Goal: Task Accomplishment & Management: Manage account settings

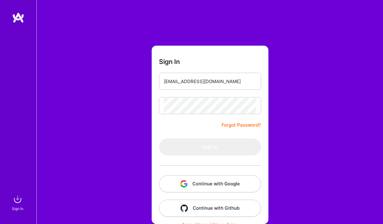
click at [164, 103] on div at bounding box center [164, 103] width 0 height 0
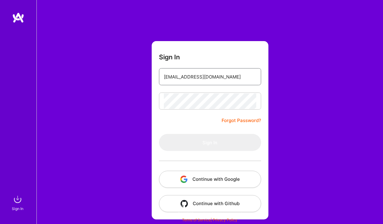
type input "[EMAIL_ADDRESS][DOMAIN_NAME]"
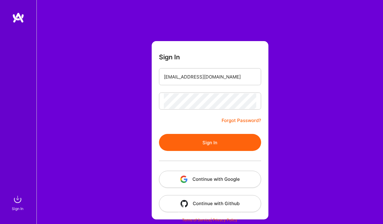
click at [211, 142] on button "Sign In" at bounding box center [210, 142] width 102 height 17
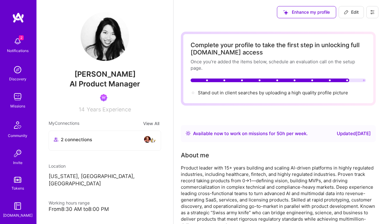
click at [18, 43] on img at bounding box center [18, 41] width 12 height 12
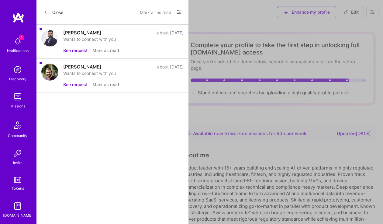
scroll to position [48, 0]
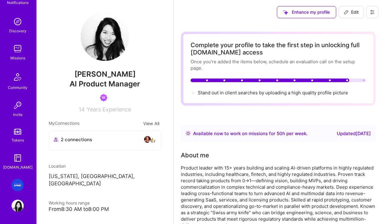
click at [19, 185] on img at bounding box center [18, 185] width 12 height 12
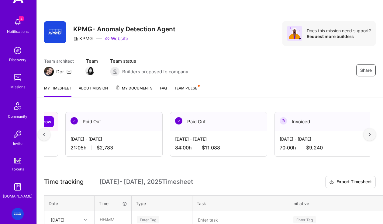
scroll to position [0, 190]
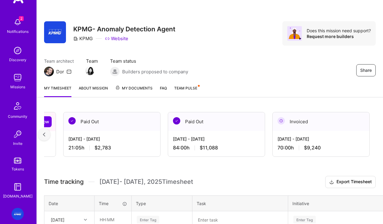
click at [288, 130] on div "Invoiced" at bounding box center [321, 121] width 97 height 19
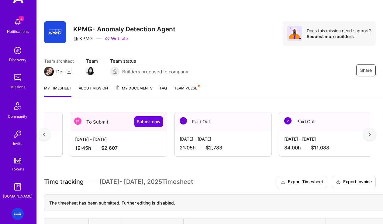
scroll to position [0, 0]
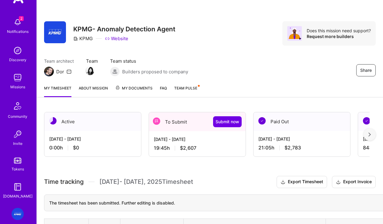
click at [184, 127] on div "To Submit Submit now" at bounding box center [197, 121] width 97 height 19
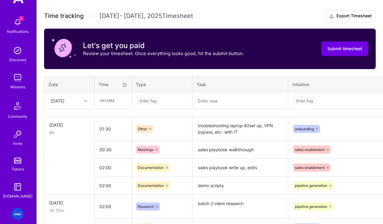
scroll to position [165, 0]
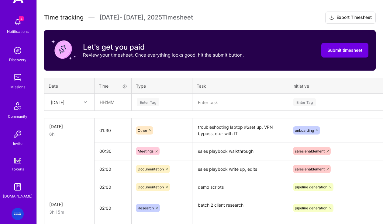
click at [85, 103] on icon at bounding box center [85, 102] width 3 height 3
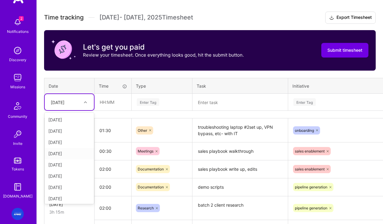
scroll to position [69, 0]
click at [61, 199] on div "[DATE]" at bounding box center [69, 196] width 49 height 11
click at [222, 102] on textarea at bounding box center [240, 102] width 94 height 16
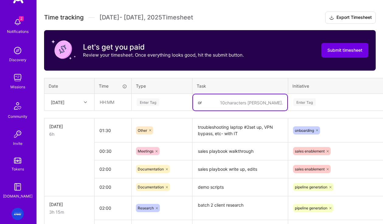
type textarea "o"
type textarea "p"
type textarea "product blueprint"
click at [350, 102] on div "Enter Tag" at bounding box center [344, 102] width 103 height 8
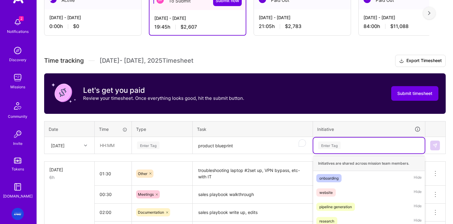
scroll to position [131, 0]
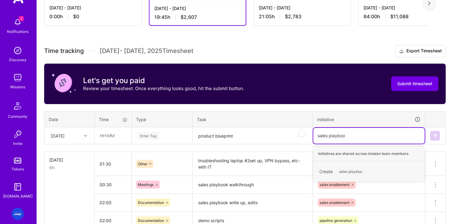
type input "sales playbook"
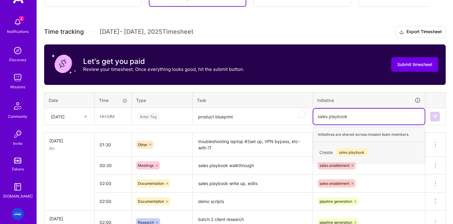
scroll to position [156, 0]
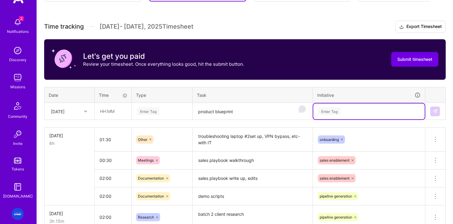
drag, startPoint x: 357, startPoint y: 112, endPoint x: 304, endPoint y: 110, distance: 53.0
click at [304, 110] on tr "Mon, Sep 15 Enter Tag product blueprint Select is focused ,type to refine list,…" at bounding box center [244, 111] width 401 height 17
click at [368, 110] on div "Select is focused ,type to refine list, press Down to open the menu, press left…" at bounding box center [368, 111] width 111 height 16
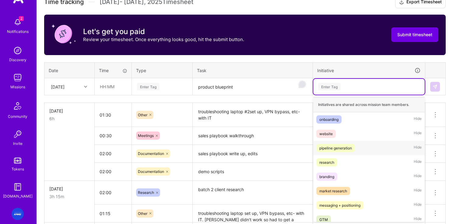
scroll to position [19, 0]
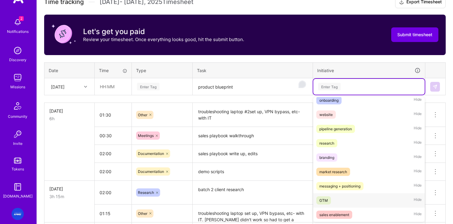
click at [323, 199] on div "GTM" at bounding box center [323, 200] width 9 height 6
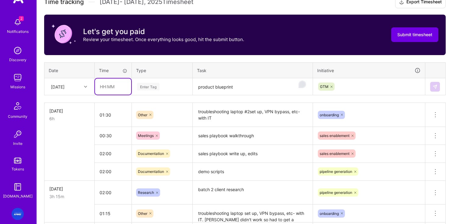
click at [113, 90] on input "text" at bounding box center [113, 87] width 36 height 16
type input "02:00"
click at [147, 88] on div "Enter Tag" at bounding box center [148, 86] width 23 height 9
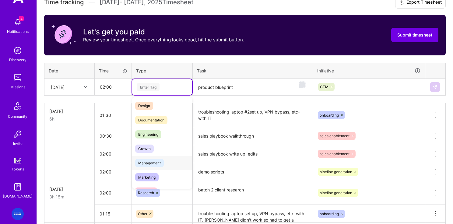
scroll to position [0, 0]
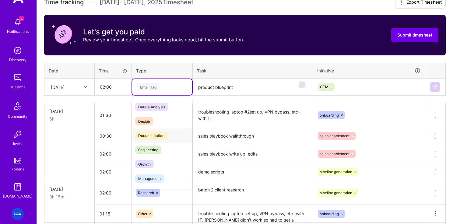
click at [155, 131] on span "Documentation" at bounding box center [151, 135] width 32 height 8
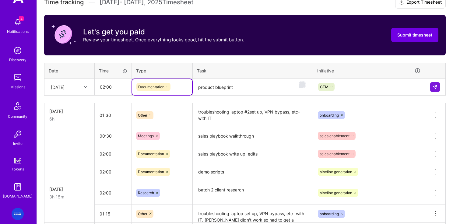
drag, startPoint x: 155, startPoint y: 135, endPoint x: 291, endPoint y: 96, distance: 141.5
click at [288, 93] on div "Time tracking Sep 1 - Sep 15 , 2025 Timesheet Export Timesheet Let's get you pa…" at bounding box center [244, 174] width 401 height 357
click at [383, 86] on img at bounding box center [434, 87] width 5 height 5
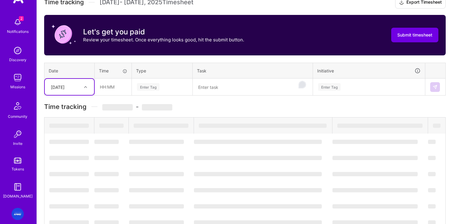
click at [234, 88] on textarea "To enrich screen reader interactions, please activate Accessibility in Grammarl…" at bounding box center [252, 87] width 119 height 16
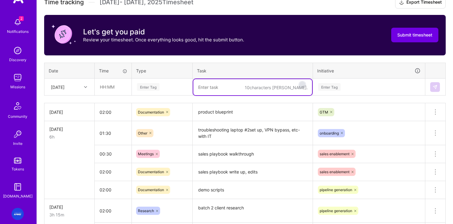
click at [234, 88] on textarea "To enrich screen reader interactions, please activate Accessibility in Grammarl…" at bounding box center [252, 87] width 119 height 16
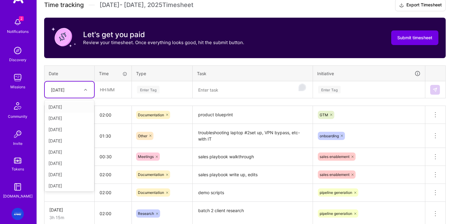
click at [84, 90] on icon at bounding box center [85, 89] width 3 height 3
click at [61, 154] on div "[DATE]" at bounding box center [69, 151] width 49 height 11
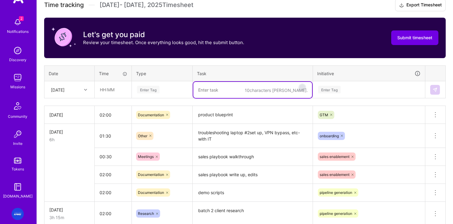
click at [231, 85] on textarea "To enrich screen reader interactions, please activate Accessibility in Grammarl…" at bounding box center [252, 90] width 119 height 16
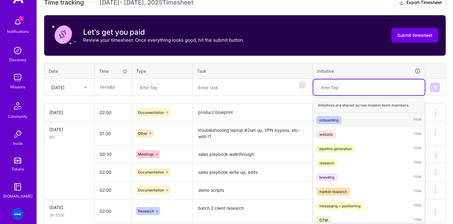
click at [335, 86] on div "Enter Tag" at bounding box center [329, 86] width 23 height 9
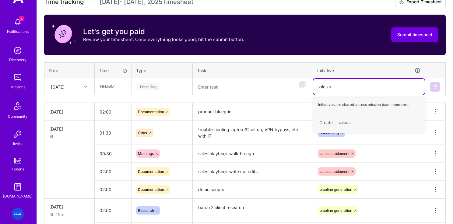
type input "sales"
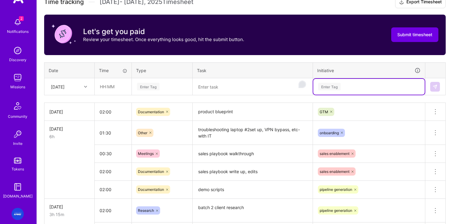
drag, startPoint x: 336, startPoint y: 86, endPoint x: 312, endPoint y: 85, distance: 24.4
click at [312, 85] on tr "Fri, Sep 5 Enter Tag option GTM, selected. Select is focused ,type to refine li…" at bounding box center [244, 86] width 401 height 17
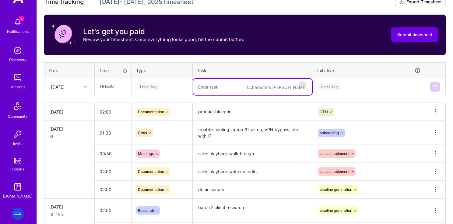
click at [233, 90] on textarea "To enrich screen reader interactions, please activate Accessibility in Grammarl…" at bounding box center [252, 87] width 119 height 16
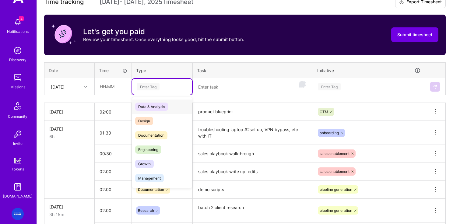
click at [175, 89] on div "Enter Tag" at bounding box center [161, 87] width 51 height 8
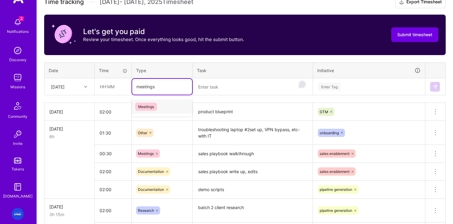
type input "meetings"
click at [197, 83] on textarea "To enrich screen reader interactions, please activate Accessibility in Grammarl…" at bounding box center [252, 87] width 119 height 16
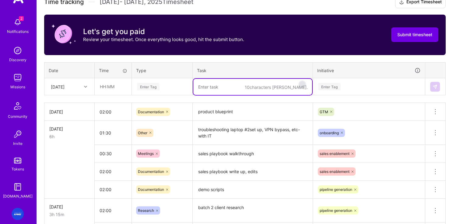
click at [172, 86] on div "Enter Tag" at bounding box center [161, 87] width 51 height 8
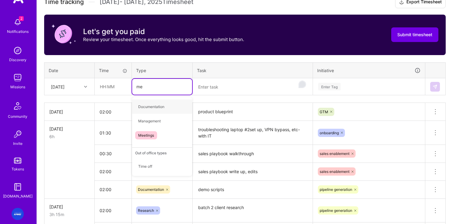
type input "mee"
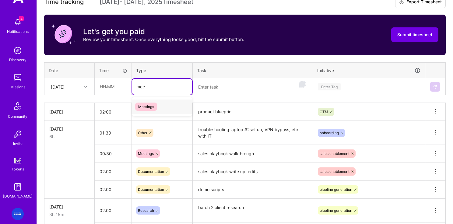
click at [150, 110] on span "Meetings" at bounding box center [146, 107] width 22 height 8
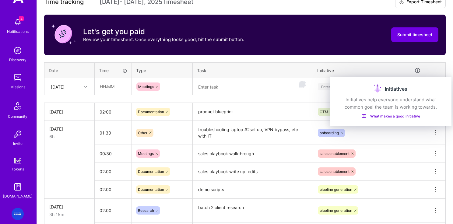
click at [363, 90] on div "Initiatives" at bounding box center [390, 89] width 107 height 10
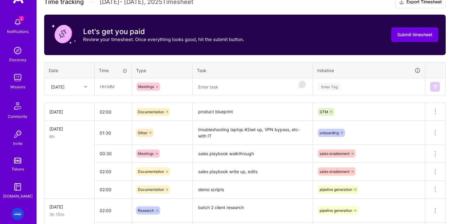
click at [323, 90] on div "Enter Tag" at bounding box center [329, 86] width 23 height 9
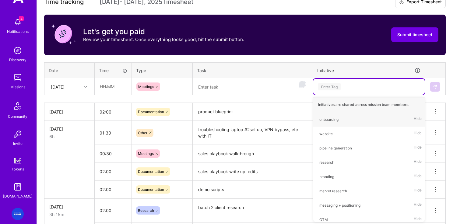
type input "s"
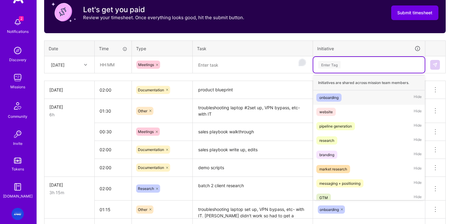
scroll to position [203, 0]
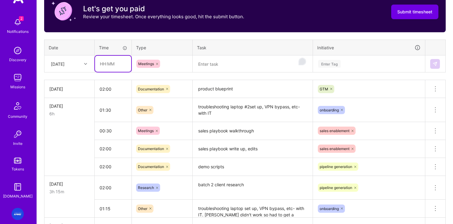
click at [117, 65] on input "text" at bounding box center [113, 64] width 36 height 16
type input "0"
type input "00:45"
click at [210, 64] on textarea "To enrich screen reader interactions, please activate Accessibility in Grammarl…" at bounding box center [252, 64] width 119 height 16
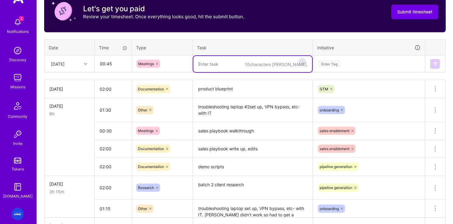
click at [338, 63] on div "Enter Tag" at bounding box center [329, 63] width 23 height 9
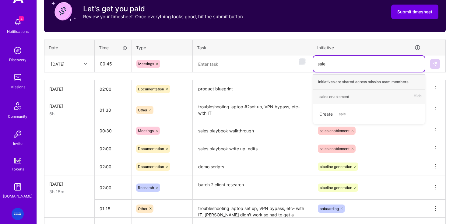
type input "sales"
drag, startPoint x: 330, startPoint y: 97, endPoint x: 301, endPoint y: 92, distance: 29.3
click at [330, 97] on div "sales enablement" at bounding box center [334, 96] width 30 height 6
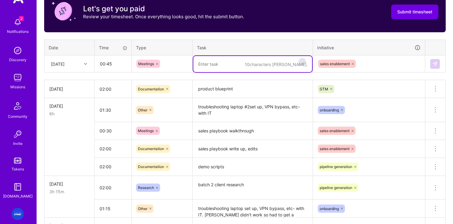
click at [255, 68] on textarea "To enrich screen reader interactions, please activate Accessibility in Grammarl…" at bounding box center [252, 64] width 119 height 16
type textarea "sync on insurance prospects"
click at [383, 61] on img at bounding box center [434, 63] width 5 height 5
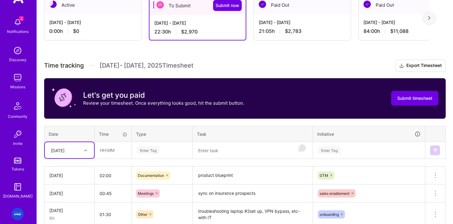
scroll to position [117, 0]
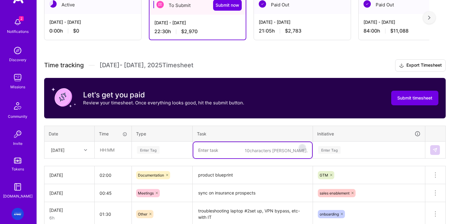
click at [208, 148] on textarea "To enrich screen reader interactions, please activate Accessibility in Grammarl…" at bounding box center [252, 150] width 119 height 16
click at [81, 154] on div "[DATE]" at bounding box center [69, 150] width 49 height 16
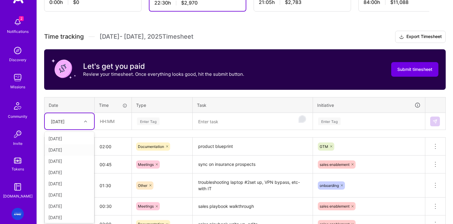
scroll to position [147, 0]
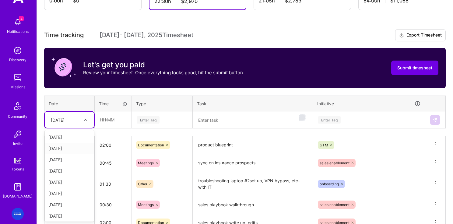
click at [72, 148] on div "[DATE]" at bounding box center [69, 148] width 49 height 11
click at [233, 122] on textarea "To enrich screen reader interactions, please activate Accessibility in Grammarl…" at bounding box center [252, 120] width 119 height 16
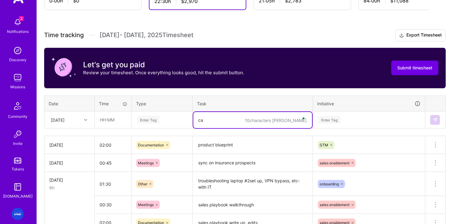
scroll to position [147, 0]
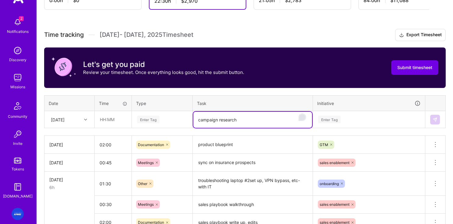
type textarea "campaign research"
click at [173, 124] on div "Enter Tag" at bounding box center [162, 120] width 60 height 16
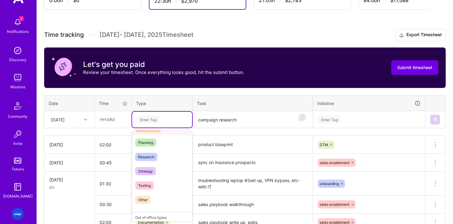
scroll to position [125, 0]
click at [150, 159] on span "Research" at bounding box center [146, 158] width 22 height 8
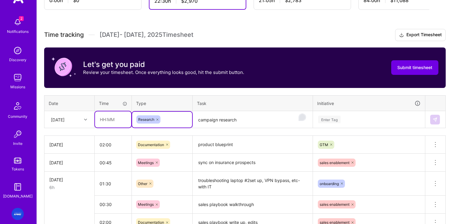
click at [121, 121] on input "text" at bounding box center [113, 119] width 36 height 16
type input "0"
type input "02:00"
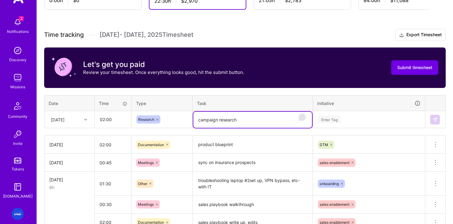
click at [243, 121] on textarea "campaign research" at bounding box center [252, 120] width 119 height 16
click at [331, 116] on div "Enter Tag" at bounding box center [368, 120] width 111 height 16
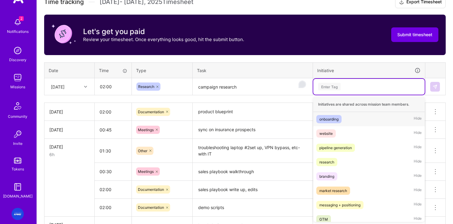
scroll to position [0, 0]
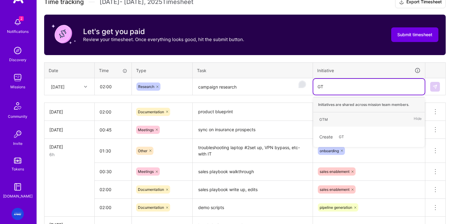
type input "GTM"
click at [329, 119] on span "GTM" at bounding box center [323, 119] width 15 height 8
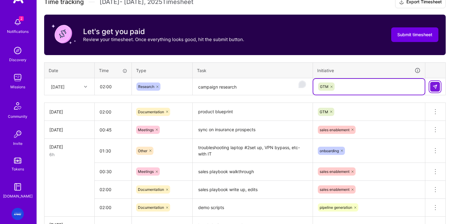
click at [383, 87] on img at bounding box center [434, 86] width 5 height 5
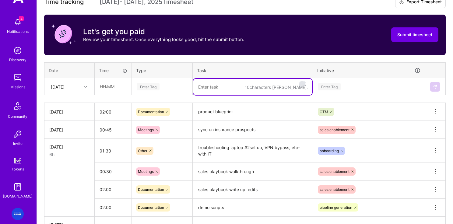
click at [229, 85] on textarea "To enrich screen reader interactions, please activate Accessibility in Grammarl…" at bounding box center [252, 87] width 119 height 16
type textarea "List pro"
type textarea "r"
type textarea "Tool setup. onboarding to KPMG systems"
click at [64, 88] on div "[DATE]" at bounding box center [58, 86] width 14 height 6
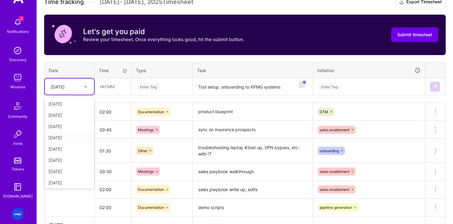
click at [61, 137] on div "[DATE]" at bounding box center [69, 137] width 49 height 11
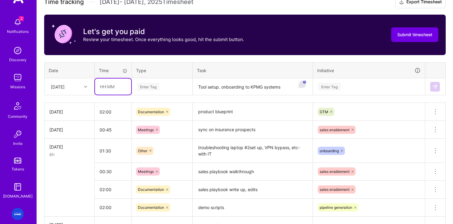
click at [110, 90] on input "text" at bounding box center [113, 87] width 36 height 16
type input "01:30"
click at [149, 86] on div "Enter Tag" at bounding box center [148, 86] width 23 height 9
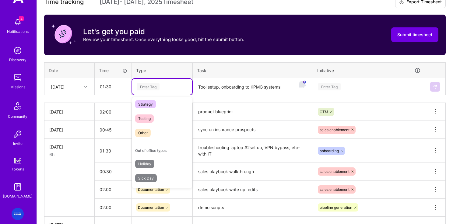
scroll to position [163, 0]
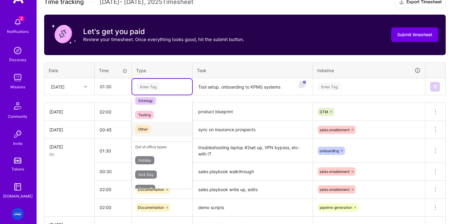
click at [145, 130] on span "Other" at bounding box center [143, 129] width 16 height 8
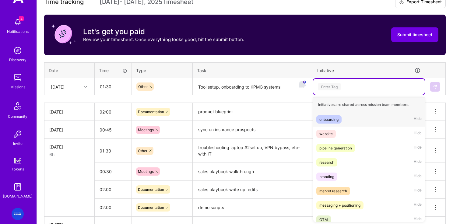
click at [336, 87] on div "Enter Tag" at bounding box center [329, 86] width 23 height 9
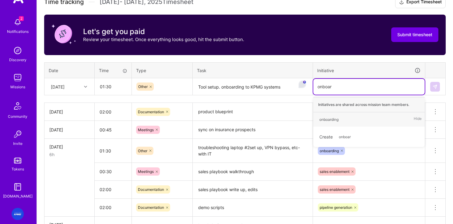
type input "onboard"
click at [331, 117] on div "onboarding" at bounding box center [328, 119] width 19 height 6
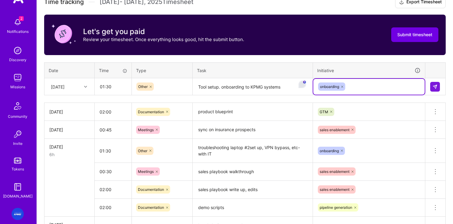
click at [283, 89] on textarea "Tool setup. onboarding to KPMG systems" at bounding box center [252, 87] width 119 height 16
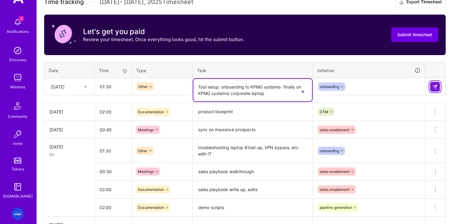
type textarea "Tool setup. onboarding to KPMG systems- finally on KPMG systems/ corporate lapt…"
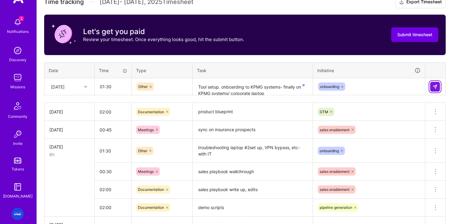
click at [383, 86] on img at bounding box center [434, 86] width 5 height 5
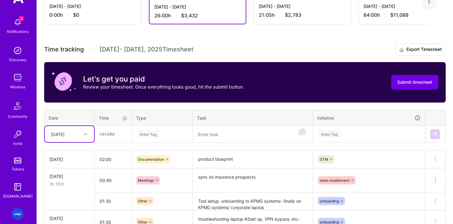
scroll to position [137, 0]
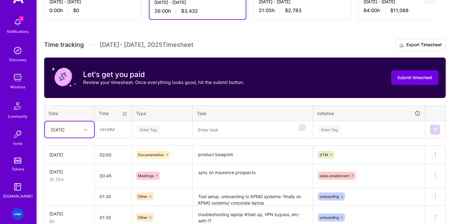
click at [70, 130] on div "[DATE]" at bounding box center [69, 129] width 49 height 16
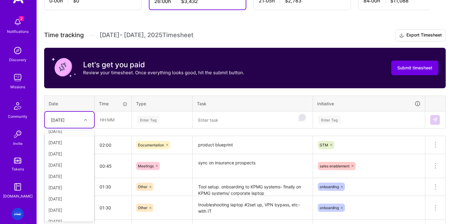
scroll to position [69, 0]
click at [63, 215] on div "[DATE]" at bounding box center [69, 214] width 49 height 11
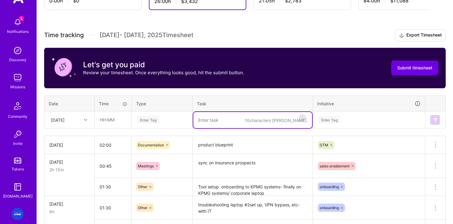
click at [218, 121] on textarea "To enrich screen reader interactions, please activate Accessibility in Grammarl…" at bounding box center [252, 120] width 119 height 16
click at [80, 121] on div "[DATE]" at bounding box center [65, 120] width 34 height 10
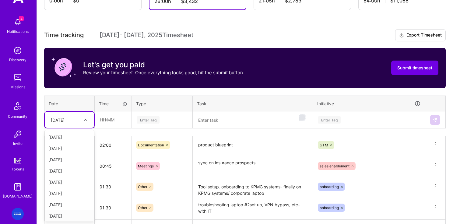
click at [65, 216] on div "[DATE]" at bounding box center [69, 215] width 49 height 11
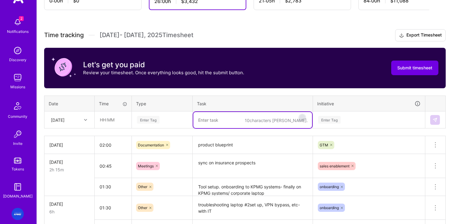
click at [220, 126] on textarea "To enrich screen reader interactions, please activate Accessibility in Grammarl…" at bounding box center [252, 120] width 119 height 16
click at [222, 122] on textarea "To enrich screen reader interactions, please activate Accessibility in Grammarl…" at bounding box center [252, 120] width 119 height 16
type textarea "insurance research"
click at [113, 121] on input "text" at bounding box center [113, 120] width 36 height 16
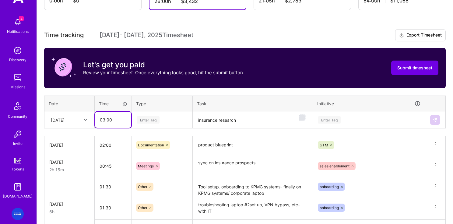
type input "03:00"
click at [149, 118] on div "Enter Tag" at bounding box center [148, 119] width 23 height 9
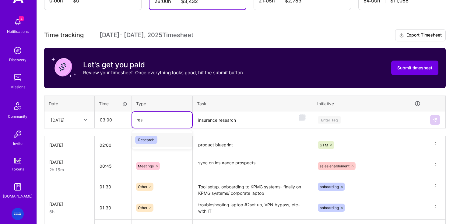
type input "rese"
click at [144, 140] on span "Research" at bounding box center [146, 140] width 22 height 8
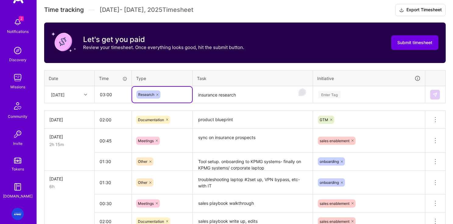
click at [353, 103] on div "Enter Tag" at bounding box center [368, 95] width 111 height 16
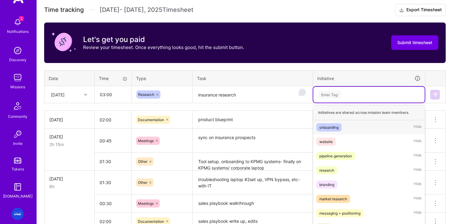
scroll to position [180, 0]
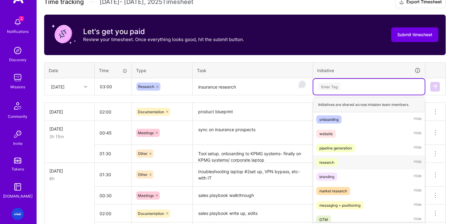
click at [336, 165] on span "research" at bounding box center [326, 162] width 21 height 8
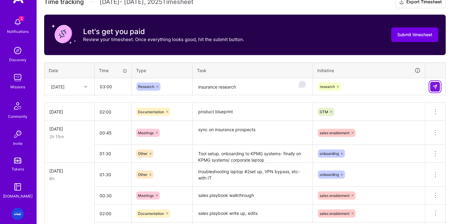
click at [383, 86] on img at bounding box center [434, 86] width 5 height 5
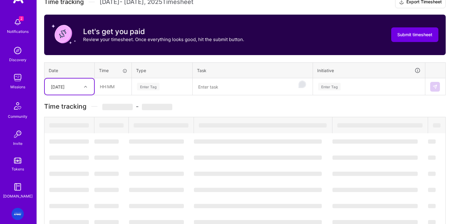
click at [245, 90] on textarea "To enrich screen reader interactions, please activate Accessibility in Grammarl…" at bounding box center [252, 87] width 119 height 16
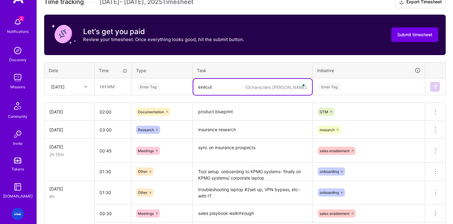
type textarea "executi"
type textarea "finance research-buying path committee"
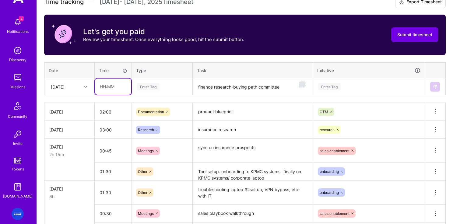
click at [107, 87] on input "text" at bounding box center [113, 87] width 36 height 16
type input "03:00"
click at [142, 87] on div "Enter Tag" at bounding box center [148, 86] width 23 height 9
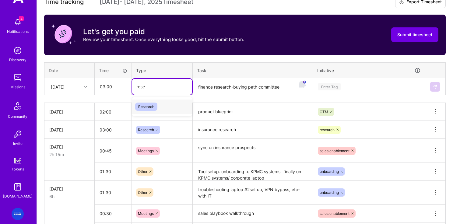
type input "resea"
click at [146, 106] on span "Research" at bounding box center [146, 107] width 22 height 8
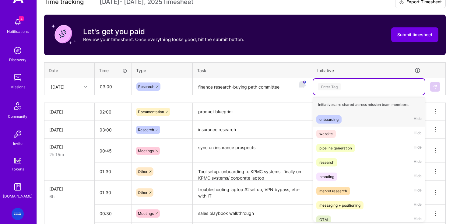
click at [353, 88] on div "Enter Tag" at bounding box center [368, 87] width 103 height 8
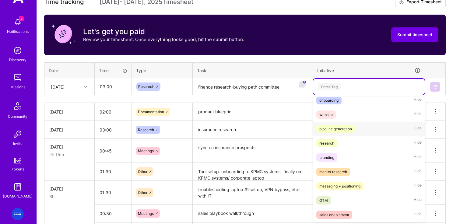
scroll to position [19, 0]
click at [331, 143] on div "research" at bounding box center [326, 143] width 15 height 6
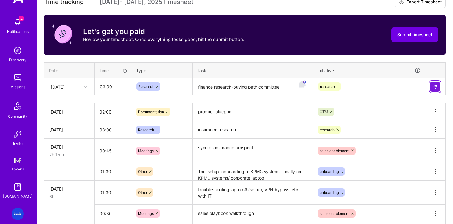
click at [383, 87] on img at bounding box center [434, 86] width 5 height 5
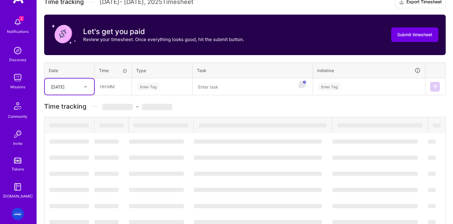
click at [88, 86] on div at bounding box center [86, 87] width 9 height 8
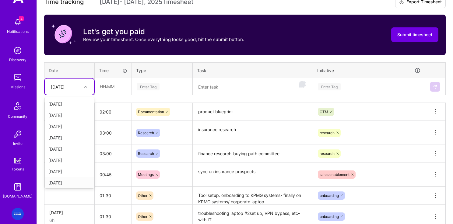
drag, startPoint x: 58, startPoint y: 182, endPoint x: 89, endPoint y: 165, distance: 35.3
click at [58, 182] on div "[DATE]" at bounding box center [69, 182] width 49 height 11
click at [216, 91] on textarea "To enrich screen reader interactions, please activate Accessibility in Grammarl…" at bounding box center [252, 87] width 119 height 16
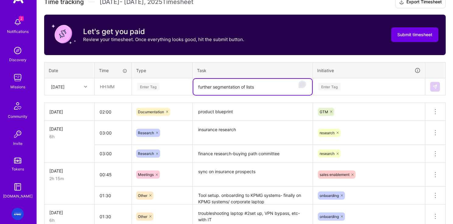
click at [256, 86] on textarea "further segmentation of lists" at bounding box center [252, 87] width 119 height 16
type textarea "further segmentation of lists"
click at [119, 89] on input "text" at bounding box center [113, 87] width 36 height 16
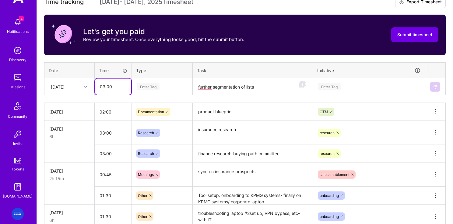
type input "03:00"
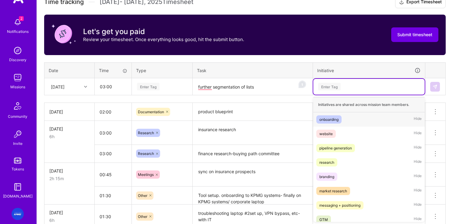
click at [333, 86] on div "Enter Tag" at bounding box center [329, 86] width 23 height 9
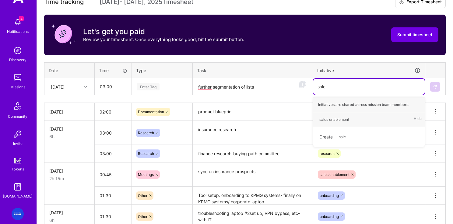
type input "sales"
click at [335, 119] on div "sales enablement" at bounding box center [334, 119] width 30 height 6
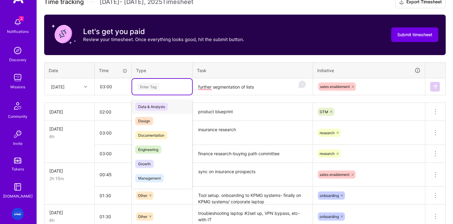
click at [163, 89] on div "Enter Tag" at bounding box center [161, 87] width 51 height 8
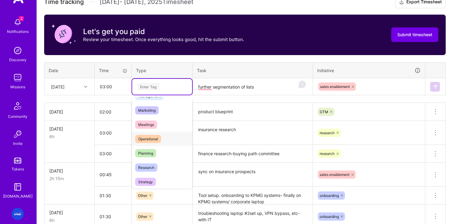
scroll to position [90, 0]
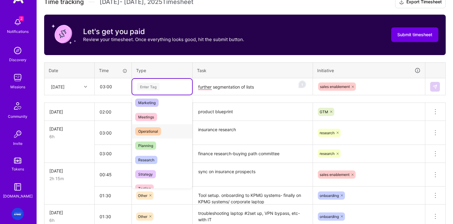
click at [149, 132] on span "Operational" at bounding box center [148, 131] width 26 height 8
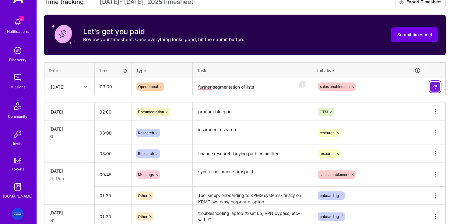
click at [383, 86] on img at bounding box center [434, 86] width 5 height 5
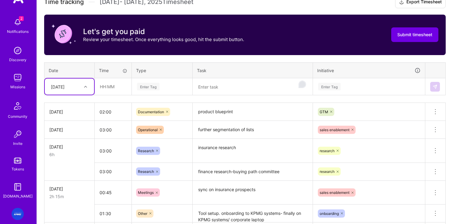
click at [219, 86] on textarea "To enrich screen reader interactions, please activate Accessibility in Grammarl…" at bounding box center [252, 87] width 119 height 16
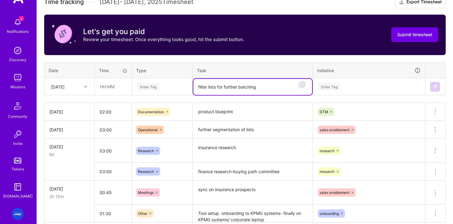
type textarea "filter lists for further batching"
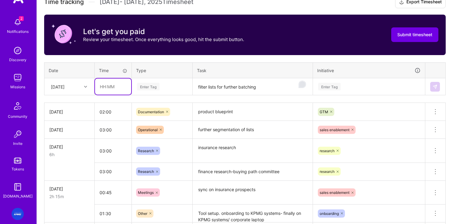
click at [120, 89] on input "text" at bounding box center [113, 87] width 36 height 16
type input "02:00"
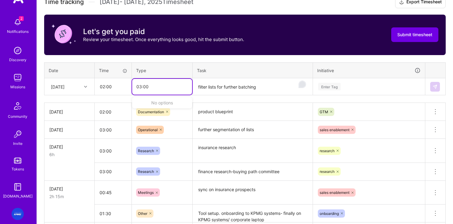
type input "03:00"
click at [335, 84] on div "Enter Tag" at bounding box center [329, 86] width 23 height 9
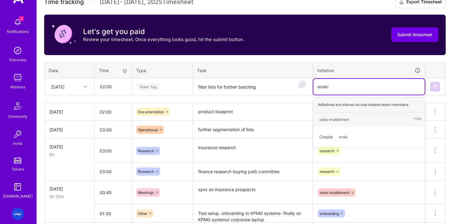
type input "enable"
click at [331, 117] on div "sales enablement" at bounding box center [334, 119] width 30 height 6
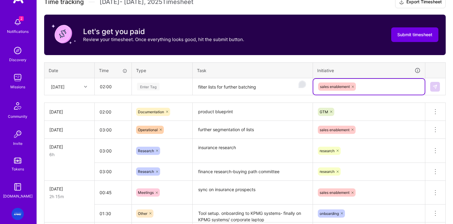
click at [383, 90] on div "sales enablement" at bounding box center [368, 86] width 103 height 9
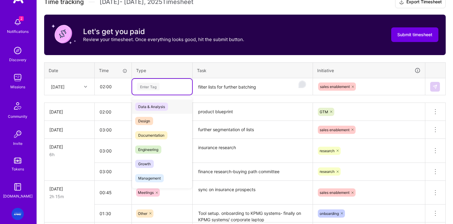
click at [158, 89] on div "Enter Tag" at bounding box center [148, 86] width 23 height 9
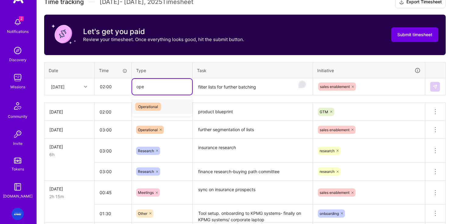
type input "oper"
click at [154, 105] on span "Operational" at bounding box center [148, 107] width 26 height 8
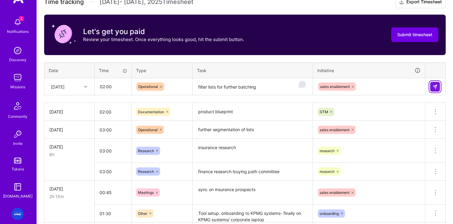
click at [383, 86] on img at bounding box center [434, 86] width 5 height 5
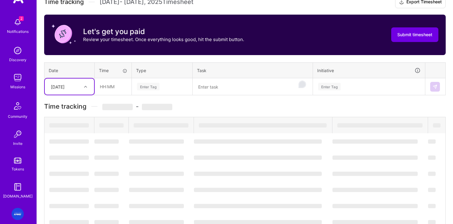
click at [222, 88] on textarea "To enrich screen reader interactions, please activate Accessibility in Grammarl…" at bounding box center [252, 87] width 119 height 16
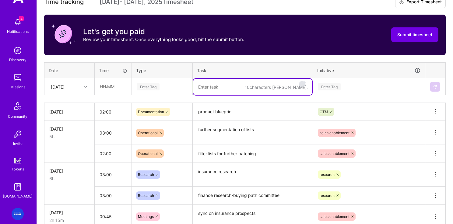
click at [222, 87] on textarea "To enrich screen reader interactions, please activate Accessibility in Grammarl…" at bounding box center [252, 87] width 119 height 16
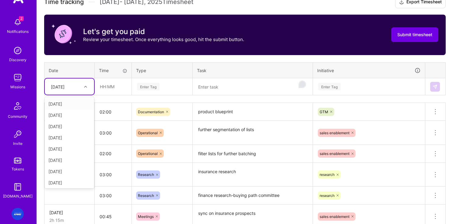
click at [79, 86] on div "[DATE]" at bounding box center [65, 87] width 34 height 10
click at [57, 162] on div "[DATE]" at bounding box center [69, 160] width 49 height 11
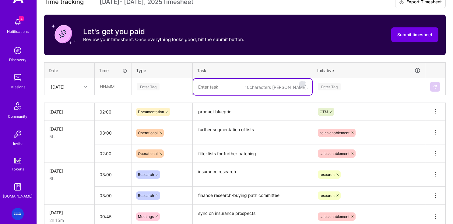
click at [214, 87] on textarea "To enrich screen reader interactions, please activate Accessibility in Grammarl…" at bounding box center [252, 87] width 119 height 16
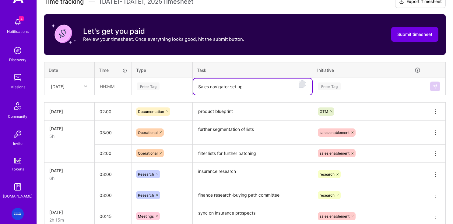
click at [165, 86] on div "Enter Tag" at bounding box center [161, 86] width 51 height 8
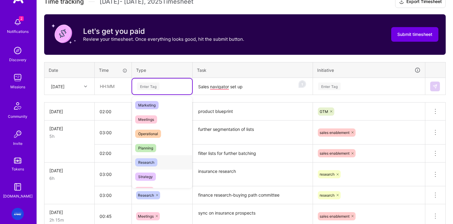
scroll to position [89, 0]
click at [148, 178] on span "Strategy" at bounding box center [145, 175] width 21 height 8
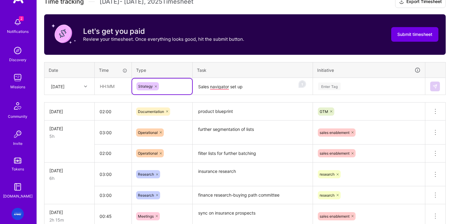
click at [157, 87] on icon at bounding box center [156, 87] width 4 height 4
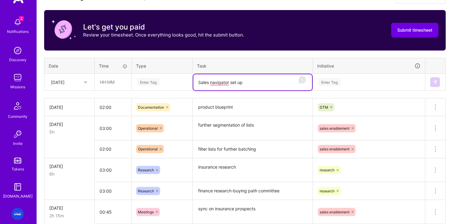
click at [250, 88] on textarea "Sales navigator set up" at bounding box center [252, 82] width 119 height 16
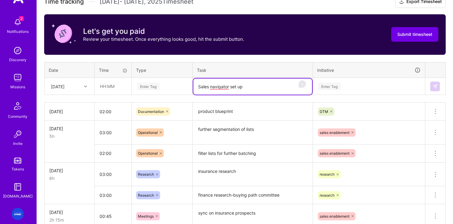
drag, startPoint x: 251, startPoint y: 87, endPoint x: 230, endPoint y: 89, distance: 21.3
click at [230, 89] on textarea "Sales navigator set up" at bounding box center [252, 87] width 119 height 16
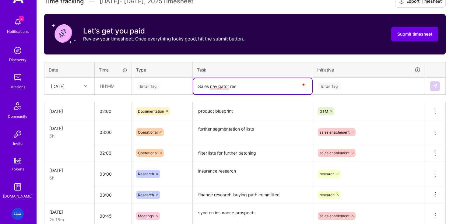
type textarea "Sales navigator re"
type textarea "campaign filtering/ strategy"
click at [128, 89] on input "text" at bounding box center [113, 86] width 36 height 16
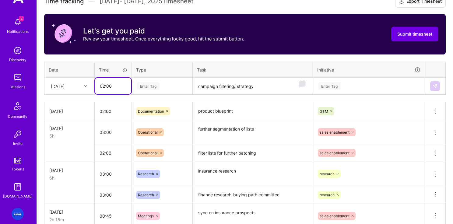
type input "02:00"
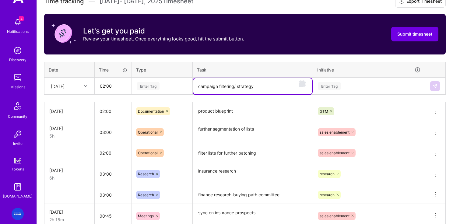
click at [260, 86] on textarea "campaign filtering/ strategy" at bounding box center [252, 86] width 119 height 16
type textarea "campaign filtering/ strategy, mapping ICP to filters"
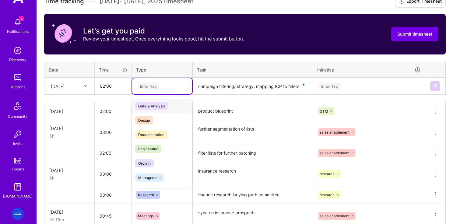
click at [166, 89] on div "Enter Tag" at bounding box center [161, 86] width 51 height 8
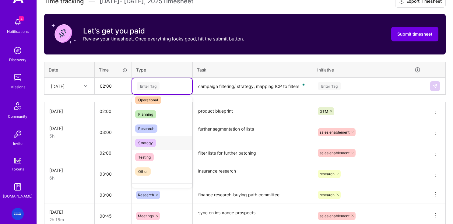
scroll to position [121, 0]
click at [150, 126] on span "Research" at bounding box center [146, 128] width 22 height 8
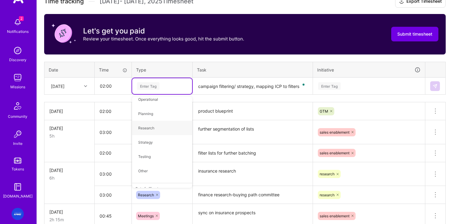
scroll to position [0, 0]
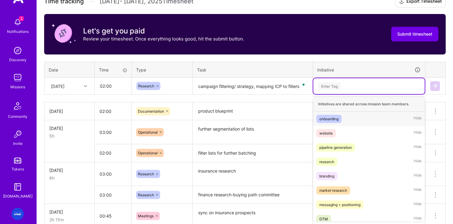
click at [329, 84] on div "Enter Tag" at bounding box center [329, 85] width 23 height 9
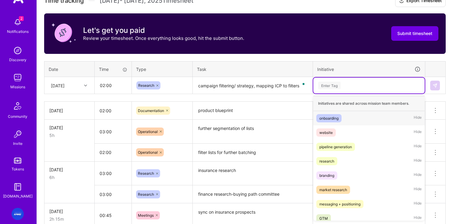
scroll to position [180, 0]
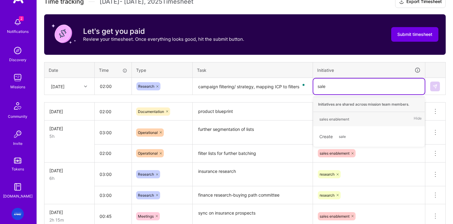
type input "sales"
click at [335, 121] on div "sales enablement" at bounding box center [334, 119] width 30 height 6
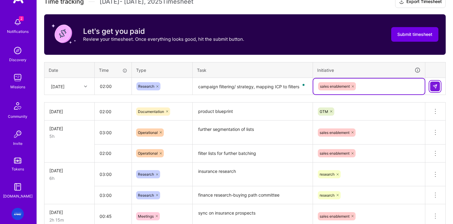
click at [383, 87] on button at bounding box center [435, 87] width 10 height 10
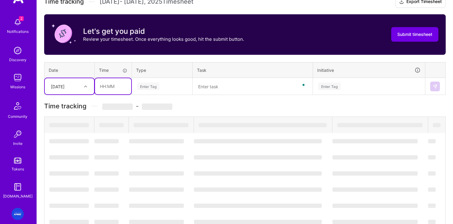
click at [112, 86] on input "text" at bounding box center [113, 86] width 36 height 16
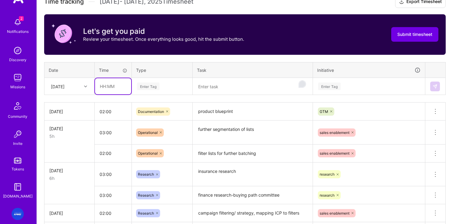
click at [113, 88] on input "text" at bounding box center [113, 86] width 36 height 16
type input "02:00"
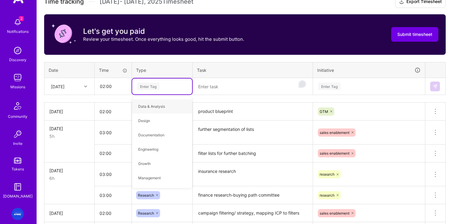
click at [218, 82] on textarea "To enrich screen reader interactions, please activate Accessibility in Grammarl…" at bounding box center [252, 87] width 119 height 16
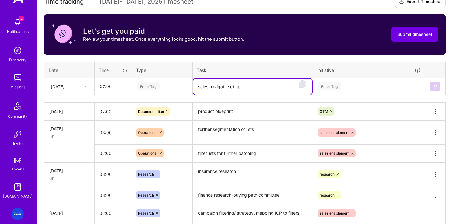
type textarea "sales navigatir set up"
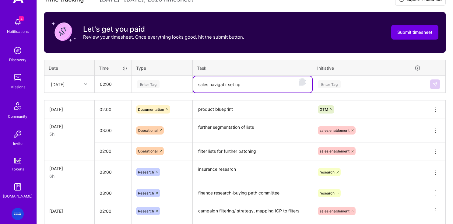
click at [150, 88] on div "Enter Tag" at bounding box center [148, 83] width 23 height 9
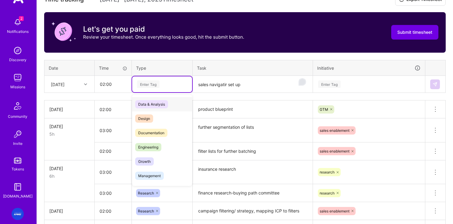
scroll to position [180, 0]
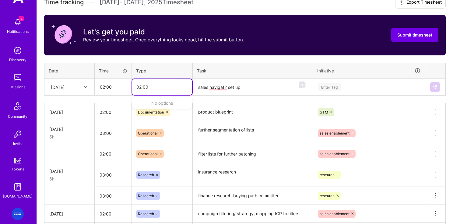
type input "02:00"
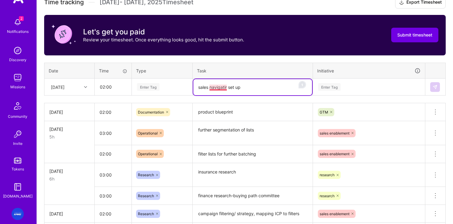
click at [226, 87] on textarea "sales navigatir set up" at bounding box center [252, 87] width 119 height 16
type textarea "sales navigator set up"
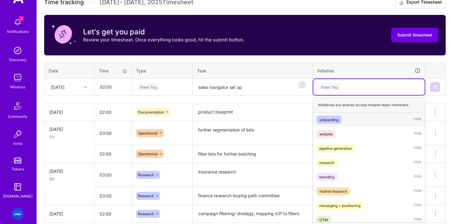
click at [336, 83] on div "Enter Tag" at bounding box center [329, 86] width 23 height 9
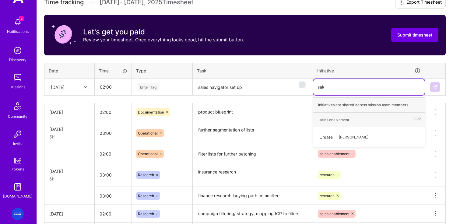
type input "sales"
drag, startPoint x: 330, startPoint y: 121, endPoint x: 327, endPoint y: 121, distance: 3.1
click at [329, 121] on div "sales enablement" at bounding box center [334, 120] width 30 height 6
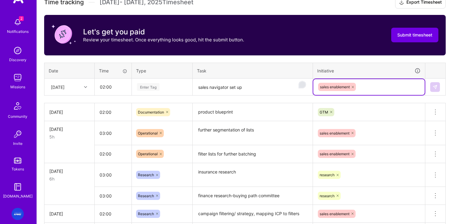
click at [154, 87] on div "Enter Tag" at bounding box center [148, 86] width 23 height 9
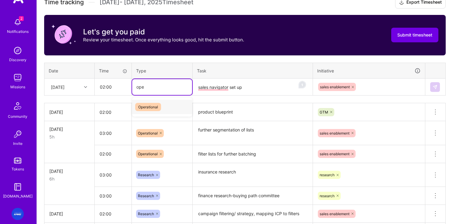
type input "oper"
click at [157, 107] on span "Operational" at bounding box center [148, 107] width 26 height 8
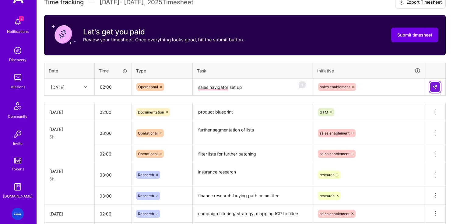
click at [383, 86] on img at bounding box center [434, 87] width 5 height 5
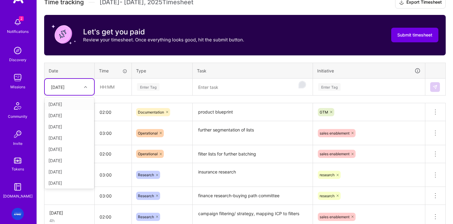
click at [83, 87] on div at bounding box center [86, 87] width 9 height 8
click at [65, 163] on div "[DATE]" at bounding box center [69, 160] width 49 height 11
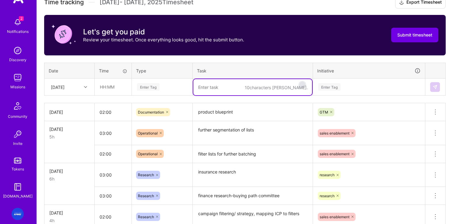
click at [215, 87] on textarea "To enrich screen reader interactions, please activate Accessibility in Grammarl…" at bounding box center [252, 87] width 119 height 16
type textarea "sales navigator/list set up"
click at [151, 88] on div "Enter Tag" at bounding box center [148, 86] width 23 height 9
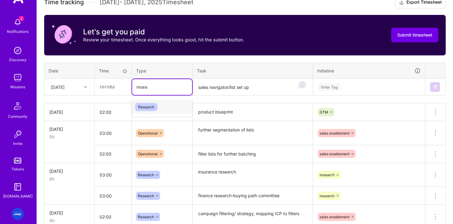
type input "resear"
click at [147, 106] on span "Research" at bounding box center [146, 107] width 22 height 8
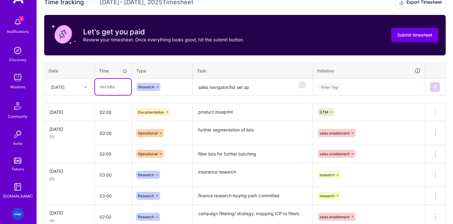
click at [113, 89] on input "text" at bounding box center [113, 87] width 36 height 16
type input "02:00"
click at [265, 86] on textarea "sales navigator/list set up" at bounding box center [252, 87] width 119 height 16
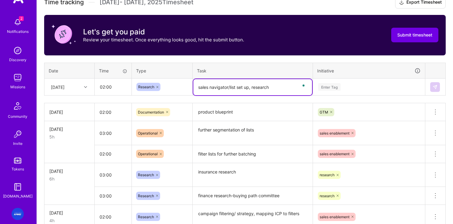
type textarea "sales navigator/list set up, research"
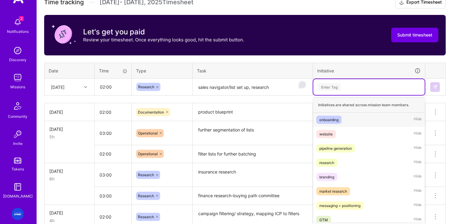
click at [334, 87] on div "Enter Tag" at bounding box center [329, 86] width 23 height 9
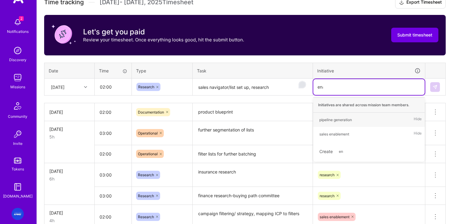
type input "enab"
click at [341, 117] on div "sales enablement" at bounding box center [334, 120] width 30 height 6
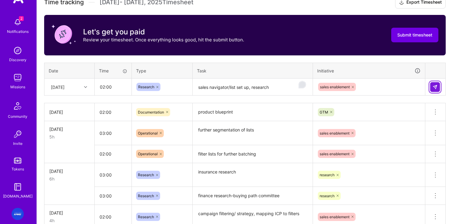
click at [383, 86] on button at bounding box center [435, 87] width 10 height 10
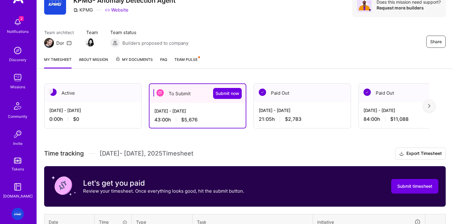
scroll to position [0, 0]
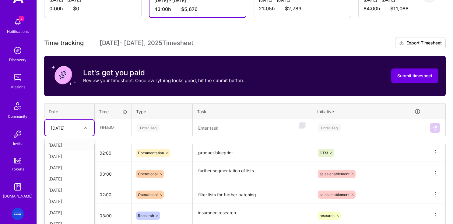
click at [82, 133] on div "option Sun, Sep 7, selected. option Mon, Sep 1 focused, 1 of 15. 14 results ava…" at bounding box center [69, 128] width 49 height 16
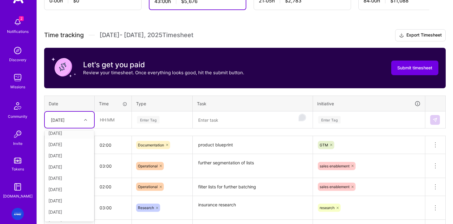
scroll to position [69, 0]
drag, startPoint x: 63, startPoint y: 214, endPoint x: 138, endPoint y: 169, distance: 87.7
click at [63, 214] on div "[DATE]" at bounding box center [69, 214] width 49 height 11
click at [223, 120] on textarea "To enrich screen reader interactions, please activate Accessibility in Grammarl…" at bounding box center [252, 120] width 119 height 16
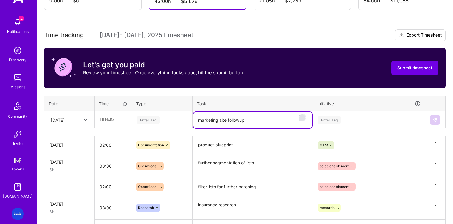
scroll to position [146, 0]
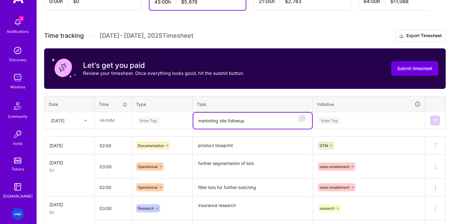
type textarea "marketing site followup"
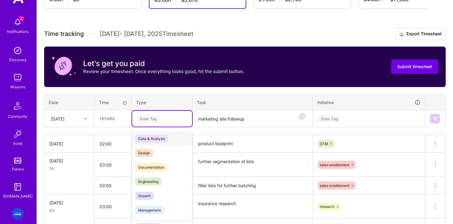
click at [156, 119] on div "Enter Tag" at bounding box center [148, 118] width 23 height 9
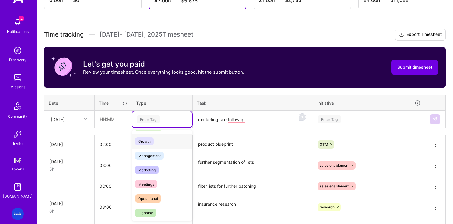
scroll to position [62, 0]
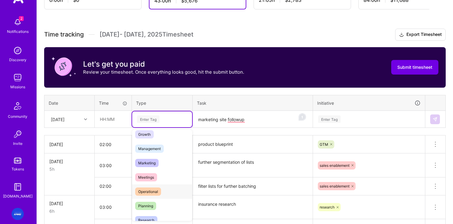
click at [150, 191] on span "Operational" at bounding box center [148, 191] width 26 height 8
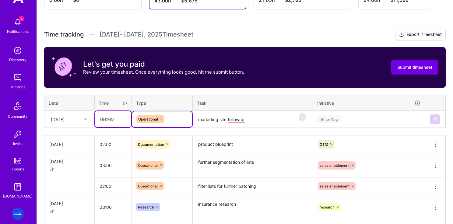
click at [116, 126] on input "text" at bounding box center [113, 119] width 36 height 16
type input "00:30"
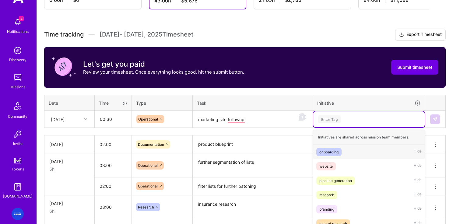
click at [347, 121] on div "option sales enablement, selected. option onboarding focused, 1 of 9. 9 results…" at bounding box center [368, 119] width 111 height 16
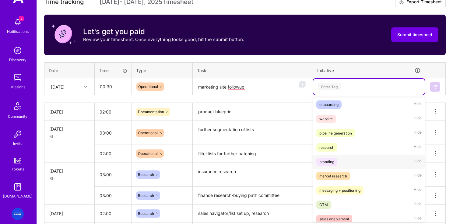
scroll to position [15, 0]
click at [325, 205] on div "GTM" at bounding box center [323, 204] width 9 height 6
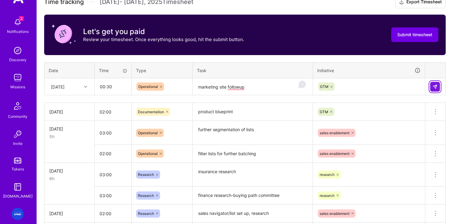
click at [383, 87] on button at bounding box center [435, 87] width 10 height 10
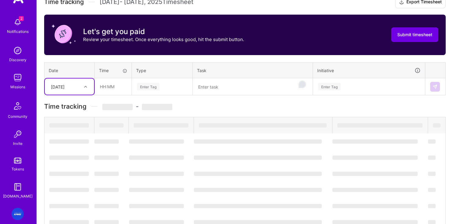
click at [223, 88] on textarea "To enrich screen reader interactions, please activate Accessibility in Grammarl…" at bounding box center [252, 87] width 119 height 16
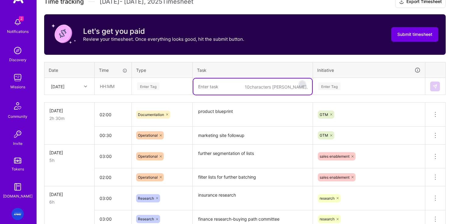
click at [222, 87] on textarea "To enrich screen reader interactions, please activate Accessibility in Grammarl…" at bounding box center [252, 87] width 119 height 16
type textarea "b"
type textarea "rewriting website section"
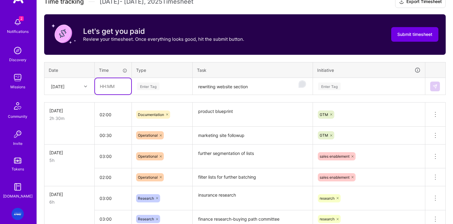
click at [114, 87] on input "text" at bounding box center [113, 86] width 36 height 16
type input "00:30"
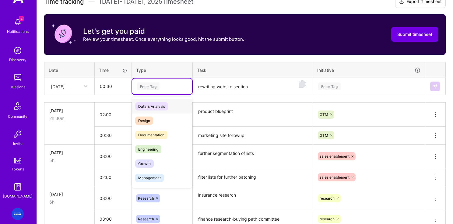
click at [150, 87] on div "Enter Tag" at bounding box center [148, 86] width 23 height 9
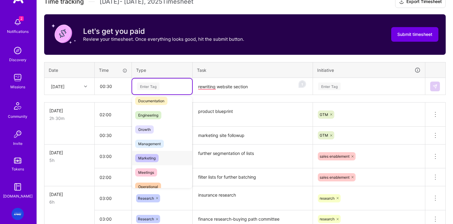
click at [153, 158] on span "Marketing" at bounding box center [146, 158] width 23 height 8
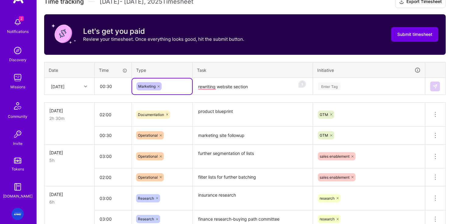
click at [341, 87] on div "Enter Tag" at bounding box center [368, 86] width 103 height 8
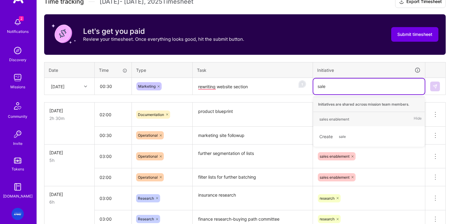
type input "sales"
click at [333, 120] on div "sales enablement" at bounding box center [334, 119] width 30 height 6
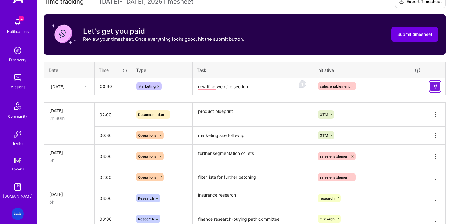
click at [383, 86] on button at bounding box center [435, 87] width 10 height 10
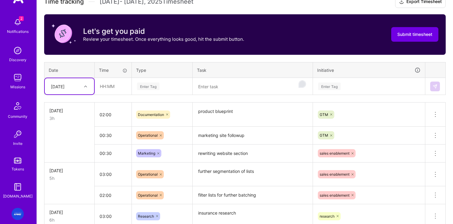
click at [65, 89] on div "[DATE]" at bounding box center [58, 86] width 14 height 6
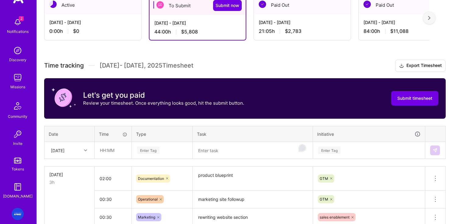
scroll to position [118, 0]
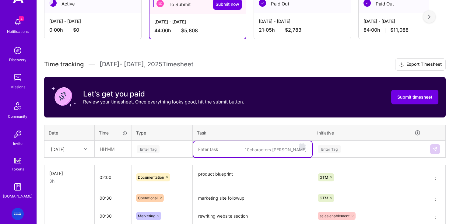
click at [216, 145] on textarea "To enrich screen reader interactions, please activate Accessibility in Grammarl…" at bounding box center [252, 149] width 119 height 16
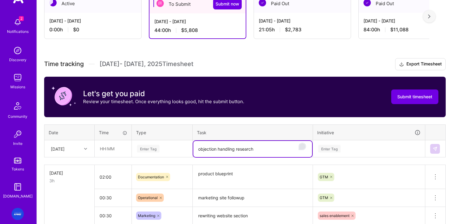
type textarea "objection handling research"
click at [77, 152] on td "[DATE]" at bounding box center [69, 148] width 50 height 17
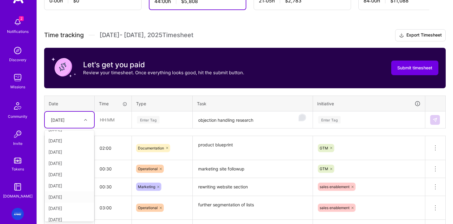
scroll to position [21, 0]
drag, startPoint x: 65, startPoint y: 208, endPoint x: 170, endPoint y: 121, distance: 136.8
click at [65, 208] on div "[DATE]" at bounding box center [69, 206] width 49 height 11
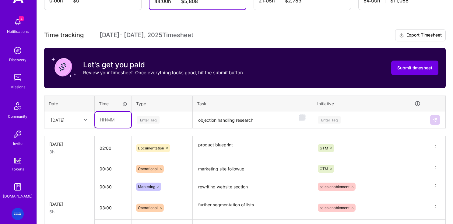
click at [117, 119] on input "text" at bounding box center [113, 120] width 36 height 16
type input "02:00"
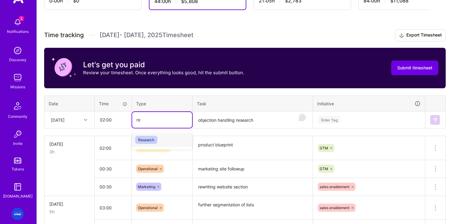
type input "res"
click at [150, 143] on span "Research" at bounding box center [146, 140] width 22 height 8
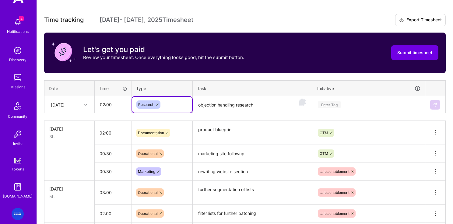
click at [344, 113] on div "Enter Tag" at bounding box center [368, 105] width 111 height 16
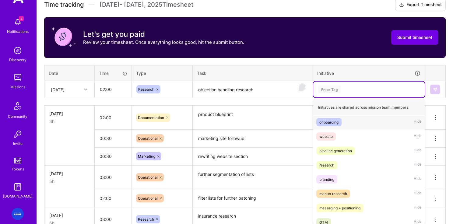
scroll to position [180, 0]
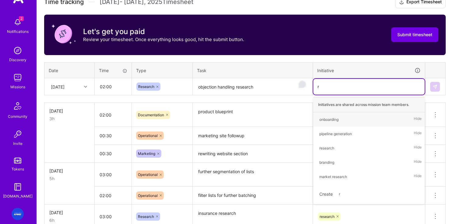
type input "re"
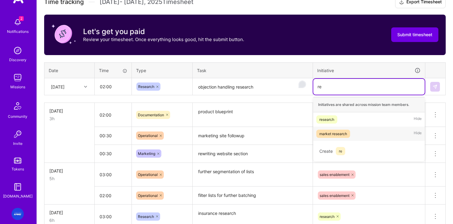
drag, startPoint x: 324, startPoint y: 134, endPoint x: 419, endPoint y: 85, distance: 106.3
click at [324, 134] on div "market research" at bounding box center [333, 134] width 28 height 6
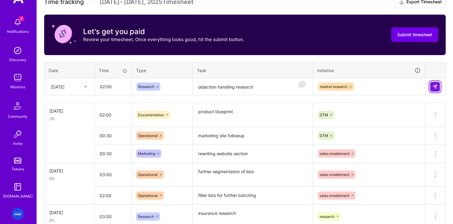
click at [383, 85] on img at bounding box center [434, 86] width 5 height 5
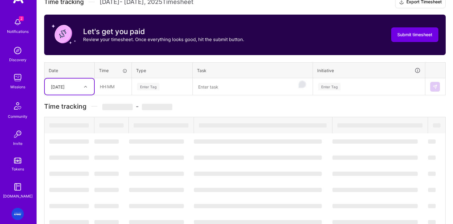
click at [224, 89] on textarea "To enrich screen reader interactions, please activate Accessibility in Grammarl…" at bounding box center [252, 87] width 119 height 16
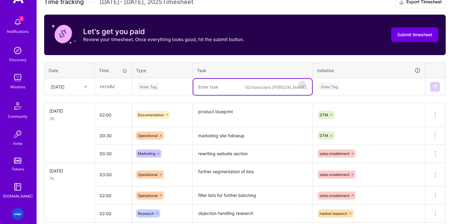
click at [224, 87] on textarea "To enrich screen reader interactions, please activate Accessibility in Grammarl…" at bounding box center [252, 87] width 119 height 16
type textarea "objection handling research"
click at [118, 88] on input "text" at bounding box center [113, 87] width 36 height 16
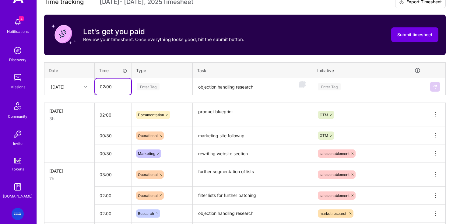
scroll to position [180, 0]
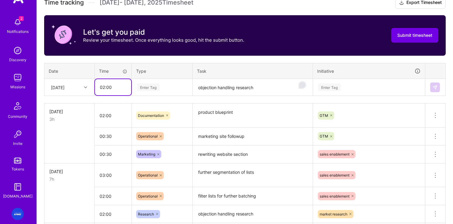
type input "02:00"
click at [73, 86] on div "[DATE]" at bounding box center [65, 87] width 34 height 10
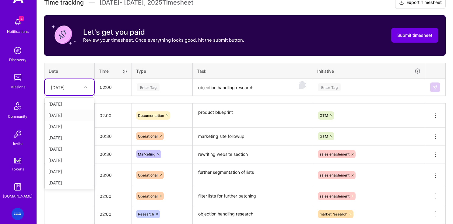
scroll to position [47, 0]
click at [62, 161] on div "[DATE]" at bounding box center [69, 158] width 49 height 11
click at [342, 86] on div "Enter Tag" at bounding box center [368, 87] width 103 height 8
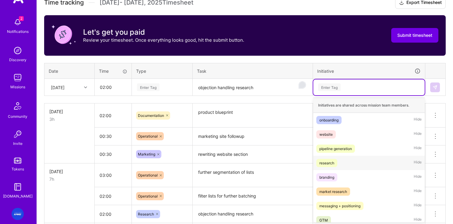
click at [330, 166] on span "research" at bounding box center [326, 163] width 21 height 8
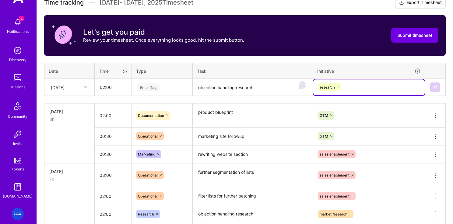
click at [158, 87] on div "Enter Tag" at bounding box center [148, 86] width 23 height 9
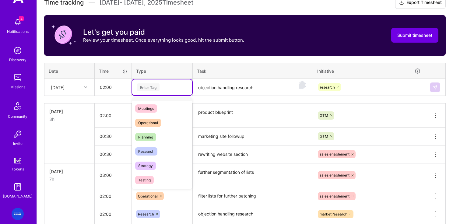
scroll to position [99, 0]
click at [144, 151] on span "Research" at bounding box center [146, 152] width 22 height 8
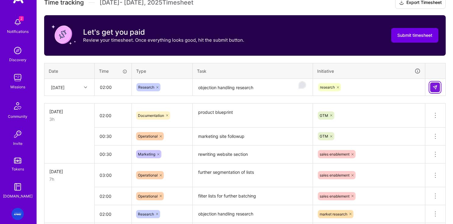
click at [383, 90] on button at bounding box center [435, 87] width 10 height 10
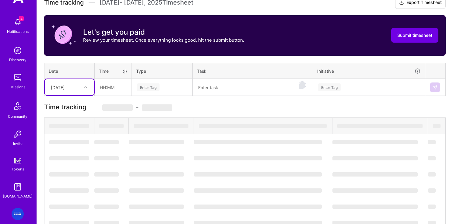
click at [90, 92] on div at bounding box center [86, 87] width 9 height 10
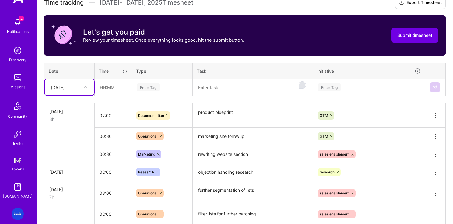
click at [64, 90] on div "[DATE]" at bounding box center [58, 87] width 14 height 6
click at [61, 149] on div "[DATE]" at bounding box center [69, 148] width 49 height 11
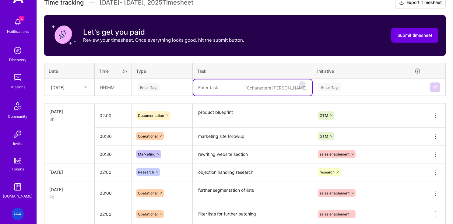
click at [238, 90] on textarea "To enrich screen reader interactions, please activate Accessibility in Grammarl…" at bounding box center [252, 87] width 119 height 16
type textarea "objection handling writeup"
click at [117, 91] on input "text" at bounding box center [113, 87] width 36 height 16
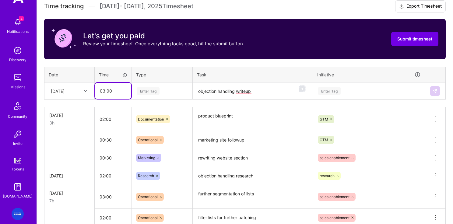
type input "03:00"
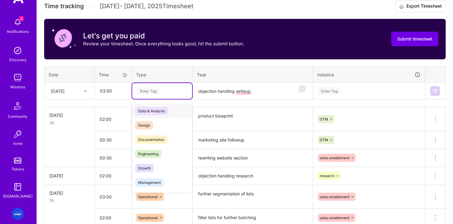
click at [171, 93] on div "Enter Tag" at bounding box center [161, 91] width 51 height 8
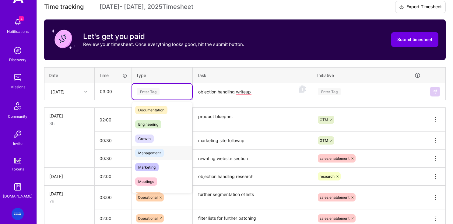
scroll to position [29, 0]
click at [161, 111] on span "Documentation" at bounding box center [151, 111] width 32 height 8
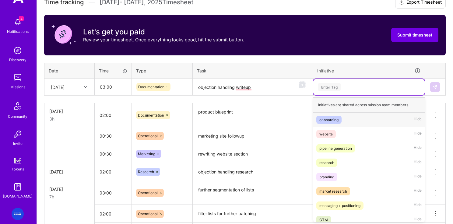
click at [369, 89] on div "Enter Tag" at bounding box center [368, 87] width 103 height 8
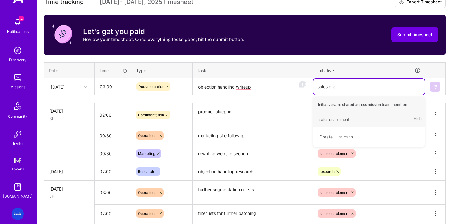
type input "sales enab"
drag, startPoint x: 343, startPoint y: 116, endPoint x: 341, endPoint y: 120, distance: 4.8
click at [342, 117] on div "sales enablement" at bounding box center [334, 119] width 30 height 6
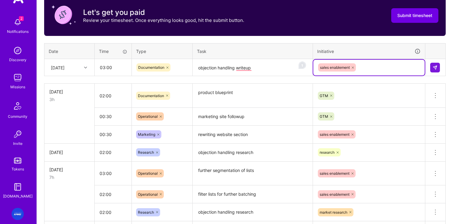
click at [341, 103] on div "GTM" at bounding box center [369, 96] width 112 height 16
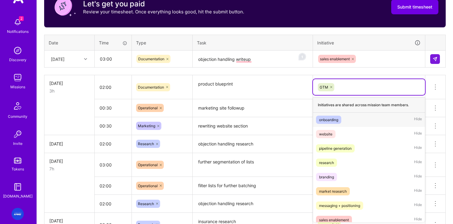
scroll to position [208, 0]
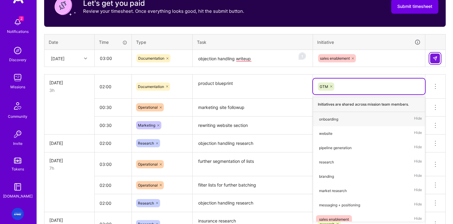
click at [383, 55] on button at bounding box center [435, 59] width 10 height 10
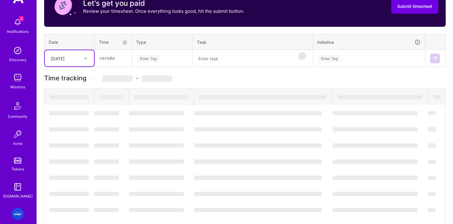
click at [222, 59] on textarea "To enrich screen reader interactions, please activate Accessibility in Grammarl…" at bounding box center [252, 59] width 119 height 16
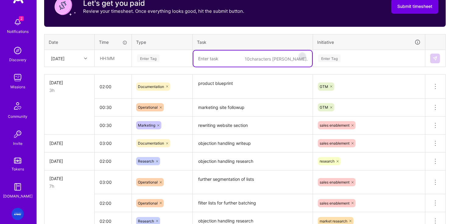
click at [222, 59] on textarea "To enrich screen reader interactions, please activate Accessibility in Grammarl…" at bounding box center [252, 59] width 119 height 16
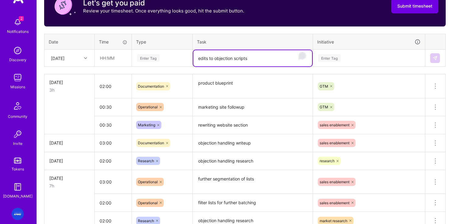
type textarea "edits to objection scripts"
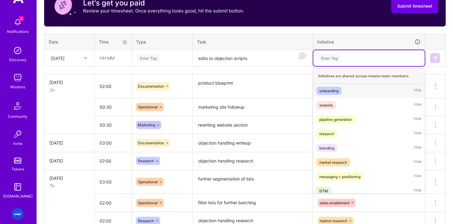
click at [335, 55] on div "Enter Tag" at bounding box center [329, 57] width 23 height 9
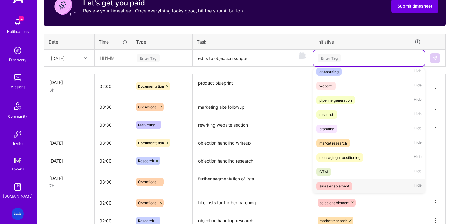
click at [335, 188] on div "sales enablement" at bounding box center [334, 186] width 30 height 6
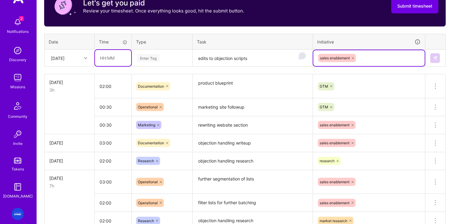
click at [117, 57] on input "text" at bounding box center [113, 58] width 36 height 16
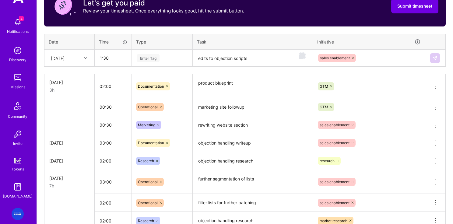
type input "01:30"
click at [173, 57] on div "Enter Tag" at bounding box center [161, 58] width 51 height 8
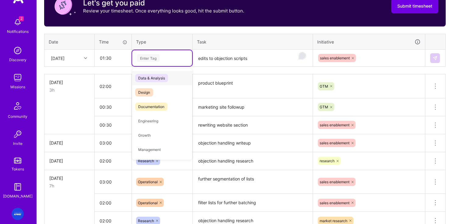
type input "d"
click at [154, 103] on span "Documentation" at bounding box center [151, 107] width 32 height 8
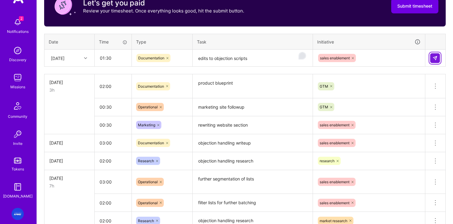
click at [383, 59] on img at bounding box center [434, 58] width 5 height 5
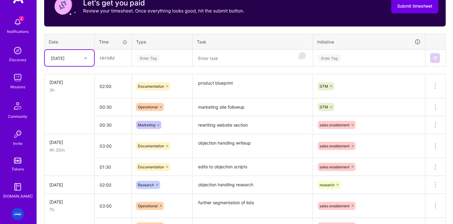
click at [78, 60] on div "[DATE]" at bounding box center [65, 58] width 34 height 10
drag, startPoint x: 64, startPoint y: 151, endPoint x: 168, endPoint y: 74, distance: 129.3
click at [66, 147] on div "[DATE]" at bounding box center [69, 150] width 49 height 11
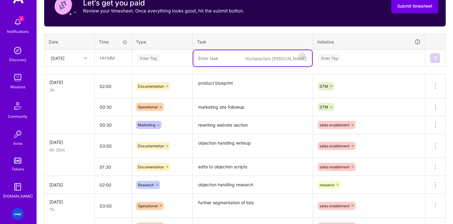
click at [213, 60] on textarea "To enrich screen reader interactions, please activate Accessibility in Grammarl…" at bounding box center [252, 58] width 119 height 16
type textarea "f"
click at [249, 57] on textarea "list segmentation, researrch,list building" at bounding box center [252, 58] width 119 height 16
type textarea "list segmentation, researr=ch,list building"
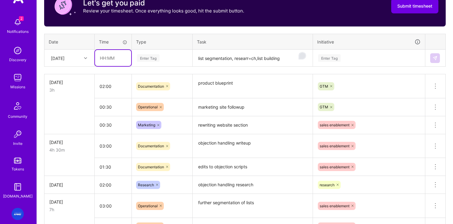
click at [116, 60] on input "text" at bounding box center [113, 58] width 36 height 16
type input "03:30"
click at [164, 58] on div "Enter Tag" at bounding box center [161, 58] width 51 height 8
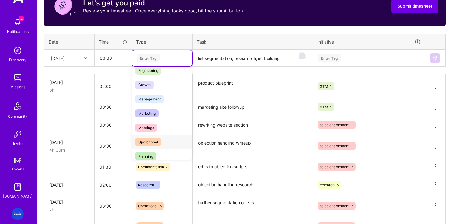
scroll to position [92, 0]
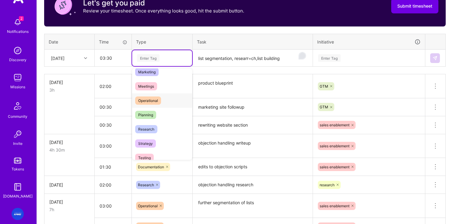
click at [152, 103] on span "Operational" at bounding box center [148, 100] width 26 height 8
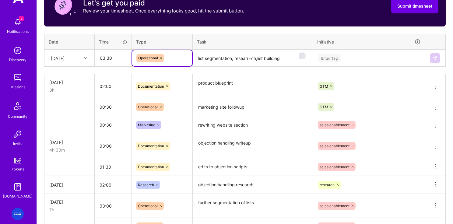
scroll to position [210, 0]
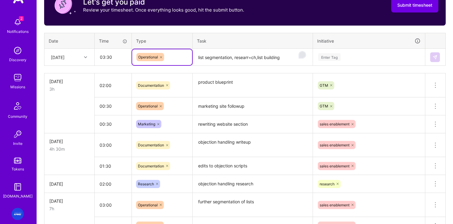
click at [331, 55] on div "Enter Tag" at bounding box center [329, 56] width 23 height 9
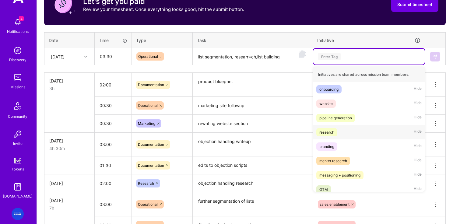
scroll to position [12, 0]
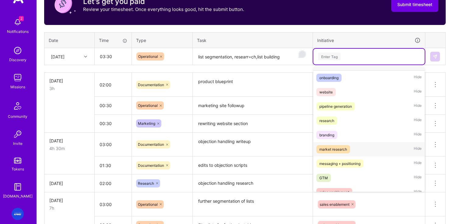
click at [337, 151] on div "market research" at bounding box center [333, 149] width 28 height 6
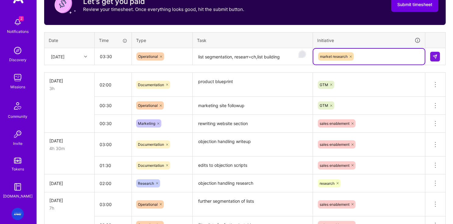
click at [383, 56] on td at bounding box center [435, 56] width 20 height 17
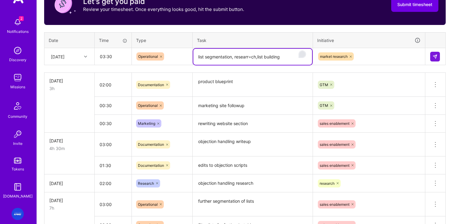
drag, startPoint x: 250, startPoint y: 59, endPoint x: 254, endPoint y: 58, distance: 4.1
click at [250, 59] on textarea "list segmentation, researr=ch,list building" at bounding box center [252, 57] width 119 height 16
drag, startPoint x: 254, startPoint y: 58, endPoint x: 245, endPoint y: 58, distance: 8.8
click at [245, 58] on textarea "list segmentation, researr=ch,list building" at bounding box center [252, 57] width 119 height 16
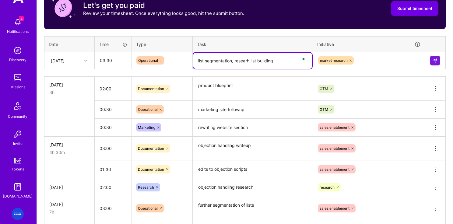
scroll to position [211, 0]
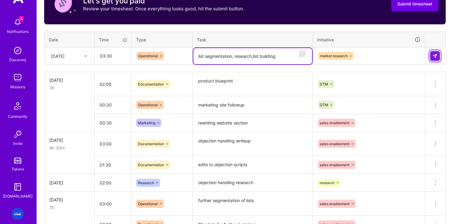
type textarea "list segmentation, research,list building"
click at [383, 55] on img at bounding box center [434, 56] width 5 height 5
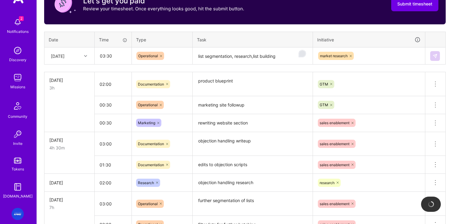
scroll to position [210, 0]
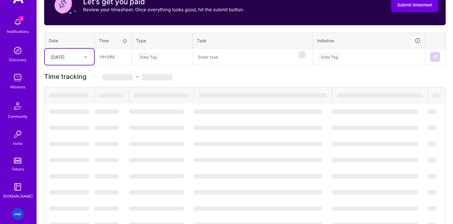
click at [225, 60] on textarea "To enrich screen reader interactions, please activate Accessibility in Grammarl…" at bounding box center [252, 57] width 119 height 16
click at [225, 59] on textarea "To enrich screen reader interactions, please activate Accessibility in Grammarl…" at bounding box center [252, 57] width 119 height 16
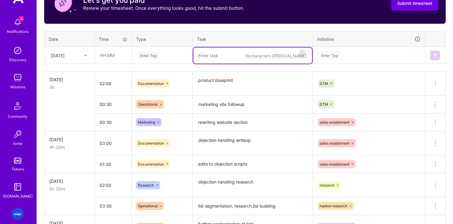
click at [226, 57] on textarea "To enrich screen reader interactions, please activate Accessibility in Grammarl…" at bounding box center [252, 55] width 119 height 16
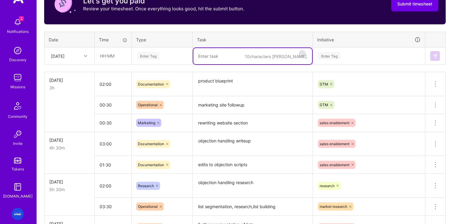
scroll to position [212, 0]
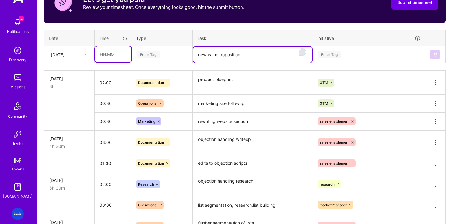
click at [103, 56] on input "text" at bounding box center [113, 54] width 36 height 16
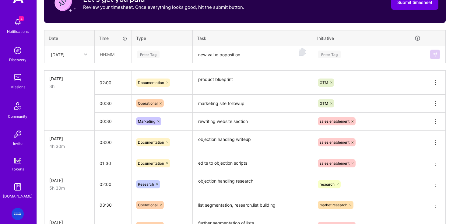
click at [86, 54] on icon at bounding box center [85, 54] width 3 height 3
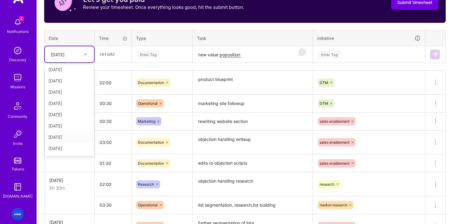
scroll to position [24, 0]
drag, startPoint x: 62, startPoint y: 138, endPoint x: 126, endPoint y: 69, distance: 93.9
click at [61, 138] on div "[DATE]" at bounding box center [69, 137] width 49 height 11
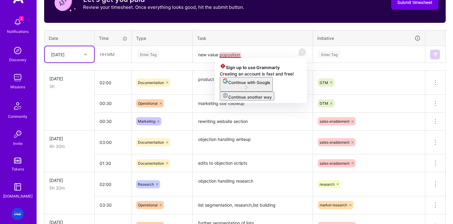
click at [222, 57] on textarea "new value poposition" at bounding box center [252, 55] width 119 height 16
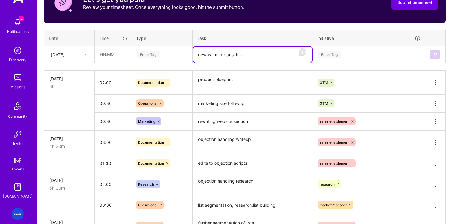
click at [247, 55] on textarea "new value proposition" at bounding box center [252, 55] width 119 height 16
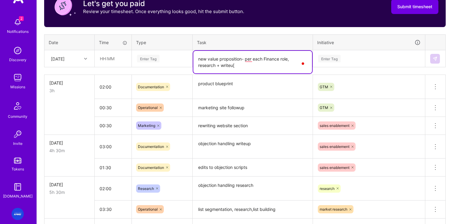
scroll to position [209, 0]
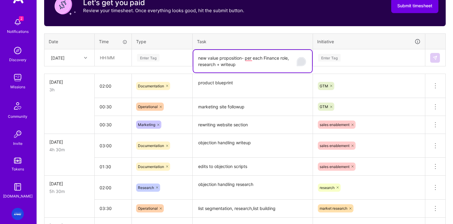
drag, startPoint x: 244, startPoint y: 69, endPoint x: 192, endPoint y: 57, distance: 53.9
click at [192, 57] on tr "Tue, Sep 9 Enter Tag new value proposition- per each Finance role, research + w…" at bounding box center [244, 57] width 401 height 17
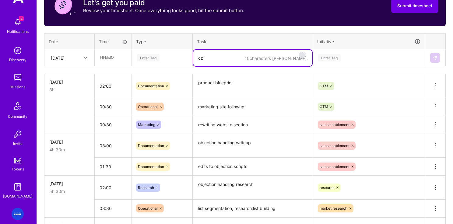
drag, startPoint x: 216, startPoint y: 61, endPoint x: 184, endPoint y: 58, distance: 31.5
click at [184, 58] on tr "Tue, Sep 9 Enter Tag 10 characters min. cz Enter Tag" at bounding box center [244, 57] width 401 height 17
drag, startPoint x: 213, startPoint y: 58, endPoint x: 187, endPoint y: 58, distance: 25.9
click at [187, 58] on tr "Tue, Sep 9 Enter Tag 10 characters min. zz Enter Tag" at bounding box center [244, 57] width 401 height 17
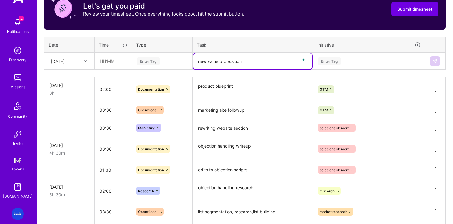
scroll to position [205, 0]
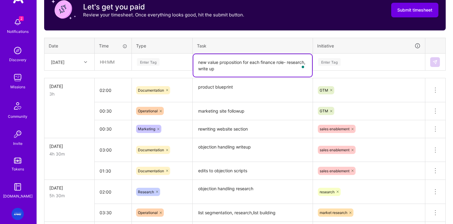
type textarea "new value proposition for each finance role- research, write up"
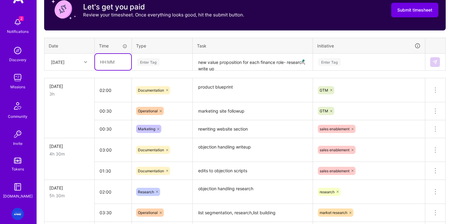
click at [126, 63] on input "text" at bounding box center [113, 62] width 36 height 16
type input "04:00"
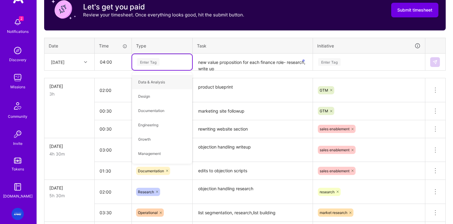
click at [156, 64] on div "Enter Tag" at bounding box center [148, 61] width 23 height 9
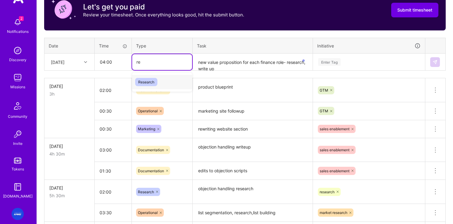
type input "res"
click at [145, 83] on span "Research" at bounding box center [146, 82] width 22 height 8
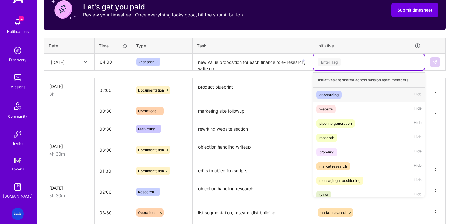
click at [352, 60] on div "Enter Tag" at bounding box center [368, 62] width 103 height 8
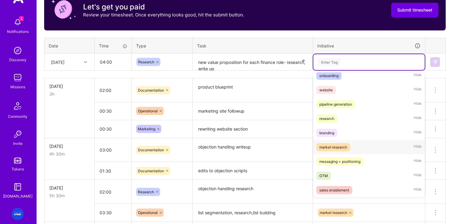
scroll to position [18, 0]
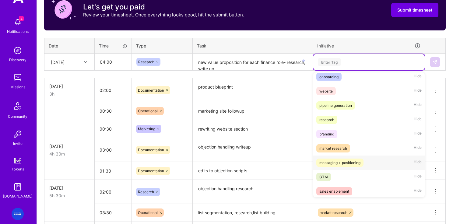
click at [338, 162] on div "messaging + positioning" at bounding box center [339, 162] width 41 height 6
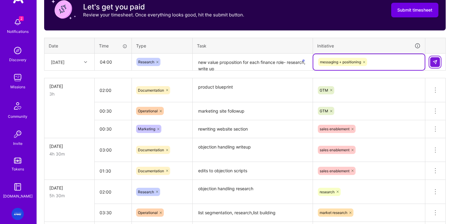
click at [383, 64] on img at bounding box center [434, 62] width 5 height 5
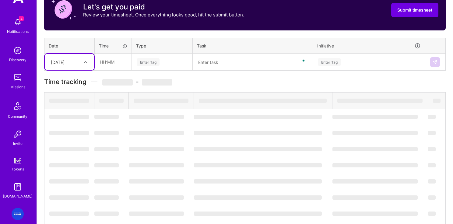
click at [236, 63] on textarea "To enrich screen reader interactions, please activate Accessibility in Grammarl…" at bounding box center [252, 62] width 119 height 16
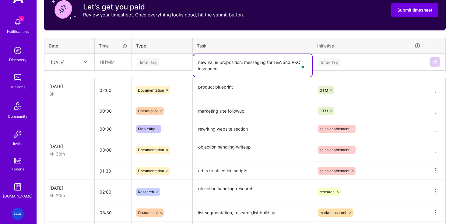
drag, startPoint x: 221, startPoint y: 70, endPoint x: 200, endPoint y: 70, distance: 21.0
click at [200, 70] on textarea "new value proposition, messaging for L&A and P&C insruance" at bounding box center [252, 65] width 119 height 23
type textarea "new value proposition, messaging for L&A and P&C insurance"
click at [116, 62] on input "text" at bounding box center [113, 62] width 36 height 16
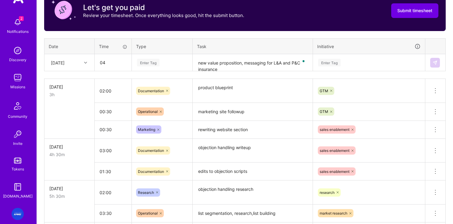
click at [86, 63] on icon at bounding box center [85, 62] width 3 height 3
type input "04:00"
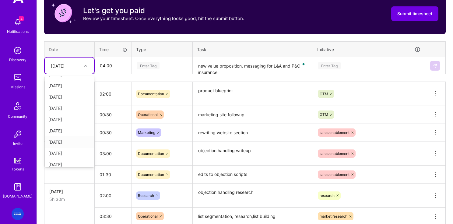
scroll to position [30, 0]
click at [64, 143] on div "[DATE]" at bounding box center [69, 142] width 49 height 11
click at [165, 65] on div "Enter Tag" at bounding box center [161, 66] width 51 height 8
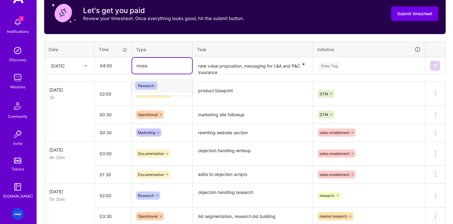
type input "resear"
click at [162, 66] on div "resear" at bounding box center [161, 66] width 51 height 8
type input "resea"
click at [147, 87] on span "Research" at bounding box center [146, 86] width 22 height 8
click at [345, 65] on div "Enter Tag" at bounding box center [368, 66] width 103 height 8
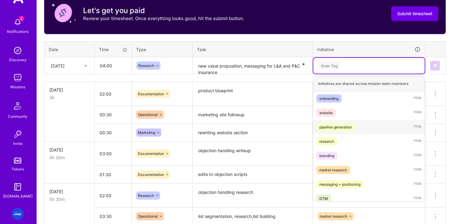
scroll to position [19, 0]
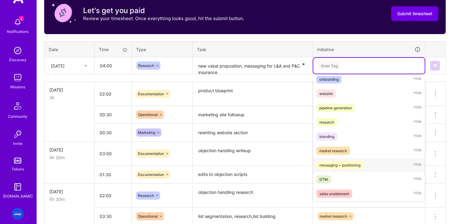
click at [343, 166] on div "messaging + positioning" at bounding box center [339, 165] width 41 height 6
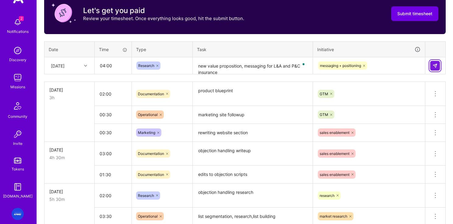
click at [383, 68] on img at bounding box center [434, 65] width 5 height 5
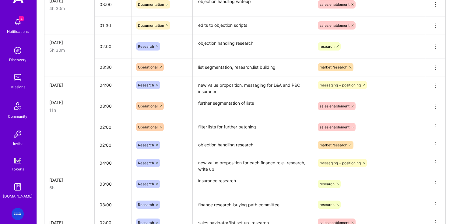
scroll to position [347, 0]
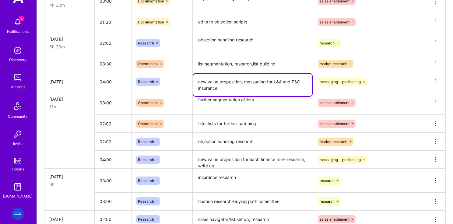
drag, startPoint x: 221, startPoint y: 94, endPoint x: 198, endPoint y: 82, distance: 26.0
click at [198, 82] on textarea "new value proposition, messaging for L&A and P&C insurance" at bounding box center [252, 85] width 119 height 23
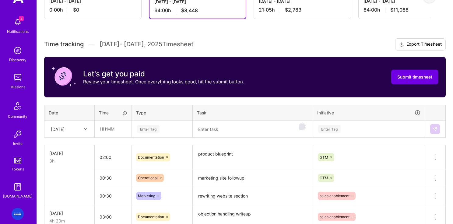
scroll to position [145, 0]
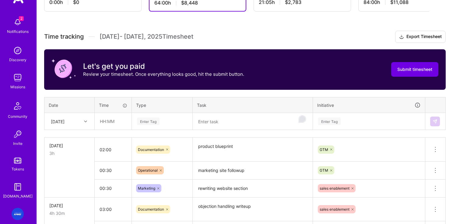
type textarea "c"
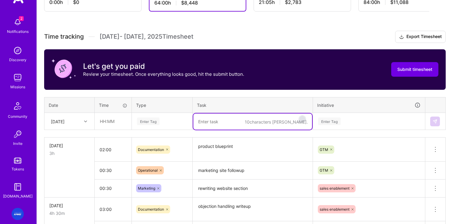
click at [215, 120] on textarea "To enrich screen reader interactions, please activate Accessibility in Grammarl…" at bounding box center [252, 122] width 119 height 16
type textarea "v"
drag, startPoint x: 216, startPoint y: 121, endPoint x: 171, endPoint y: 115, distance: 44.8
click at [171, 115] on tr "Wed, Sep 10 Enter Tag 10 characters min. v Enter Tag" at bounding box center [244, 121] width 401 height 17
paste textarea "https://affordableartfair.com/fairs/new-york-fall/"
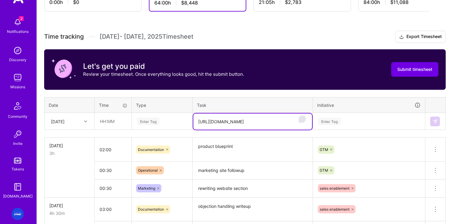
drag, startPoint x: 295, startPoint y: 124, endPoint x: 181, endPoint y: 122, distance: 113.5
click at [181, 122] on tr "Wed, Sep 10 Enter Tag https://affordableartfair.com/fairs/new-york-fal Enter Tag" at bounding box center [244, 121] width 401 height 17
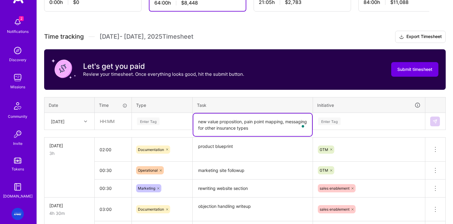
type textarea "new value proposition, pain point mapping, messaging for other insurance types"
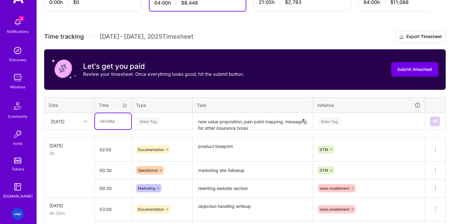
click at [116, 123] on input "text" at bounding box center [113, 121] width 36 height 16
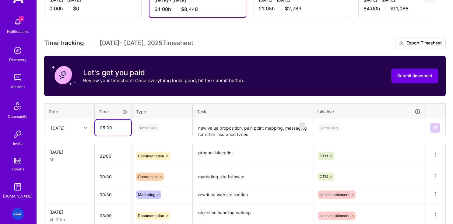
scroll to position [140, 0]
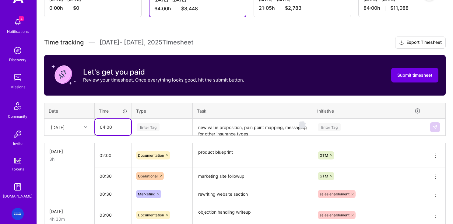
type input "04:00"
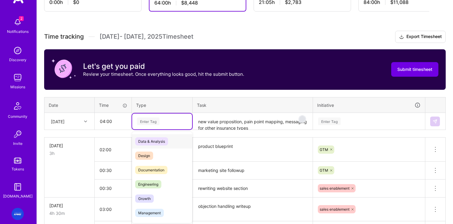
click at [145, 128] on div "Enter Tag" at bounding box center [162, 122] width 60 height 16
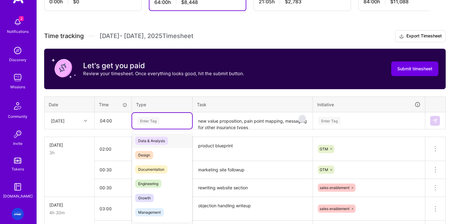
scroll to position [147, 0]
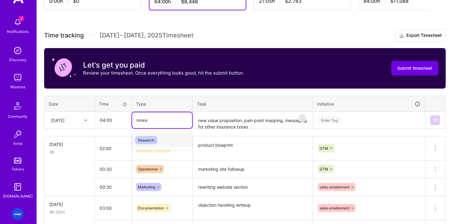
type input "resear"
click at [149, 140] on span "Research" at bounding box center [146, 140] width 22 height 8
click at [258, 120] on textarea "new value proposition, pain point mapping, messaging for other insurance types" at bounding box center [252, 120] width 119 height 16
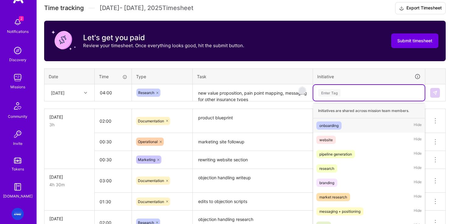
click at [335, 101] on div "option messaging + positioning, selected. option onboarding focused, 1 of 9. 9 …" at bounding box center [368, 93] width 111 height 16
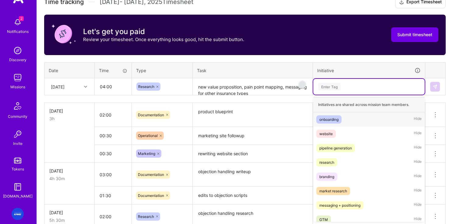
scroll to position [18, 0]
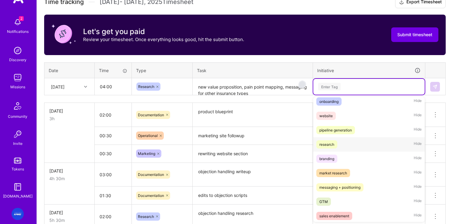
click at [332, 143] on div "research" at bounding box center [326, 144] width 15 height 6
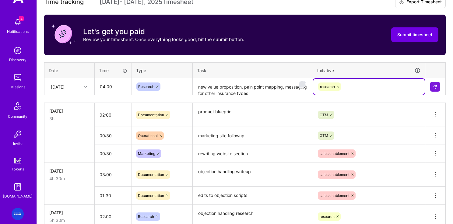
scroll to position [180, 0]
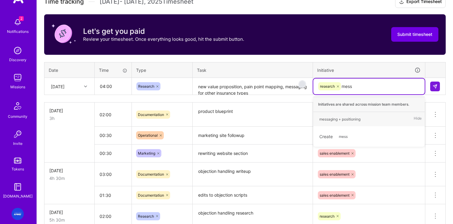
type input "messa"
click at [336, 121] on div "messaging + positioning" at bounding box center [339, 119] width 41 height 6
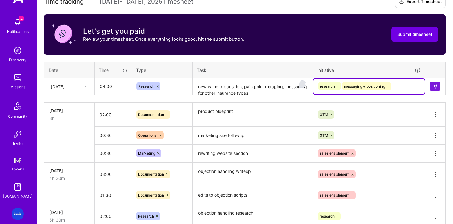
scroll to position [180, 0]
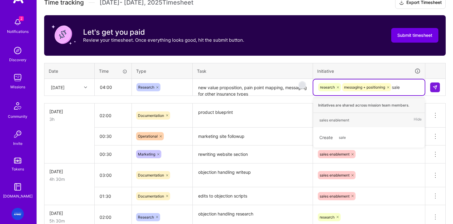
type input "sales"
click at [345, 119] on div "sales enablement" at bounding box center [334, 120] width 30 height 6
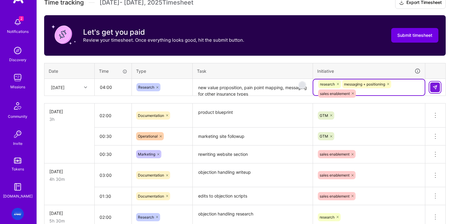
click at [383, 87] on button at bounding box center [435, 87] width 10 height 10
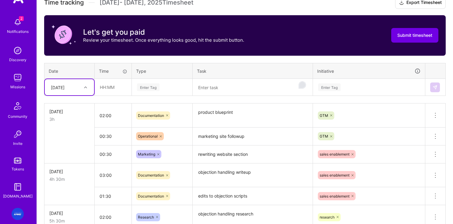
click at [88, 91] on div at bounding box center [86, 87] width 9 height 8
drag, startPoint x: 60, startPoint y: 181, endPoint x: 116, endPoint y: 128, distance: 77.1
click at [60, 181] on div "[DATE]" at bounding box center [69, 179] width 49 height 11
click at [220, 90] on textarea "To enrich screen reader interactions, please activate Accessibility in Grammarl…" at bounding box center [252, 87] width 119 height 16
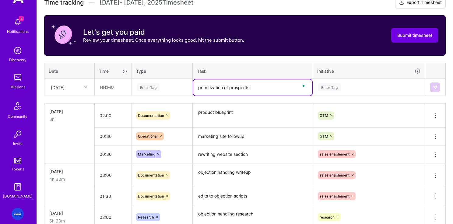
type textarea "prioritization of prospects"
click at [157, 88] on div "Enter Tag" at bounding box center [148, 86] width 23 height 9
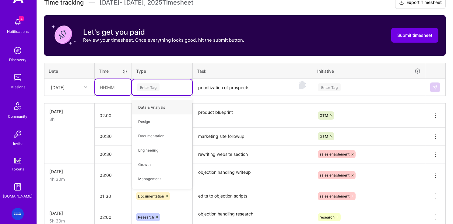
click at [109, 90] on input "text" at bounding box center [113, 87] width 36 height 16
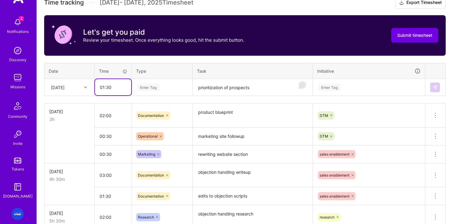
type input "01:30"
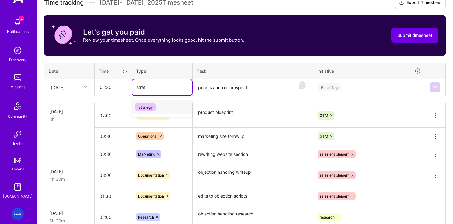
type input "strateg"
click at [144, 105] on span "Strategy" at bounding box center [145, 107] width 21 height 8
click at [366, 89] on div "Enter Tag" at bounding box center [368, 87] width 103 height 8
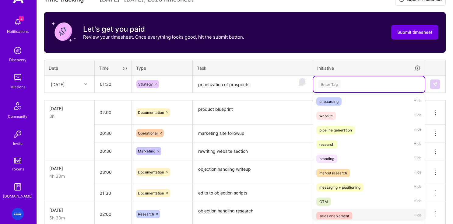
scroll to position [16, 0]
click at [326, 202] on div "GTM" at bounding box center [323, 201] width 9 height 6
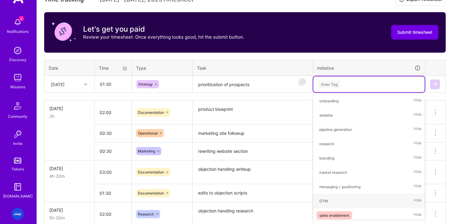
scroll to position [0, 0]
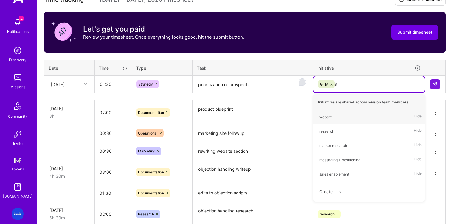
type input "sa"
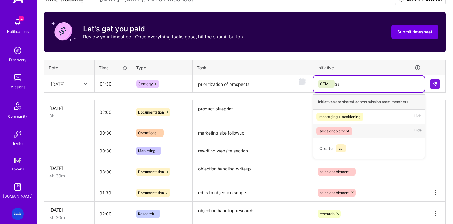
scroll to position [183, 0]
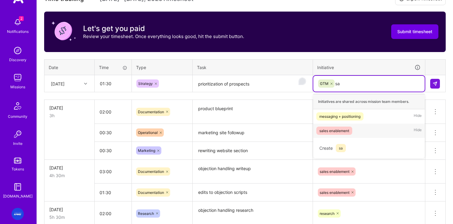
click at [333, 131] on div "sales enablement" at bounding box center [334, 131] width 30 height 6
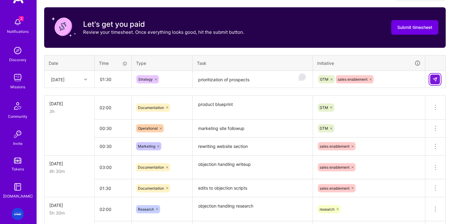
click at [383, 83] on button at bounding box center [435, 80] width 10 height 10
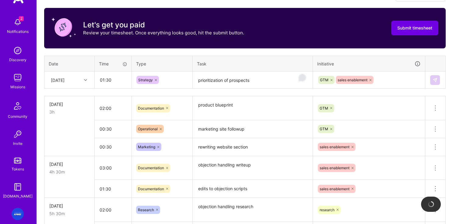
scroll to position [188, 0]
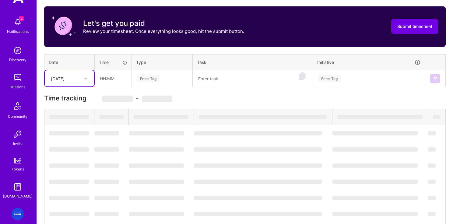
click at [217, 75] on textarea "To enrich screen reader interactions, please activate Accessibility in Grammarl…" at bounding box center [252, 79] width 119 height 16
click at [218, 78] on textarea "To enrich screen reader interactions, please activate Accessibility in Grammarl…" at bounding box center [252, 79] width 119 height 16
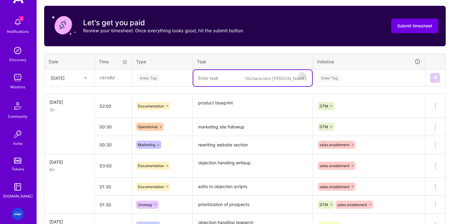
scroll to position [195, 0]
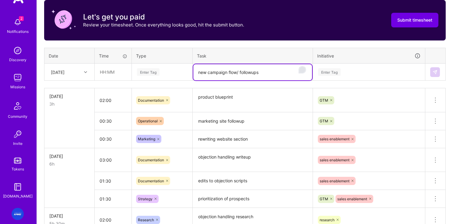
type textarea "new campaign flow/ followups"
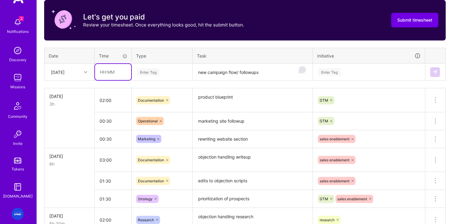
click at [112, 73] on input "text" at bounding box center [113, 72] width 36 height 16
click at [75, 75] on div "[DATE]" at bounding box center [65, 72] width 34 height 10
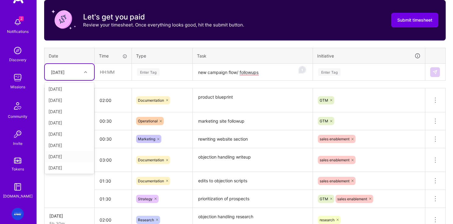
scroll to position [26, 0]
click at [60, 155] on div "[DATE]" at bounding box center [69, 153] width 49 height 11
click at [117, 76] on input "text" at bounding box center [113, 72] width 36 height 16
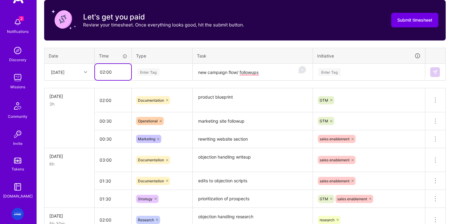
type input "02:00"
click at [337, 70] on div "Enter Tag" at bounding box center [329, 71] width 23 height 9
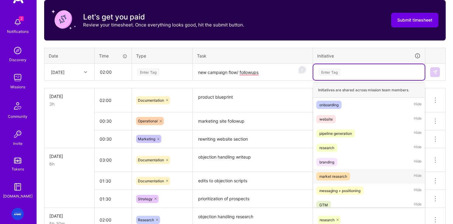
scroll to position [19, 0]
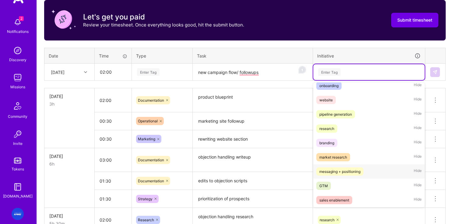
click at [338, 173] on div "messaging + positioning" at bounding box center [339, 171] width 41 height 6
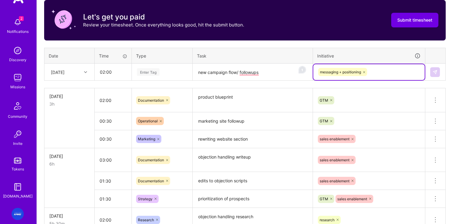
click at [169, 73] on div "Enter Tag" at bounding box center [161, 72] width 51 height 8
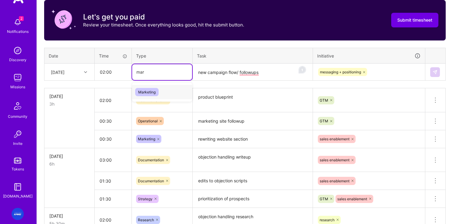
type input "mark"
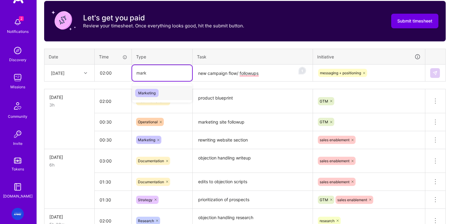
click at [152, 91] on span "Marketing" at bounding box center [146, 93] width 23 height 8
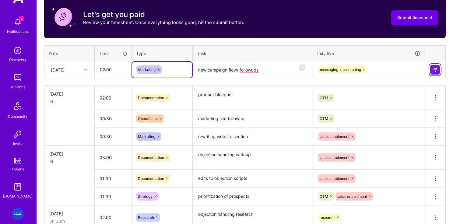
click at [383, 68] on img at bounding box center [434, 69] width 5 height 5
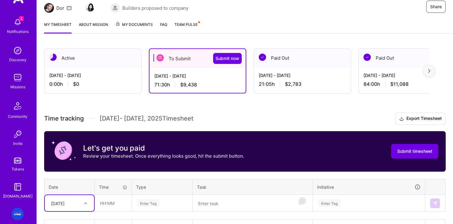
scroll to position [112, 0]
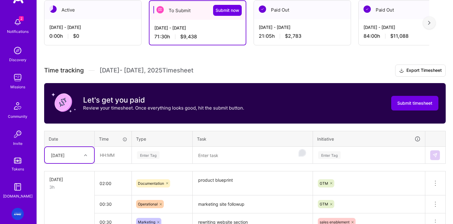
click at [79, 153] on div "[DATE]" at bounding box center [65, 155] width 34 height 10
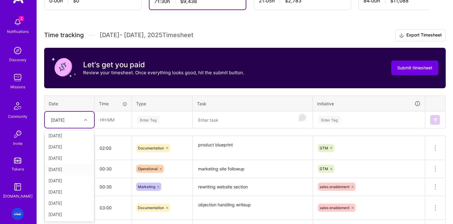
scroll to position [59, 0]
click at [69, 181] on div "[DATE]" at bounding box center [69, 179] width 49 height 11
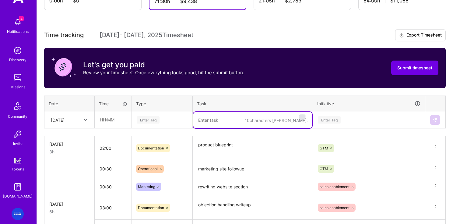
click at [205, 118] on textarea "To enrich screen reader interactions, please activate Accessibility in Grammarl…" at bounding box center [252, 120] width 119 height 16
type textarea "a"
type textarea "batch 1 followup strategy, next steps, new messaging handling"
click at [108, 121] on input "text" at bounding box center [113, 120] width 36 height 16
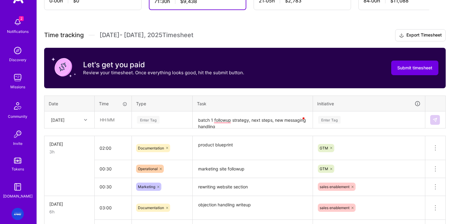
click at [80, 122] on div "[DATE]" at bounding box center [65, 120] width 34 height 10
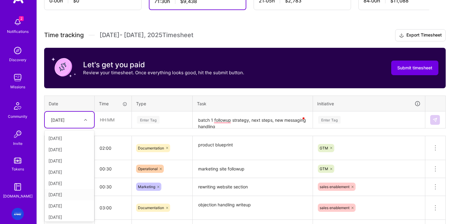
scroll to position [35, 0]
click at [69, 205] on div "[DATE]" at bounding box center [69, 203] width 49 height 11
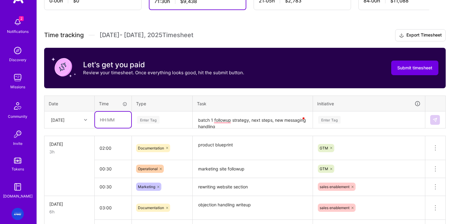
click at [118, 118] on input "text" at bounding box center [113, 120] width 36 height 16
type input "02:00"
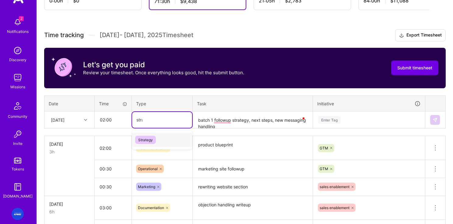
type input "strat"
click at [145, 137] on span "Strategy" at bounding box center [145, 140] width 21 height 8
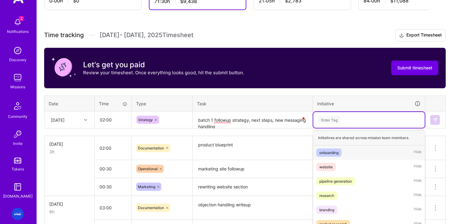
click at [340, 118] on div "option messaging + positioning, selected. option onboarding focused, 1 of 9. 9 …" at bounding box center [368, 120] width 111 height 16
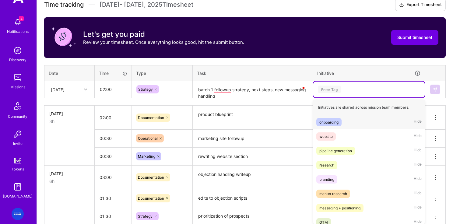
scroll to position [180, 0]
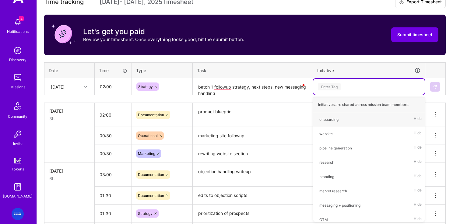
type input "m"
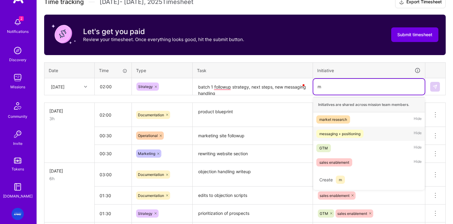
click at [332, 134] on div "messaging + positioning" at bounding box center [339, 134] width 41 height 6
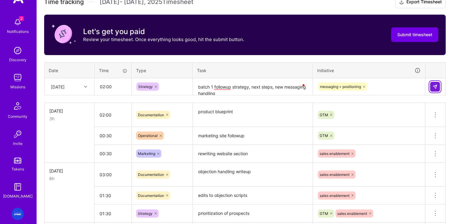
click at [383, 85] on img at bounding box center [434, 86] width 5 height 5
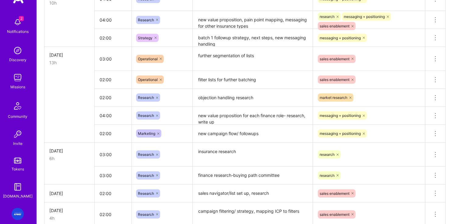
scroll to position [472, 0]
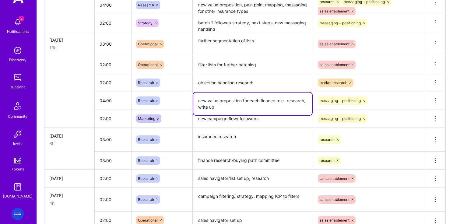
drag, startPoint x: 201, startPoint y: 105, endPoint x: 199, endPoint y: 102, distance: 3.5
click at [199, 102] on textarea "new value proposition for each finance role- research, write up" at bounding box center [252, 104] width 119 height 23
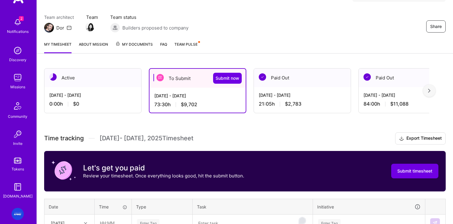
scroll to position [0, 0]
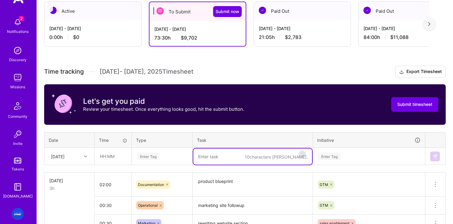
click at [204, 157] on textarea "To enrich screen reader interactions, please activate Accessibility in Grammarl…" at bounding box center [252, 157] width 119 height 16
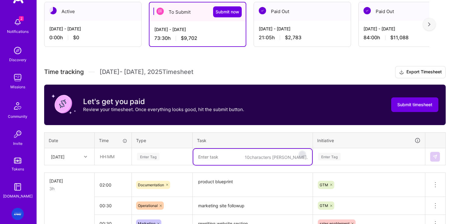
paste textarea "new value proposition for each finance role- research, write up"
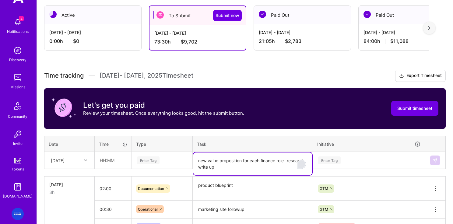
scroll to position [106, 0]
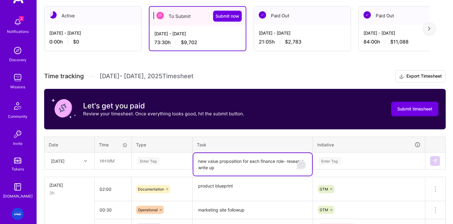
type textarea "new value proposition for each finance role- research, write up"
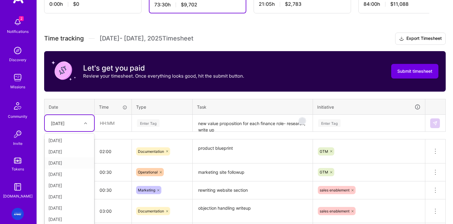
scroll to position [147, 0]
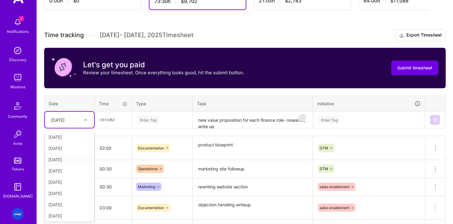
click at [69, 160] on div "[DATE]" at bounding box center [69, 159] width 49 height 11
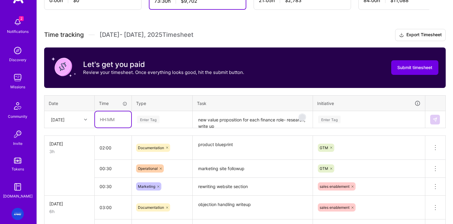
click at [109, 123] on input "text" at bounding box center [113, 119] width 36 height 16
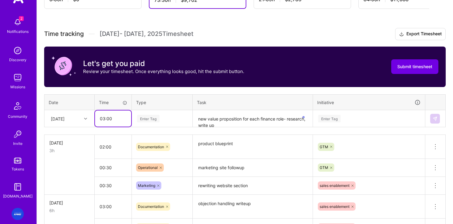
type input "03:00"
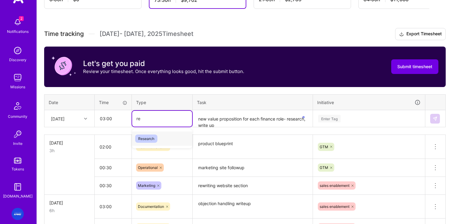
type input "res"
click at [142, 137] on span "Research" at bounding box center [146, 139] width 22 height 8
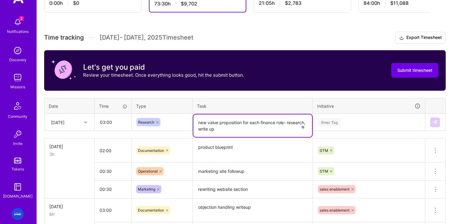
scroll to position [146, 0]
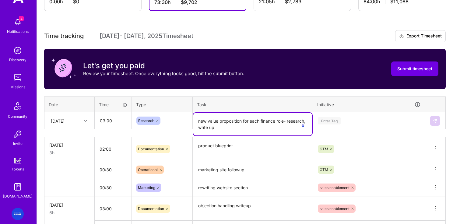
click at [287, 125] on textarea "new value proposition for each finance role- research, write up" at bounding box center [252, 124] width 119 height 23
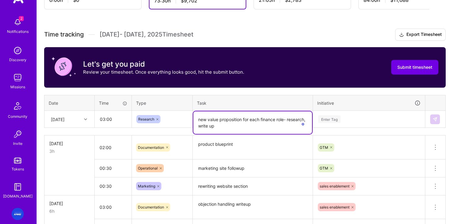
drag, startPoint x: 289, startPoint y: 122, endPoint x: 309, endPoint y: 132, distance: 22.6
click at [309, 132] on textarea "new value proposition for each finance role- research, write up" at bounding box center [252, 122] width 119 height 23
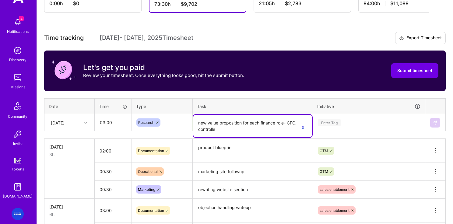
scroll to position [145, 0]
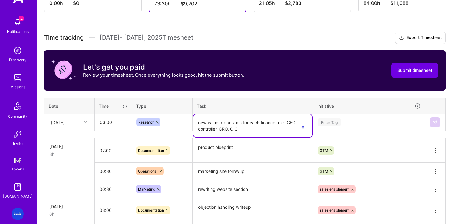
type textarea "new value proposition for each finance role- CFO, controller, CRO, CIO"
click at [374, 124] on div "Enter Tag" at bounding box center [368, 122] width 111 height 16
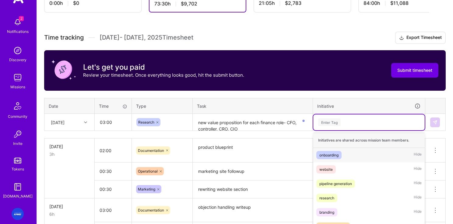
scroll to position [180, 0]
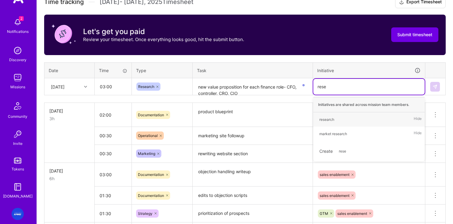
type input "resea"
click at [328, 135] on div "market research" at bounding box center [333, 134] width 28 height 6
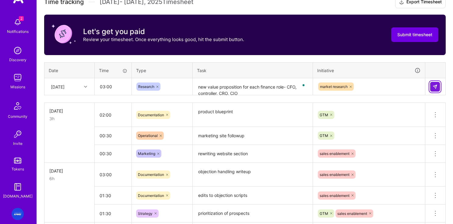
click at [383, 87] on img at bounding box center [434, 86] width 5 height 5
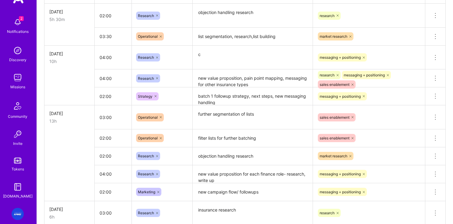
scroll to position [394, 0]
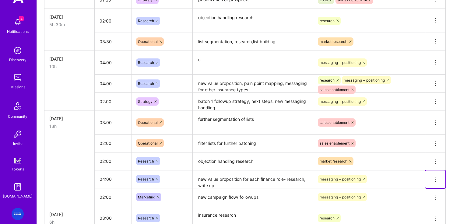
click at [383, 177] on icon at bounding box center [435, 179] width 7 height 7
click at [383, 187] on button "Delete row" at bounding box center [420, 189] width 32 height 15
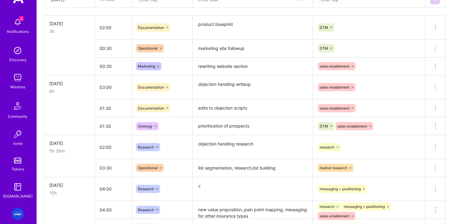
scroll to position [0, 0]
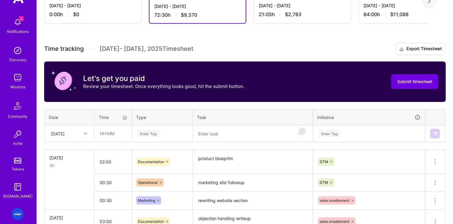
click at [238, 132] on textarea "To enrich screen reader interactions, please activate Accessibility in Grammarl…" at bounding box center [252, 134] width 119 height 16
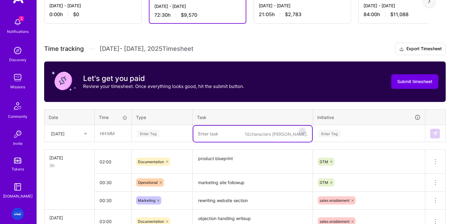
scroll to position [132, 0]
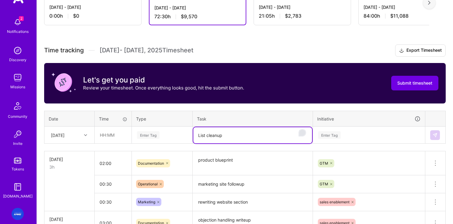
type textarea "List cleanup"
click at [120, 137] on input "text" at bounding box center [113, 135] width 36 height 16
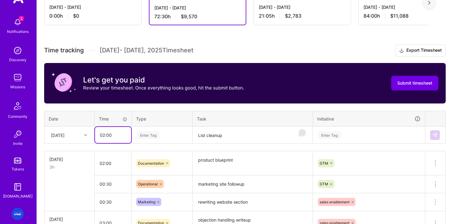
type input "02:00"
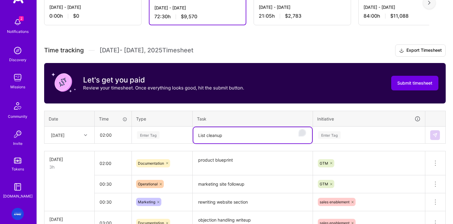
click at [242, 135] on textarea "List cleanup" at bounding box center [252, 135] width 119 height 16
click at [208, 136] on textarea "List cleanup" at bounding box center [252, 135] width 119 height 16
click at [244, 135] on textarea "List research, cleanup" at bounding box center [252, 135] width 119 height 16
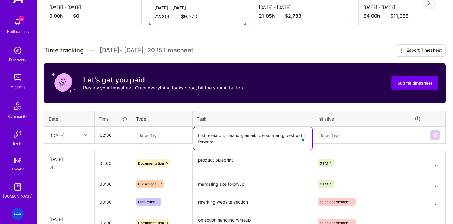
type textarea "List research, cleanup, email, role scraping, best path forward"
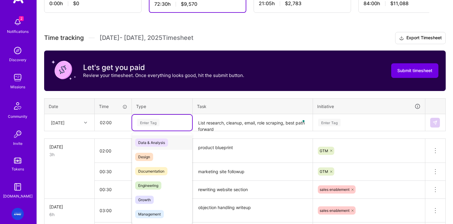
click at [155, 131] on div "option Research, selected. option Data & Analysis focused, 0 of 2. 17 results a…" at bounding box center [162, 123] width 60 height 16
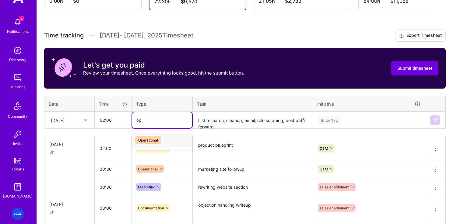
type input "oper"
click at [146, 139] on span "Operational" at bounding box center [148, 140] width 26 height 8
click at [82, 126] on div "[DATE]" at bounding box center [69, 120] width 49 height 16
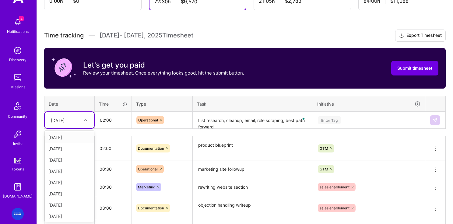
click at [70, 136] on div "[DATE]" at bounding box center [69, 137] width 49 height 11
click at [351, 117] on div "Enter Tag" at bounding box center [368, 120] width 111 height 16
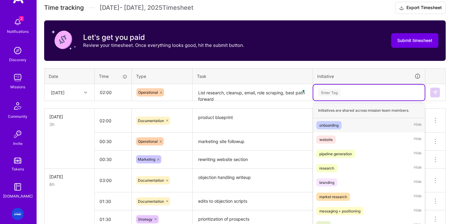
scroll to position [180, 0]
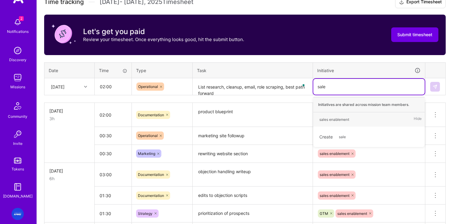
type input "sales"
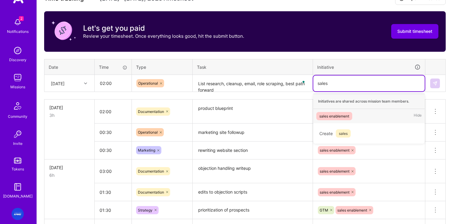
click at [337, 117] on div "sales enablement" at bounding box center [334, 116] width 30 height 6
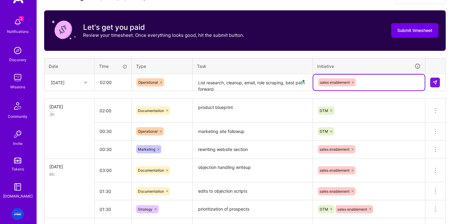
scroll to position [184, 0]
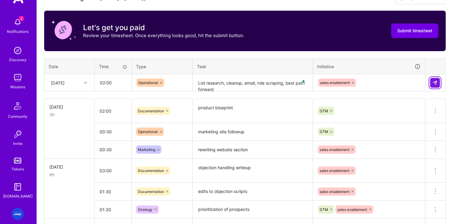
click at [383, 84] on img at bounding box center [434, 82] width 5 height 5
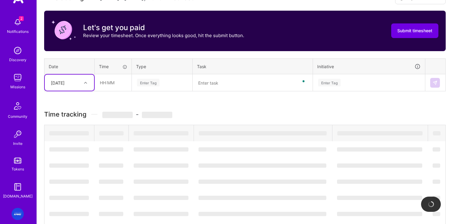
scroll to position [185, 0]
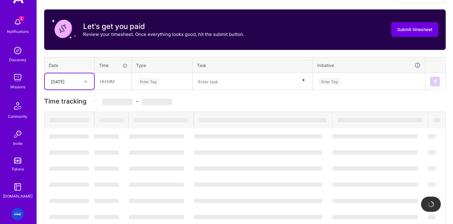
click at [77, 86] on div "[DATE]" at bounding box center [65, 81] width 34 height 10
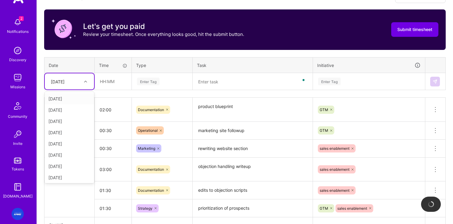
scroll to position [185, 0]
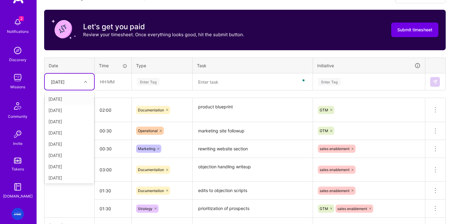
click at [72, 96] on div "[DATE]" at bounding box center [69, 98] width 49 height 11
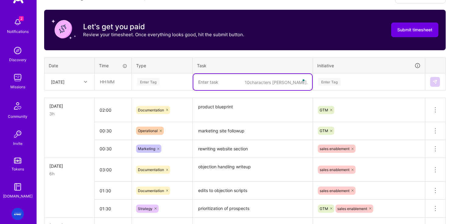
click at [213, 77] on textarea "To enrich screen reader interactions, please activate Accessibility in Grammarl…" at bounding box center [252, 82] width 119 height 16
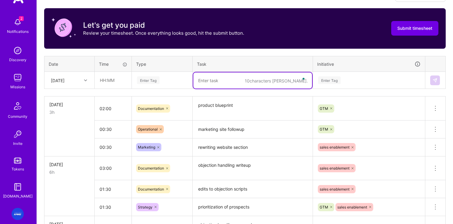
scroll to position [187, 0]
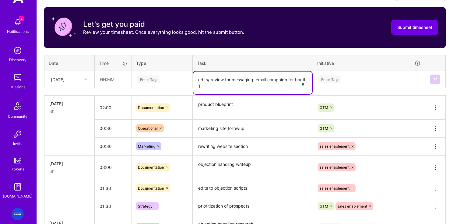
type textarea "edits/ review for messaging. email campaign for bacth 1"
click at [114, 76] on input "text" at bounding box center [113, 79] width 36 height 16
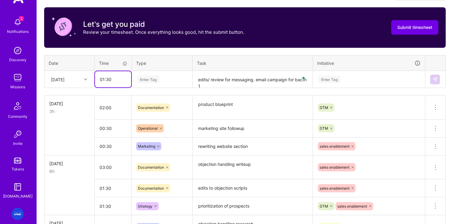
type input "01:30"
click at [149, 77] on div "Enter Tag" at bounding box center [148, 79] width 23 height 9
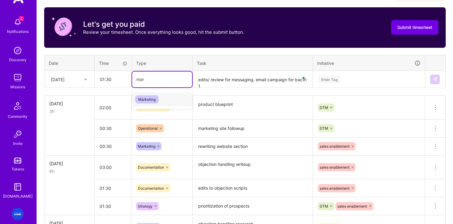
type input "mark"
click at [149, 97] on span "Marketing" at bounding box center [146, 99] width 23 height 8
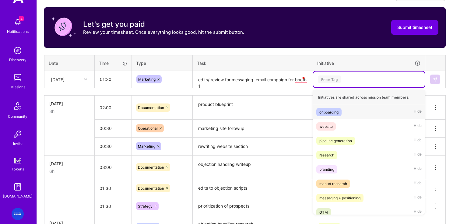
click at [352, 80] on div "Enter Tag" at bounding box center [368, 79] width 103 height 8
click at [345, 195] on div "messaging + positioning" at bounding box center [339, 198] width 41 height 6
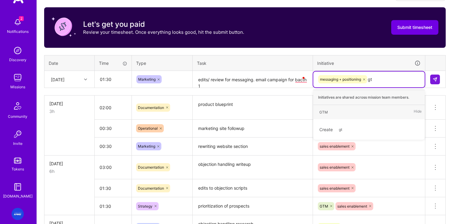
type input "gtm"
click at [329, 113] on span "GTM" at bounding box center [323, 112] width 15 height 8
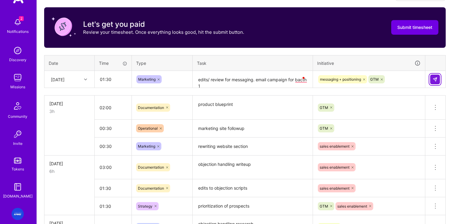
click at [383, 82] on img at bounding box center [434, 79] width 5 height 5
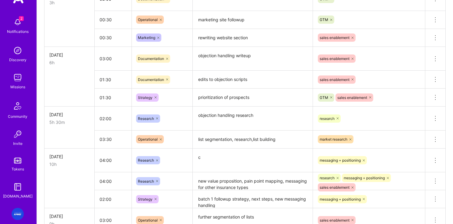
scroll to position [296, 0]
click at [219, 154] on textarea "c" at bounding box center [252, 160] width 119 height 23
click at [114, 161] on input "04:00" at bounding box center [113, 160] width 37 height 16
click at [70, 181] on td at bounding box center [69, 181] width 50 height 18
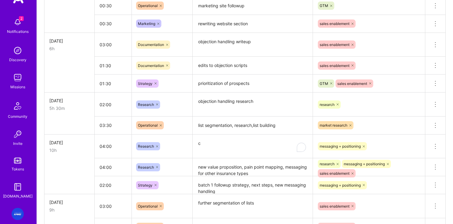
scroll to position [310, 0]
click at [252, 168] on textarea "new value proposition, pain point mapping, messaging for other insurance types" at bounding box center [252, 167] width 119 height 17
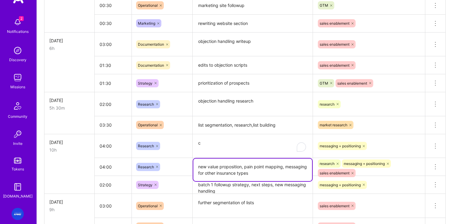
click at [283, 175] on textarea "new value proposition, pain point mapping, messaging for other insurance types" at bounding box center [252, 170] width 119 height 23
click at [297, 174] on textarea "new value proposition, pain point mapping, messaging for other insurance types-…" at bounding box center [252, 170] width 119 height 23
click at [271, 177] on textarea "new value proposition, pain point mapping, messaging for other insurance types-…" at bounding box center [252, 170] width 119 height 23
click at [271, 173] on textarea "new value proposition, pain point mapping, messaging for other insurance types-…" at bounding box center [252, 170] width 119 height 23
click at [219, 166] on textarea "new value proposition, pain point mapping, messaging for other insurance types-…" at bounding box center [252, 170] width 119 height 23
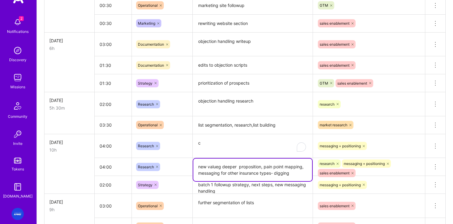
click at [293, 178] on textarea "new value proposition, pain point mapping, messaging for other insurance types-…" at bounding box center [252, 170] width 119 height 23
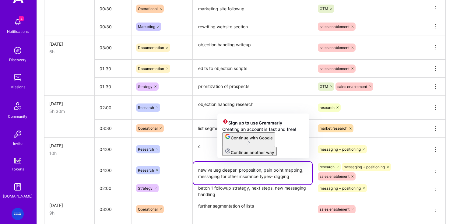
drag, startPoint x: 239, startPoint y: 171, endPoint x: 220, endPoint y: 170, distance: 19.5
click at [220, 170] on textarea "new valueg deeper proposition, pain point mapping, messaging for other insuranc…" at bounding box center [252, 173] width 119 height 23
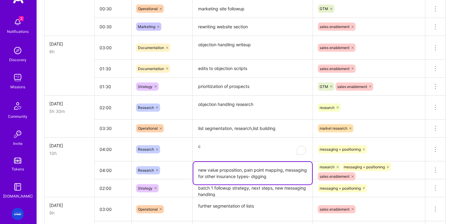
click at [270, 175] on textarea "new valueproposition, pain point mapping, messaging for other insurance types- …" at bounding box center [252, 173] width 119 height 23
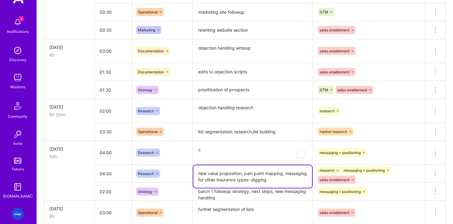
click at [292, 180] on textarea "new value proposition, pain point mapping, messaging for other insurance types-…" at bounding box center [252, 176] width 119 height 23
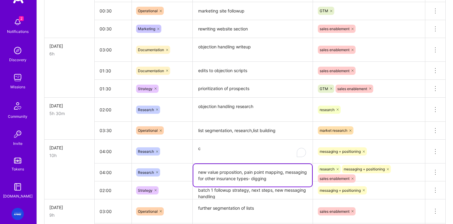
scroll to position [306, 0]
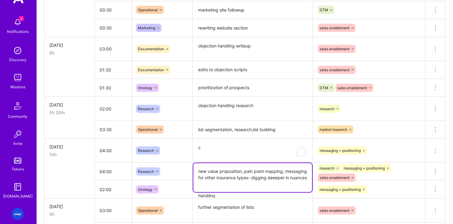
click at [246, 179] on textarea "new value proposition, pain point mapping, messaging for other insurance types-…" at bounding box center [252, 177] width 119 height 29
type textarea "new value proposition, pain point mapping, messaging for other insurance types-…"
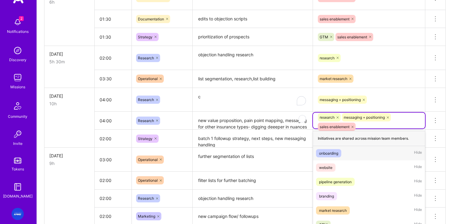
click at [377, 128] on div "option onboarding focused, 1 of 9. 6 results available. Use Up and Down to choo…" at bounding box center [369, 121] width 112 height 16
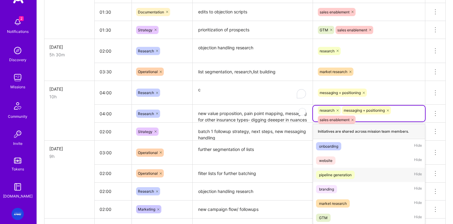
scroll to position [367, 0]
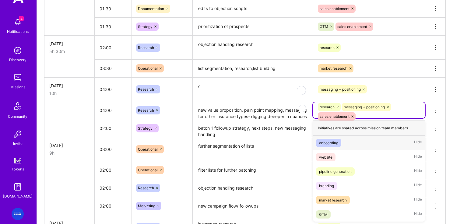
click at [383, 107] on icon at bounding box center [388, 107] width 2 height 2
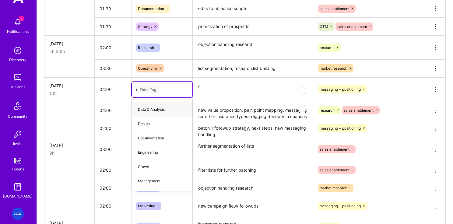
type input "marke"
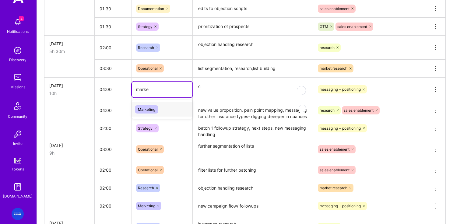
click at [146, 109] on span "Marketing" at bounding box center [146, 109] width 23 height 8
click at [222, 88] on textarea "c" at bounding box center [252, 89] width 119 height 23
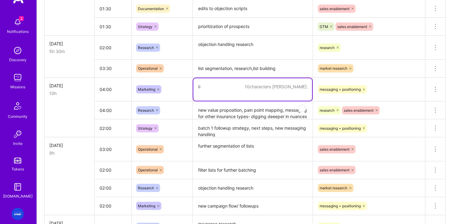
click at [170, 87] on tr "Wed, Sep 10 10h 04:00 Marketing 10 characters min. c messaging + positioning De…" at bounding box center [244, 89] width 401 height 24
type textarea "new value proposition, campaign language"
click at [109, 95] on input "04:00" at bounding box center [113, 89] width 37 height 16
click at [222, 87] on textarea "new v" at bounding box center [252, 89] width 119 height 23
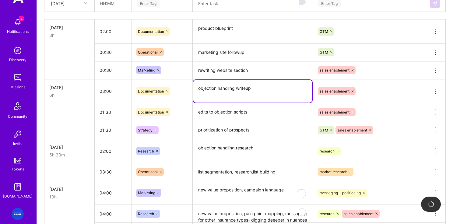
scroll to position [327, 0]
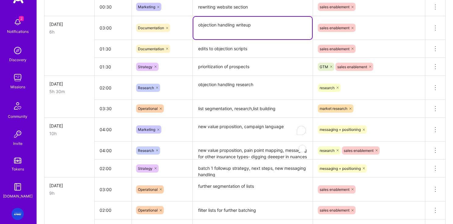
click at [253, 131] on textarea "new value proposition, campaign language" at bounding box center [252, 129] width 119 height 23
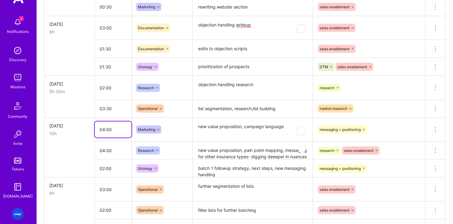
click at [107, 131] on input "04:00" at bounding box center [113, 129] width 37 height 16
click at [104, 131] on input "04:00" at bounding box center [113, 129] width 37 height 16
type input "02:00"
click at [263, 131] on textarea "new value proposition, campaign language" at bounding box center [252, 129] width 119 height 23
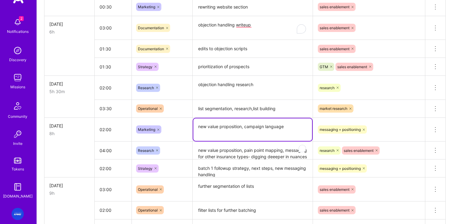
click at [286, 129] on textarea "new value proposition, campaign language" at bounding box center [252, 129] width 119 height 23
click at [297, 128] on textarea "new value proposition, campaign language" at bounding box center [252, 129] width 119 height 23
type textarea "new value proposition, campaign language- brokera"
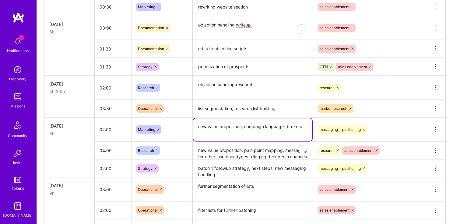
scroll to position [19, 0]
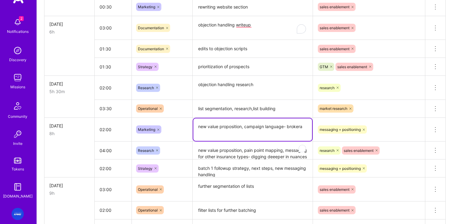
click at [305, 127] on textarea "new value proposition, campaign language- brokera" at bounding box center [252, 129] width 119 height 23
click at [304, 127] on textarea "new value proposition, campaign language- brokera" at bounding box center [252, 129] width 119 height 23
click at [247, 133] on textarea "new value proposition, campaign language- brokeragaes, L&A" at bounding box center [252, 129] width 119 height 23
click at [256, 136] on textarea "new value proposition, campaign language- brokeragaes, L&A ins" at bounding box center [252, 129] width 119 height 23
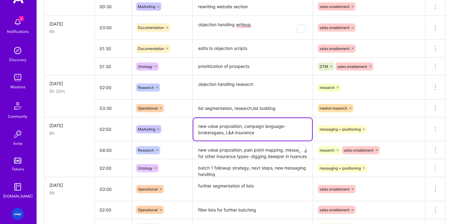
type textarea "new value proposition, campaign language- brokeragaes, L&A insurance"
click at [84, 144] on td at bounding box center [69, 150] width 50 height 18
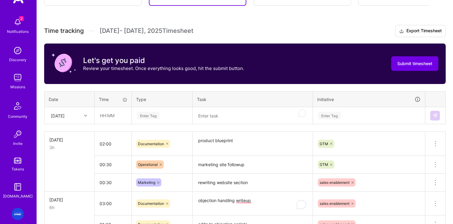
scroll to position [176, 0]
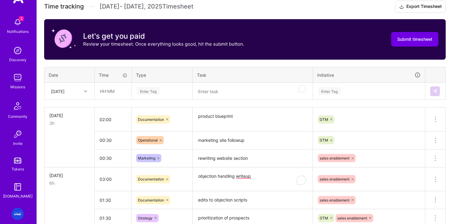
click at [219, 93] on textarea "To enrich screen reader interactions, please activate Accessibility in Grammarl…" at bounding box center [252, 91] width 119 height 16
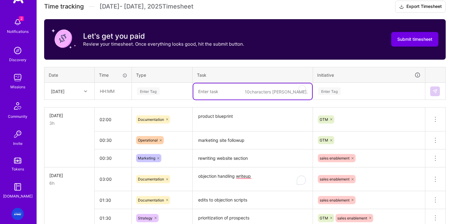
scroll to position [178, 0]
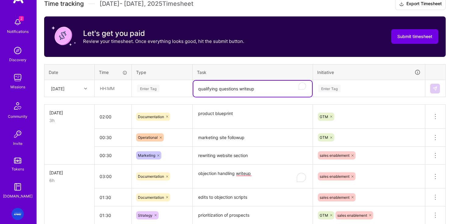
type textarea "qualifying questions writeup"
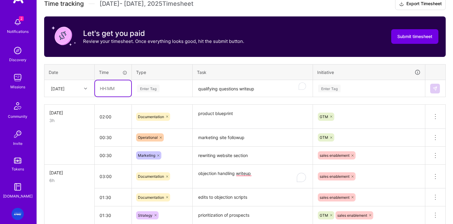
click at [117, 91] on input "text" at bounding box center [113, 88] width 36 height 16
type input "02:00"
click at [83, 90] on div at bounding box center [86, 89] width 9 height 8
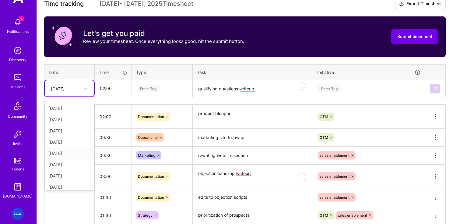
scroll to position [65, 0]
click at [60, 153] on div "[DATE]" at bounding box center [69, 153] width 49 height 11
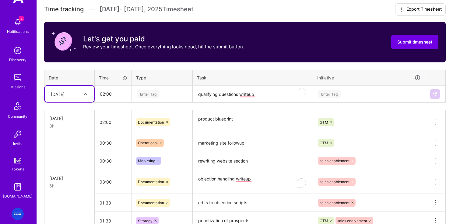
click at [148, 94] on div "Enter Tag" at bounding box center [148, 93] width 23 height 9
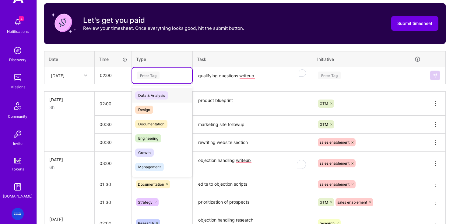
scroll to position [192, 0]
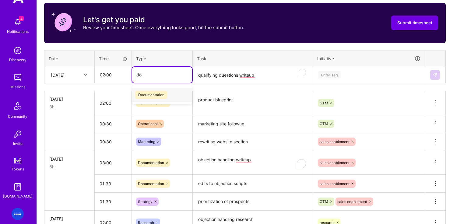
type input "docu"
click at [152, 95] on span "Documentation" at bounding box center [151, 95] width 32 height 8
click at [332, 72] on div "Enter Tag" at bounding box center [329, 74] width 23 height 9
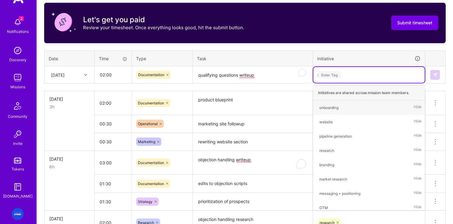
type input "sa"
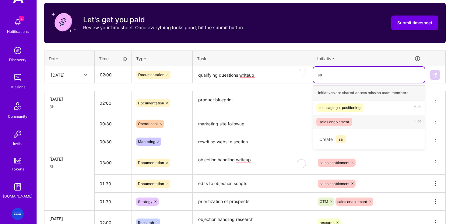
click at [329, 122] on div "sales enablement" at bounding box center [334, 122] width 30 height 6
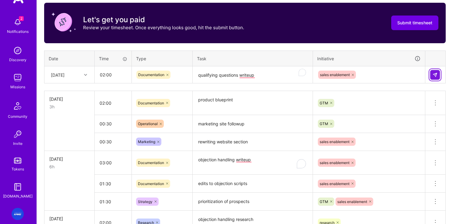
click at [434, 75] on img at bounding box center [434, 74] width 5 height 5
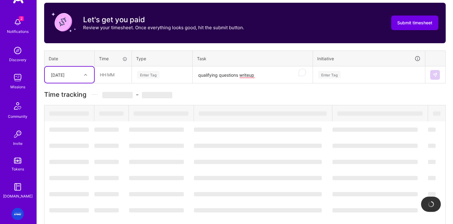
click at [76, 76] on div "[DATE]" at bounding box center [65, 75] width 34 height 10
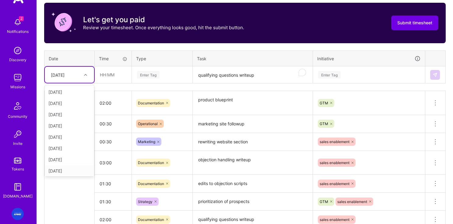
click at [60, 171] on div "[DATE]" at bounding box center [69, 170] width 49 height 11
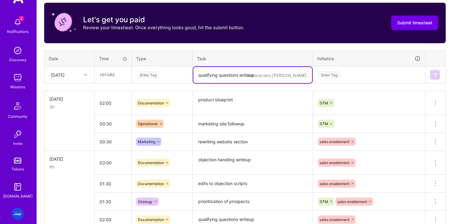
click at [209, 73] on textarea "qualifying questions writeup" at bounding box center [252, 75] width 119 height 16
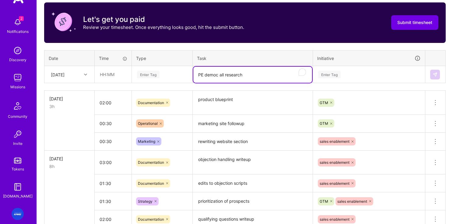
type textarea "PE democ all research"
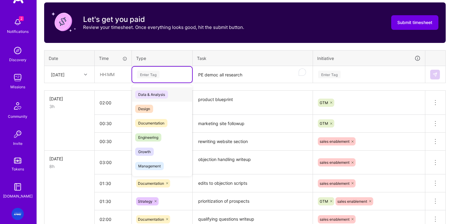
click at [158, 76] on div "Enter Tag" at bounding box center [148, 74] width 23 height 9
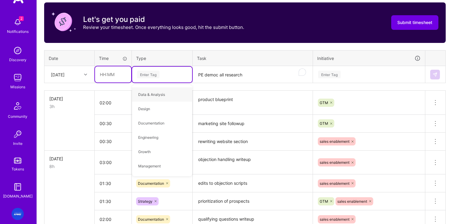
click at [115, 78] on input "text" at bounding box center [113, 74] width 36 height 16
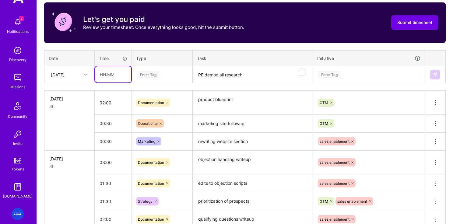
scroll to position [192, 0]
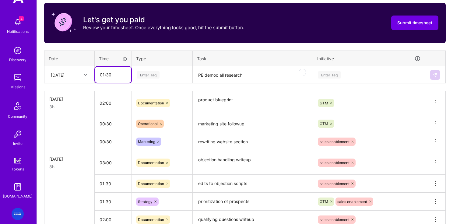
click at [116, 76] on input "01:30" at bounding box center [113, 75] width 36 height 16
type input "01:30"
click at [157, 71] on div "Enter Tag" at bounding box center [162, 75] width 60 height 16
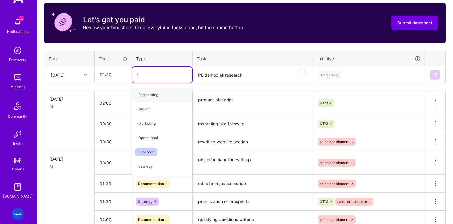
type input "re"
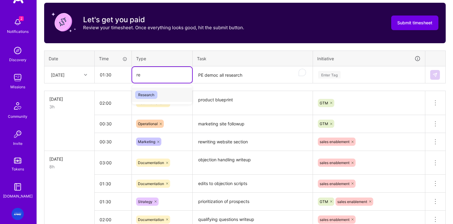
click at [150, 95] on span "Research" at bounding box center [146, 95] width 22 height 8
click at [217, 76] on textarea "PE democ all research" at bounding box center [252, 75] width 119 height 16
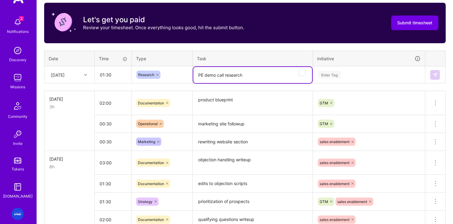
click at [267, 72] on textarea "PE demo call research" at bounding box center [252, 75] width 119 height 16
type textarea "PE demo call research"
click at [348, 72] on div "Enter Tag" at bounding box center [368, 75] width 103 height 8
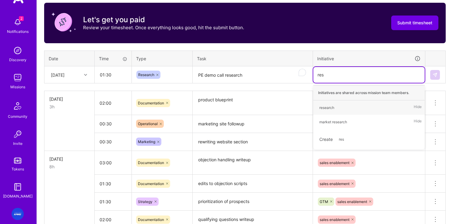
type input "rese"
click at [332, 109] on div "research" at bounding box center [326, 107] width 15 height 6
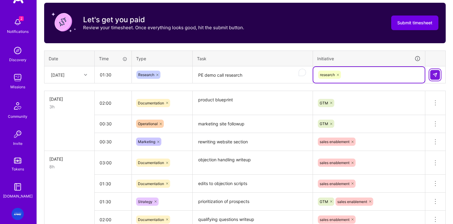
click at [435, 75] on img at bounding box center [434, 74] width 5 height 5
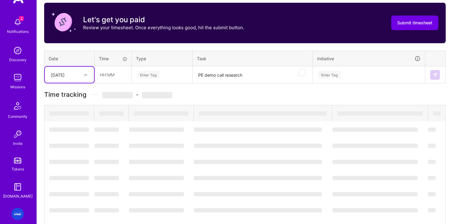
click at [230, 75] on textarea "PE demo call research" at bounding box center [252, 75] width 119 height 16
click at [233, 74] on textarea "PE demo call research" at bounding box center [252, 75] width 119 height 16
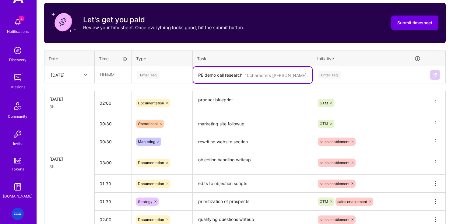
click at [221, 75] on textarea "PE demo call research" at bounding box center [252, 75] width 119 height 16
type textarea "PE call qualifying questions"
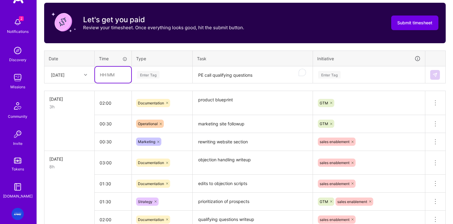
click at [123, 77] on input "text" at bounding box center [113, 75] width 36 height 16
type input "02:00"
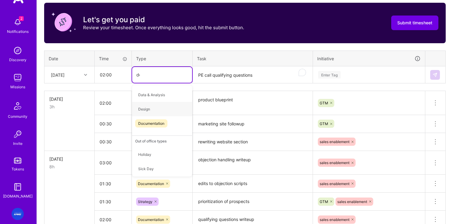
type input "doc"
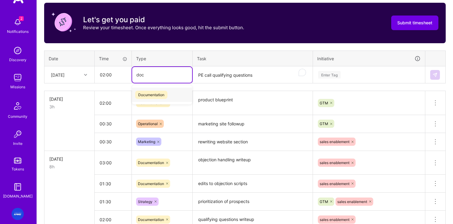
click at [164, 96] on span "Documentation" at bounding box center [151, 95] width 32 height 8
click at [336, 72] on div "Enter Tag" at bounding box center [329, 74] width 23 height 9
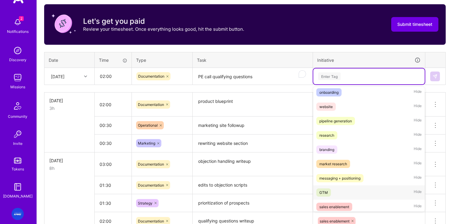
scroll to position [19, 0]
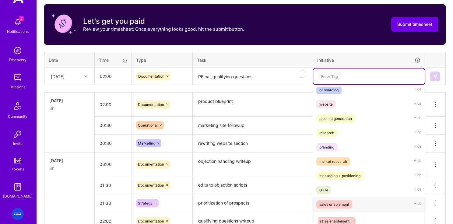
click at [331, 204] on div "sales enablement" at bounding box center [334, 204] width 30 height 6
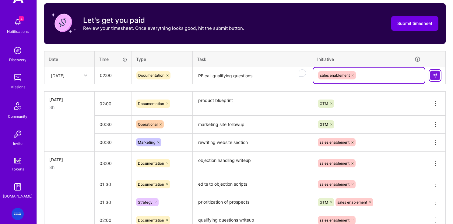
click at [436, 75] on img at bounding box center [434, 75] width 5 height 5
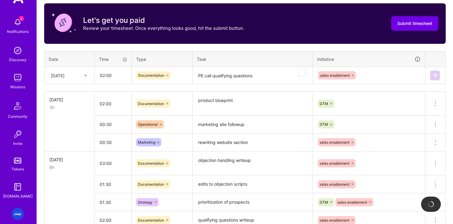
scroll to position [192, 0]
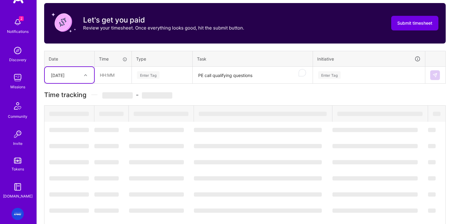
click at [227, 72] on textarea "PE call qualifying questions" at bounding box center [252, 75] width 119 height 16
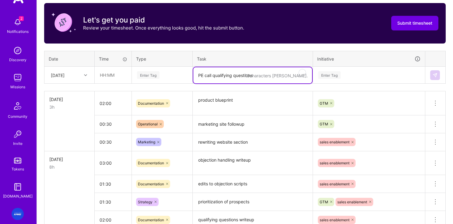
click at [216, 72] on textarea "PE call qualifying questions" at bounding box center [252, 75] width 119 height 16
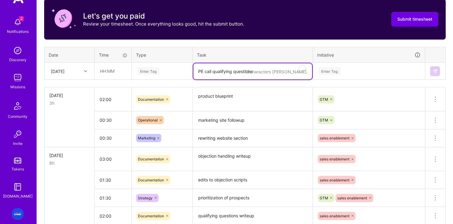
click at [215, 72] on textarea "PE call qualifying questions" at bounding box center [252, 71] width 119 height 16
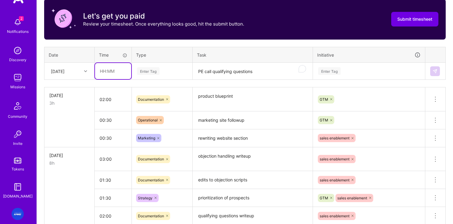
click at [112, 72] on input "text" at bounding box center [113, 71] width 36 height 16
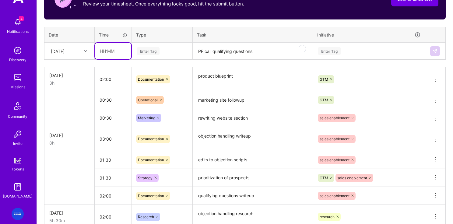
scroll to position [216, 0]
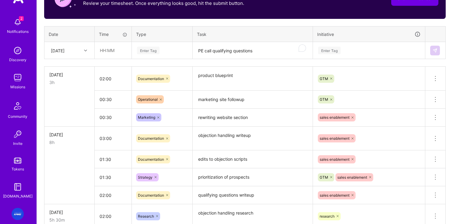
click at [57, 52] on div "[DATE]" at bounding box center [58, 50] width 14 height 6
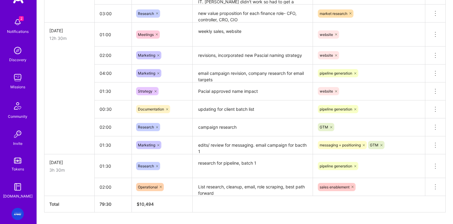
scroll to position [896, 0]
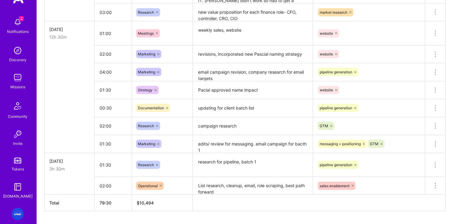
click at [252, 55] on textarea "revisions, incorporated new Pascial naming strategy" at bounding box center [252, 54] width 119 height 17
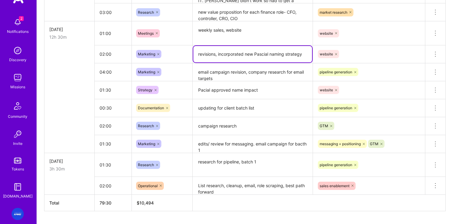
click at [266, 54] on textarea "revisions, incorporated new Pascial naming strategy" at bounding box center [252, 54] width 119 height 16
type textarea "revisions, incorporated new Pascail naming strategy"
click at [251, 73] on textarea "email campaign revision, company research for email targets" at bounding box center [252, 72] width 119 height 17
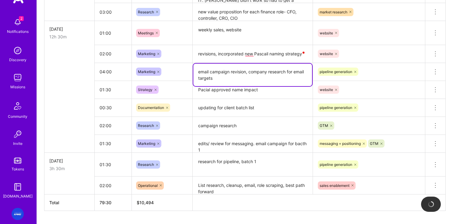
scroll to position [892, 0]
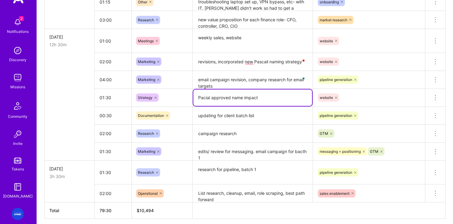
click at [231, 100] on textarea "Pacial approved name impact" at bounding box center [252, 97] width 119 height 16
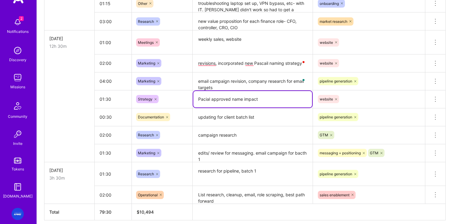
click at [217, 121] on textarea "updating for client batch list" at bounding box center [252, 117] width 119 height 17
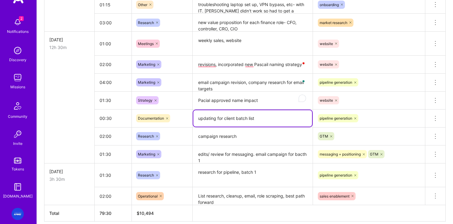
scroll to position [884, 0]
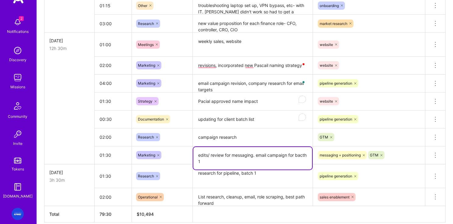
click at [211, 161] on textarea "edits/ review for messaging. email campaign for bacth 1" at bounding box center [252, 158] width 119 height 23
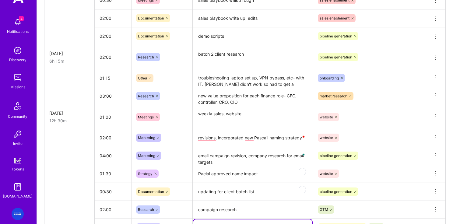
scroll to position [812, 0]
click at [256, 99] on textarea "new value proposition for each finance role- CFO, controller, CRO, CIO" at bounding box center [252, 95] width 119 height 17
drag, startPoint x: 71, startPoint y: 92, endPoint x: 75, endPoint y: 92, distance: 4.6
click at [71, 92] on td at bounding box center [69, 96] width 50 height 18
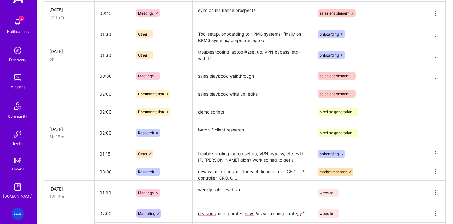
scroll to position [730, 0]
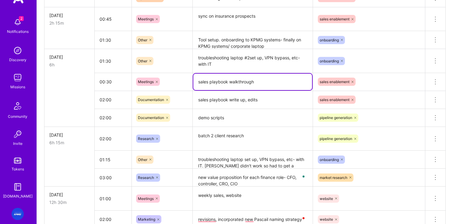
drag, startPoint x: 234, startPoint y: 82, endPoint x: 211, endPoint y: 83, distance: 23.1
click at [211, 83] on textarea "sales playbook walkthrough" at bounding box center [252, 82] width 119 height 16
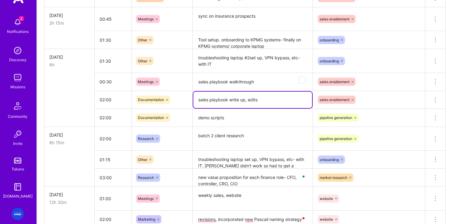
drag, startPoint x: 226, startPoint y: 102, endPoint x: 200, endPoint y: 101, distance: 26.2
click at [200, 101] on textarea "sales playbook write up, edits" at bounding box center [252, 100] width 119 height 16
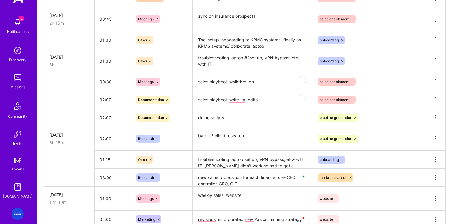
click at [51, 113] on td at bounding box center [69, 118] width 50 height 18
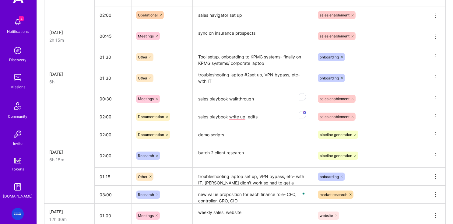
scroll to position [713, 0]
drag, startPoint x: 82, startPoint y: 52, endPoint x: 117, endPoint y: 62, distance: 36.6
click at [117, 62] on tr "01:30 Other Tool setup. onboarding to KPMG systems- finally on KPMG systems/ co…" at bounding box center [244, 58] width 401 height 18
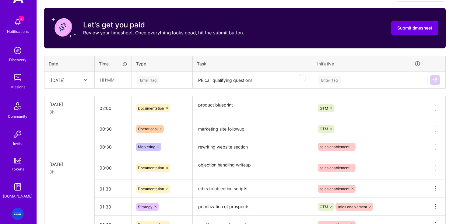
scroll to position [187, 0]
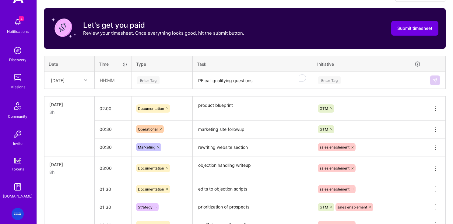
click at [79, 78] on div "[DATE]" at bounding box center [65, 80] width 34 height 10
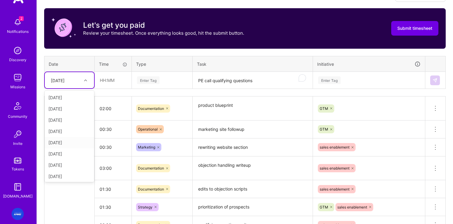
click at [69, 143] on div "[DATE]" at bounding box center [69, 142] width 49 height 11
drag, startPoint x: 219, startPoint y: 75, endPoint x: 219, endPoint y: 82, distance: 7.0
click at [219, 77] on textarea "PE call qualifying questions" at bounding box center [252, 80] width 119 height 16
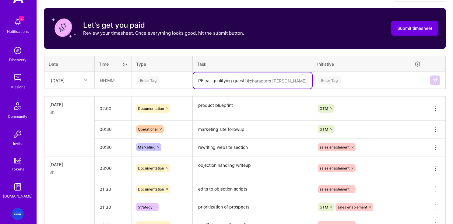
click at [219, 82] on textarea "PE call qualifying questions" at bounding box center [252, 80] width 119 height 16
drag, startPoint x: 272, startPoint y: 83, endPoint x: 232, endPoint y: 82, distance: 39.6
click at [232, 82] on textarea "sync on demos, prododuct- GTM" at bounding box center [252, 80] width 119 height 16
type textarea "sync on demos, GTM approvals"
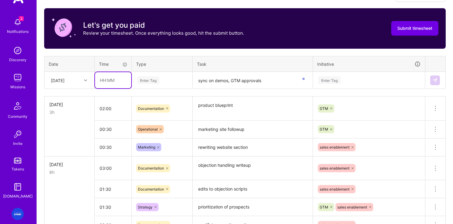
click at [110, 83] on input "text" at bounding box center [113, 80] width 36 height 16
type input "00:45"
click at [147, 80] on div "Enter Tag" at bounding box center [148, 79] width 23 height 9
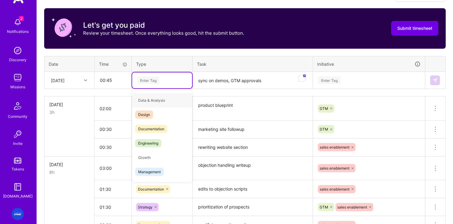
type input "e"
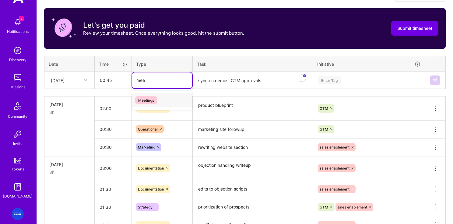
type input "meet"
click at [144, 97] on span "Meetings" at bounding box center [146, 100] width 22 height 8
click at [328, 77] on div "Enter Tag" at bounding box center [329, 79] width 23 height 9
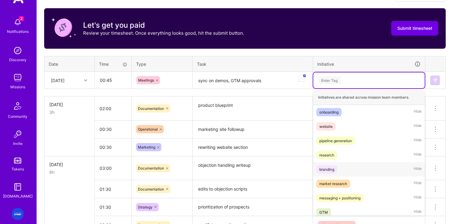
scroll to position [19, 0]
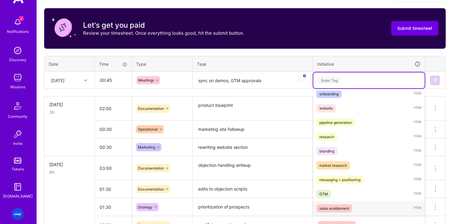
click at [329, 211] on div "sales enablement" at bounding box center [334, 208] width 30 height 6
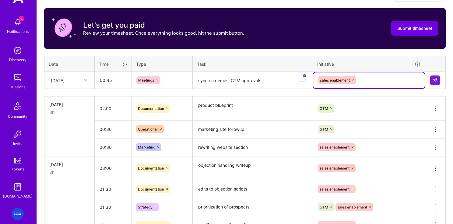
click at [440, 78] on td at bounding box center [435, 80] width 20 height 17
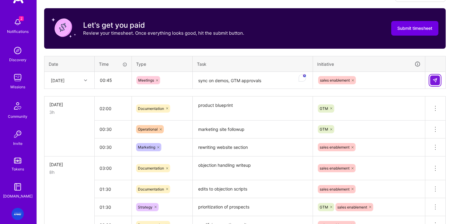
click at [434, 80] on img at bounding box center [434, 80] width 5 height 5
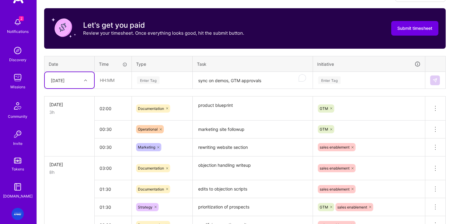
scroll to position [200, 0]
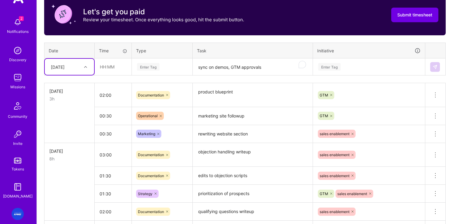
click at [211, 66] on textarea "sync on demos, GTM approvals" at bounding box center [252, 67] width 119 height 16
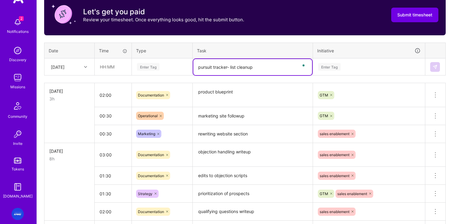
type textarea "pursuit tracker- list cleanup"
click at [107, 66] on input "text" at bounding box center [113, 67] width 36 height 16
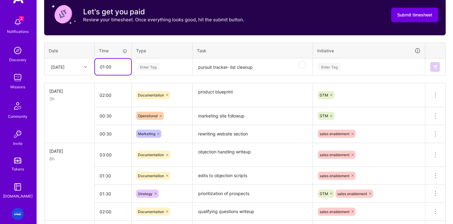
type input "01:00"
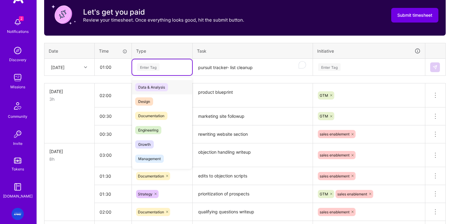
scroll to position [199, 0]
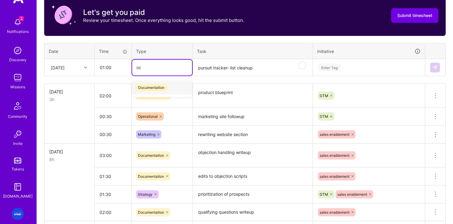
type input "o"
type input "opera"
click at [156, 89] on span "Operational" at bounding box center [148, 87] width 26 height 8
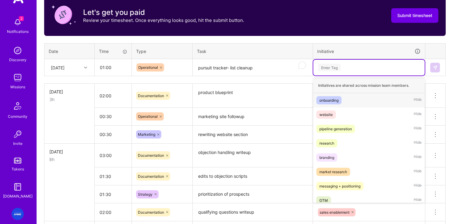
click at [330, 67] on div "Enter Tag" at bounding box center [329, 67] width 23 height 9
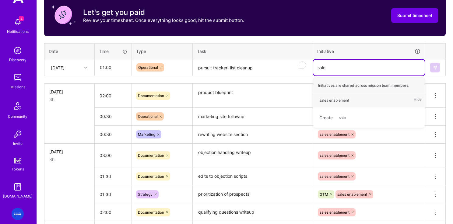
type input "sales"
click at [329, 102] on div "sales enablement" at bounding box center [334, 100] width 30 height 6
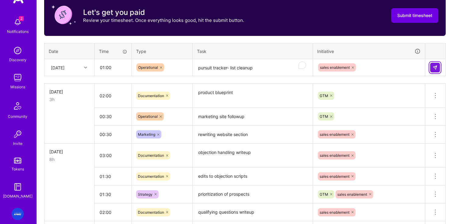
click at [437, 66] on img at bounding box center [434, 67] width 5 height 5
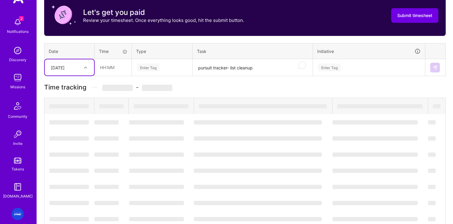
click at [213, 69] on textarea "pursuit tracker- list cleanup" at bounding box center [252, 68] width 119 height 16
click at [215, 68] on textarea "pursuit tracker- list cleanup" at bounding box center [252, 68] width 119 height 16
click at [216, 68] on textarea "pursuit tracker- list cleanup" at bounding box center [252, 68] width 119 height 16
click at [218, 65] on textarea "pursuit tracker- list cleanup" at bounding box center [252, 68] width 119 height 16
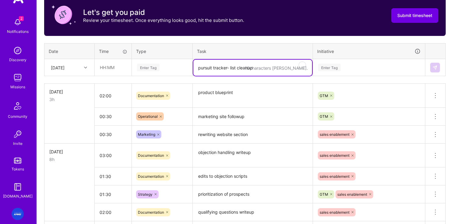
click at [215, 71] on textarea "pursuit tracker- list cleanup" at bounding box center [252, 68] width 119 height 16
click at [232, 67] on textarea "segmenting list/ / filtering prospects" at bounding box center [252, 68] width 119 height 16
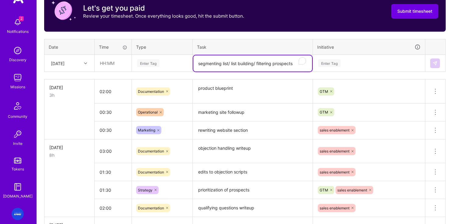
scroll to position [202, 0]
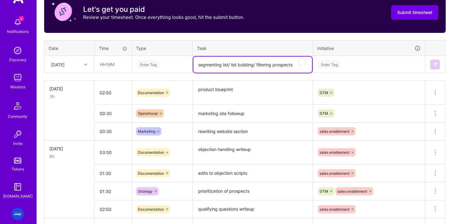
type textarea "segmenting list/ list building/ filtering prospects"
click at [105, 62] on input "text" at bounding box center [113, 64] width 36 height 16
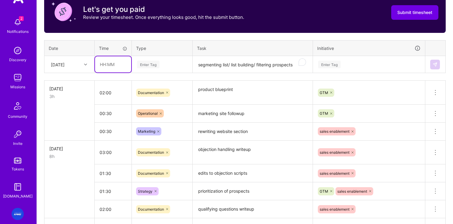
scroll to position [199, 0]
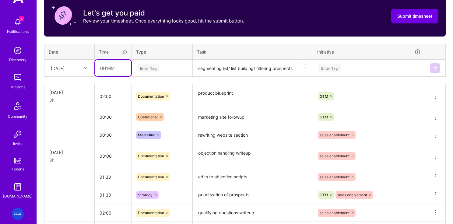
click at [106, 68] on input "text" at bounding box center [113, 68] width 36 height 16
click at [79, 71] on div "[DATE]" at bounding box center [65, 68] width 34 height 10
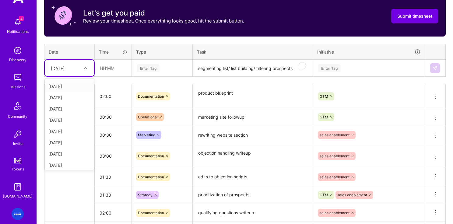
scroll to position [33, 0]
drag, startPoint x: 67, startPoint y: 152, endPoint x: 121, endPoint y: 52, distance: 113.8
click at [67, 152] on div "[DATE]" at bounding box center [69, 153] width 49 height 11
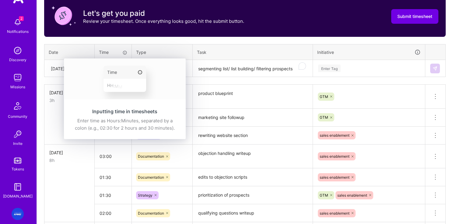
click at [113, 65] on img at bounding box center [125, 78] width 122 height 41
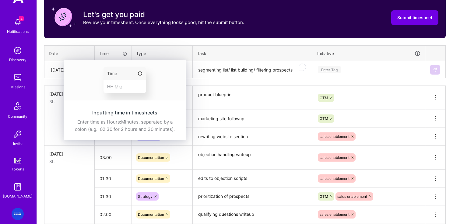
click at [105, 72] on img at bounding box center [125, 80] width 122 height 41
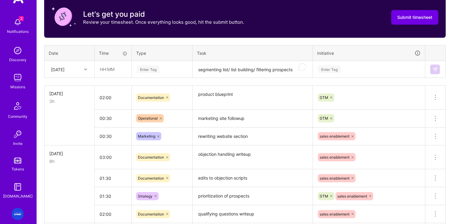
click at [187, 45] on table "Date Time Type Task Initiative Thu, Sep 11 Enter Tag segmenting list/ list buil…" at bounding box center [244, 61] width 401 height 33
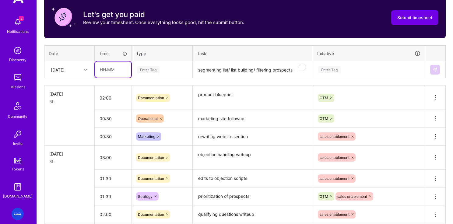
click at [110, 70] on input "text" at bounding box center [113, 69] width 36 height 16
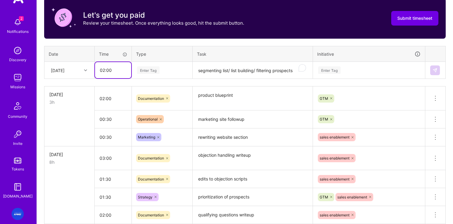
type input "02:00"
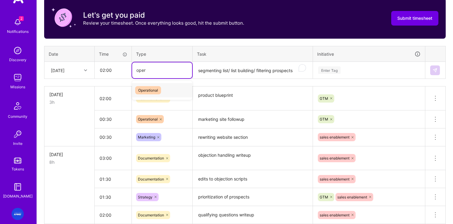
type input "opera"
click at [160, 93] on span "Operational" at bounding box center [148, 90] width 26 height 8
click at [325, 66] on div "Enter Tag" at bounding box center [329, 69] width 23 height 9
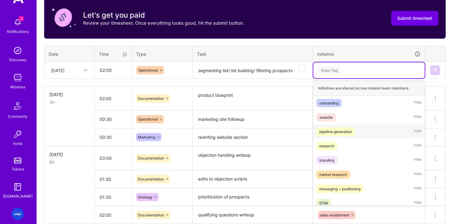
click at [345, 130] on div "pipeline generation" at bounding box center [335, 131] width 33 height 6
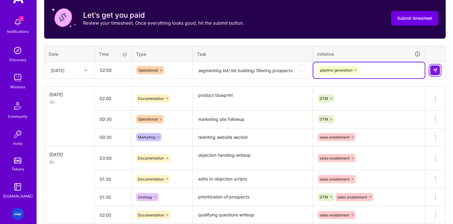
click at [436, 70] on img at bounding box center [434, 70] width 5 height 5
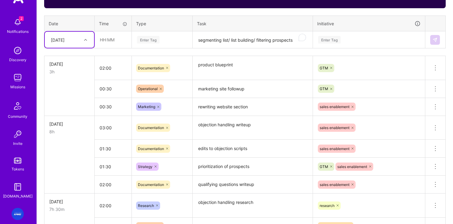
scroll to position [203, 0]
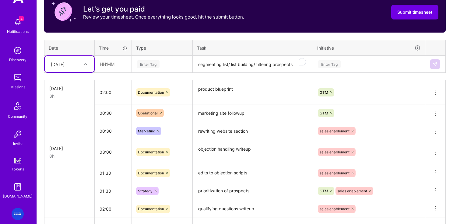
click at [220, 90] on textarea "product blueprint" at bounding box center [252, 92] width 119 height 23
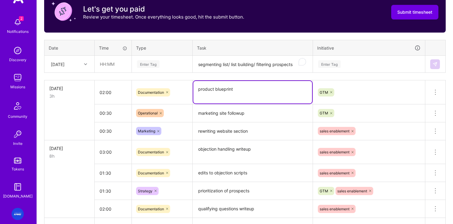
click at [218, 120] on textarea "marketing site followup" at bounding box center [252, 113] width 119 height 17
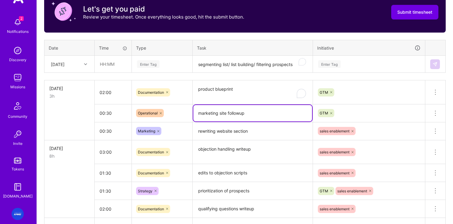
click at [75, 66] on div "[DATE]" at bounding box center [65, 64] width 34 height 10
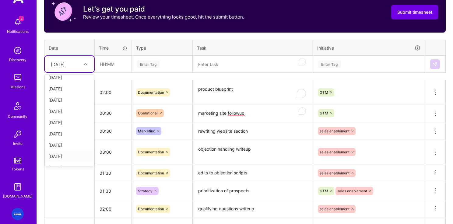
scroll to position [69, 0]
drag, startPoint x: 57, startPoint y: 158, endPoint x: 62, endPoint y: 153, distance: 6.9
click at [57, 158] on div "[DATE]" at bounding box center [69, 158] width 49 height 11
click at [333, 61] on div "Enter Tag" at bounding box center [329, 63] width 23 height 9
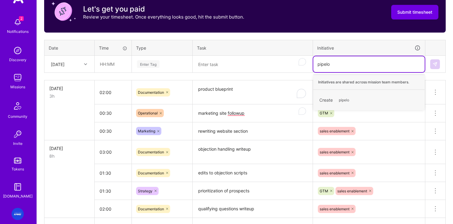
type input "pipel"
click at [331, 96] on div "pipeline generation" at bounding box center [335, 97] width 33 height 6
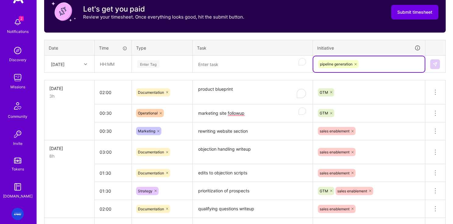
click at [229, 66] on textarea "To enrich screen reader interactions, please activate Accessibility in Grammarl…" at bounding box center [252, 64] width 119 height 16
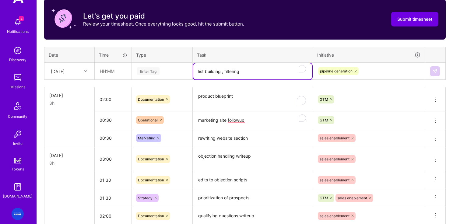
scroll to position [198, 0]
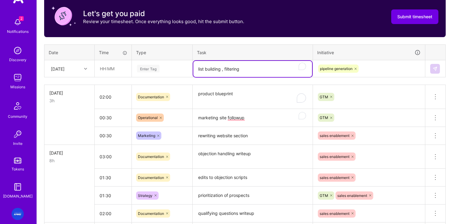
drag, startPoint x: 222, startPoint y: 72, endPoint x: 271, endPoint y: 66, distance: 49.0
click at [222, 72] on textarea "list building , filtering" at bounding box center [252, 69] width 119 height 16
type textarea "list building, filtering"
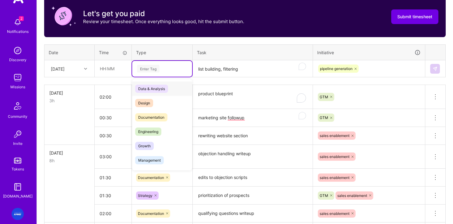
click at [153, 72] on div "Enter Tag" at bounding box center [148, 68] width 23 height 9
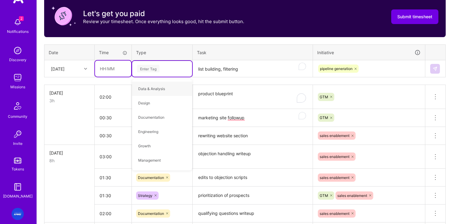
click at [116, 68] on input "text" at bounding box center [113, 69] width 36 height 16
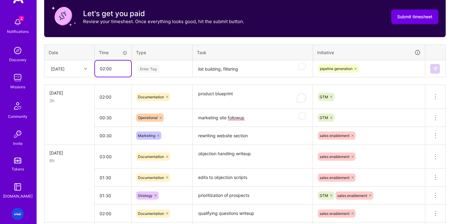
type input "02:00"
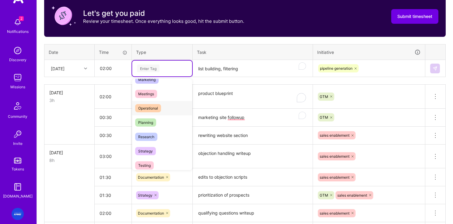
scroll to position [100, 0]
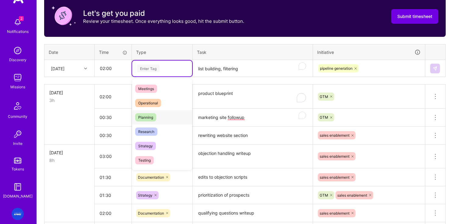
click at [151, 119] on span "Planning" at bounding box center [145, 117] width 21 height 8
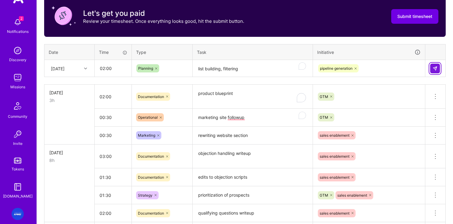
click at [434, 68] on img at bounding box center [434, 68] width 5 height 5
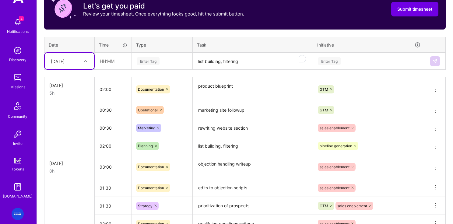
scroll to position [198, 0]
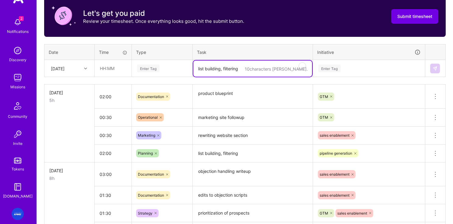
click at [221, 68] on textarea "list building, filtering" at bounding box center [252, 69] width 119 height 16
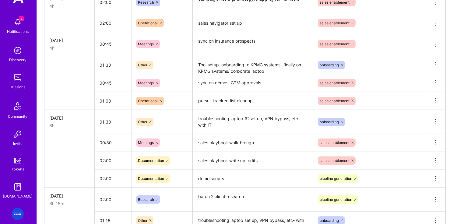
scroll to position [741, 0]
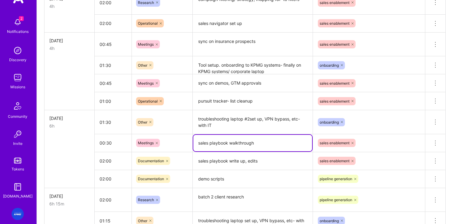
drag, startPoint x: 203, startPoint y: 147, endPoint x: 215, endPoint y: 166, distance: 23.3
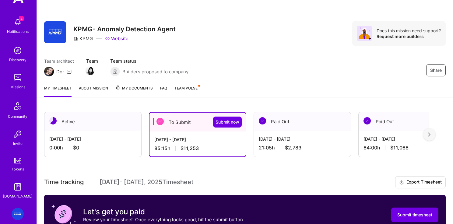
scroll to position [173, 0]
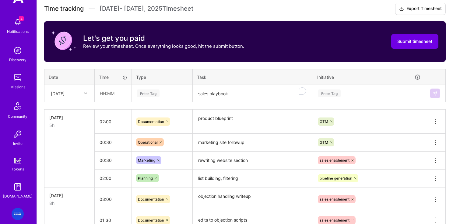
click at [232, 94] on textarea "sales playbook" at bounding box center [252, 94] width 119 height 16
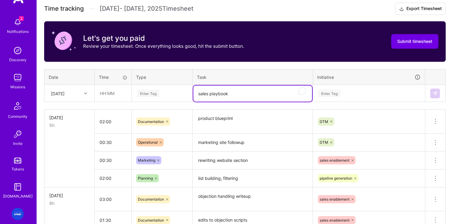
click at [232, 94] on textarea "sales playbook" at bounding box center [252, 94] width 119 height 16
type textarea "sales playbook edits"
click at [65, 92] on div "[DATE]" at bounding box center [58, 93] width 14 height 6
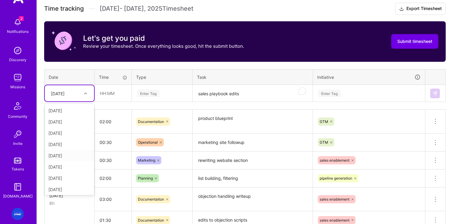
click at [61, 157] on div "[DATE]" at bounding box center [69, 155] width 49 height 11
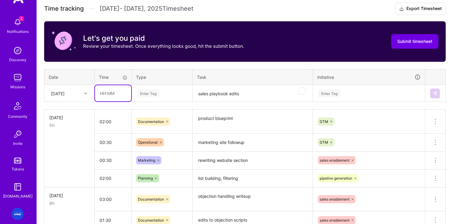
click at [118, 91] on input "text" at bounding box center [113, 93] width 36 height 16
type input "01:00"
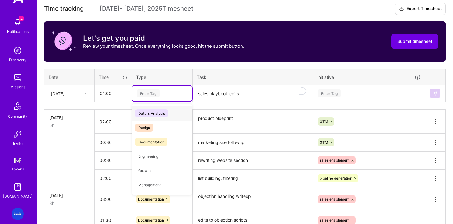
type input "d"
click at [145, 140] on span "Documentation" at bounding box center [151, 142] width 32 height 8
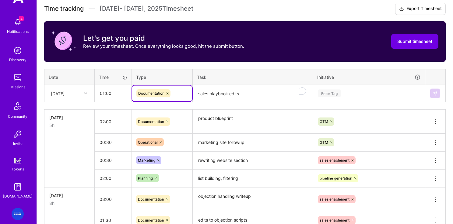
click at [346, 91] on div "Enter Tag" at bounding box center [368, 93] width 103 height 8
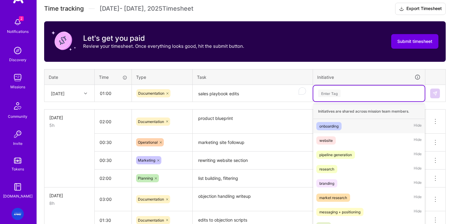
scroll to position [180, 0]
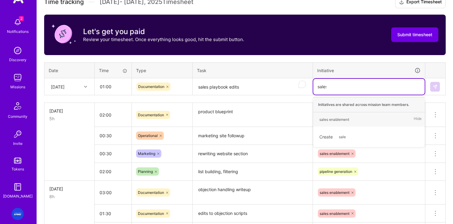
type input "sales"
click at [335, 119] on div "sales enablement" at bounding box center [334, 119] width 30 height 6
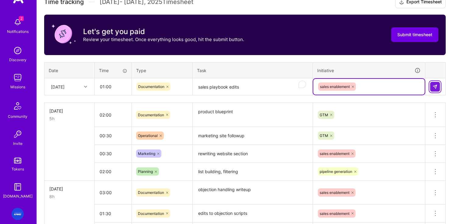
click at [437, 88] on button at bounding box center [435, 87] width 10 height 10
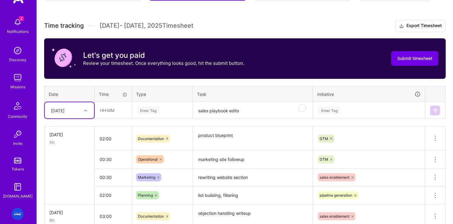
scroll to position [152, 0]
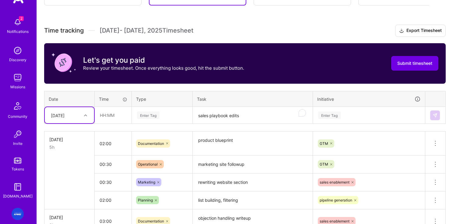
click at [86, 117] on div at bounding box center [86, 115] width 9 height 8
click at [63, 204] on div "[DATE]" at bounding box center [69, 203] width 49 height 11
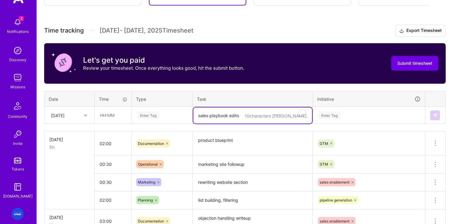
click at [222, 114] on textarea "sales playbook edits" at bounding box center [252, 115] width 119 height 16
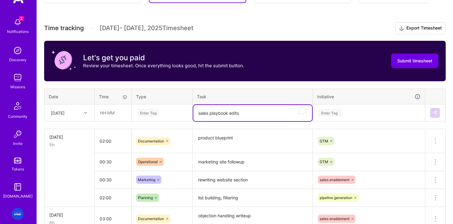
type textarea "sales playbook edits"
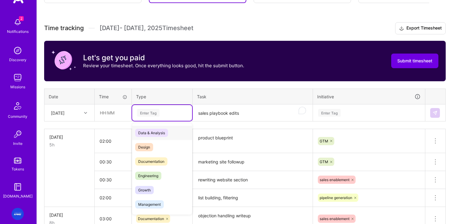
click at [161, 114] on div "Enter Tag" at bounding box center [161, 113] width 51 height 8
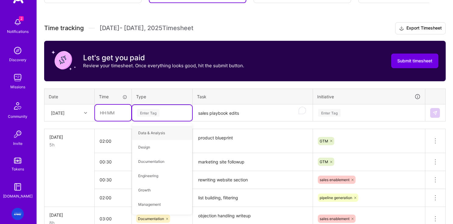
click at [113, 112] on input "text" at bounding box center [113, 113] width 36 height 16
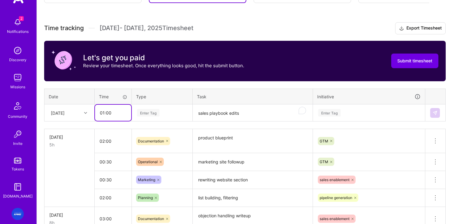
type input "01:00"
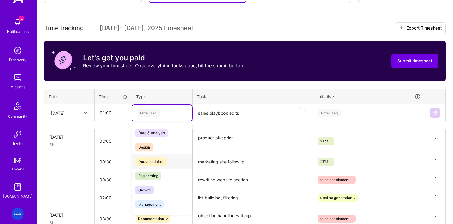
click at [161, 160] on span "Documentation" at bounding box center [151, 161] width 32 height 8
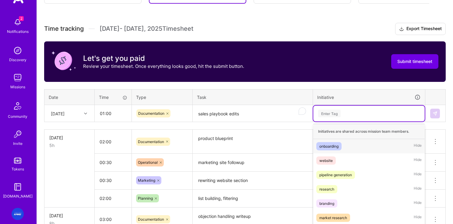
click at [371, 113] on div "option sales enablement, selected. option onboarding focused, 1 of 9. 9 results…" at bounding box center [368, 114] width 111 height 16
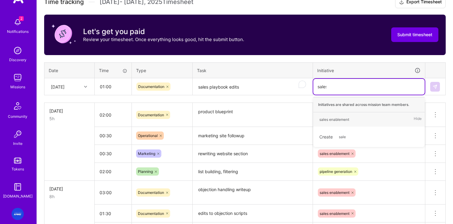
type input "sales"
click at [345, 120] on div "sales enablement" at bounding box center [334, 119] width 30 height 6
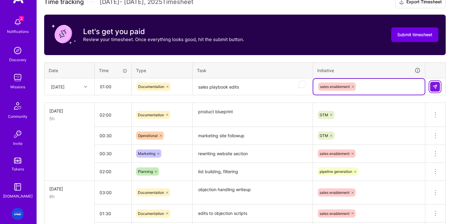
click at [436, 87] on img at bounding box center [434, 86] width 5 height 5
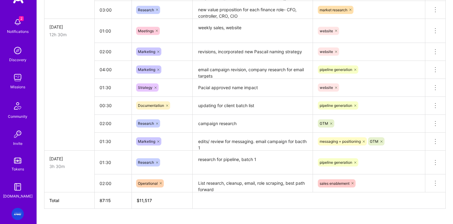
scroll to position [1020, 0]
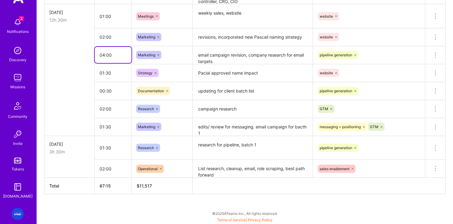
drag, startPoint x: 122, startPoint y: 61, endPoint x: 119, endPoint y: 59, distance: 4.1
click at [122, 61] on input "04:00" at bounding box center [113, 55] width 37 height 16
click at [103, 56] on input "04:00" at bounding box center [113, 55] width 37 height 16
click at [259, 61] on textarea "email campaign revision, company research for email targets" at bounding box center [252, 55] width 119 height 17
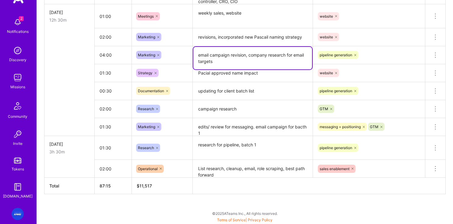
click at [262, 59] on textarea "email campaign revision, company research for email targets" at bounding box center [252, 58] width 119 height 23
click at [284, 54] on textarea "email campaign revision, company research for email targets" at bounding box center [252, 58] width 119 height 23
click at [286, 54] on textarea "email campaign revision, company research for email targets" at bounding box center [252, 58] width 119 height 23
click at [292, 55] on textarea "email campaign revision, company research, segmentatfor email targets" at bounding box center [252, 58] width 119 height 23
click at [285, 57] on textarea "email campaign revision, company research, segmentatfor email targets" at bounding box center [252, 58] width 119 height 23
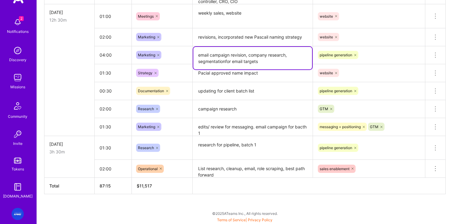
click at [285, 55] on textarea "email campaign revision, company research, segmentatfor email targets" at bounding box center [252, 58] width 119 height 23
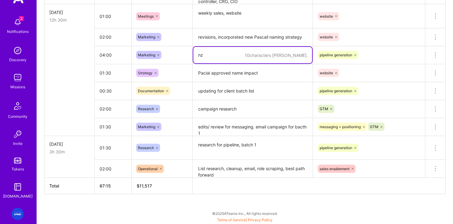
click at [244, 60] on textarea "nz" at bounding box center [252, 55] width 119 height 16
click at [178, 59] on tr "04:00 Marketing 10 characters min. nz pipeline generation Delete row" at bounding box center [244, 55] width 401 height 18
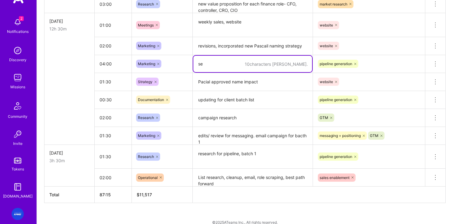
type textarea "s"
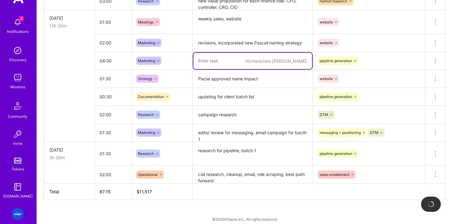
click at [159, 61] on icon at bounding box center [158, 61] width 4 height 4
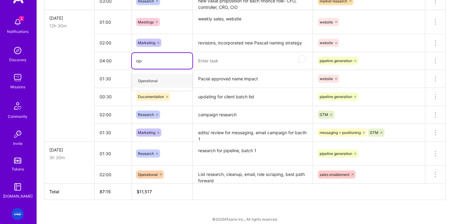
type input "oper"
click at [215, 62] on textarea "To enrich screen reader interactions, please activate Accessibility in Grammarl…" at bounding box center [252, 61] width 119 height 17
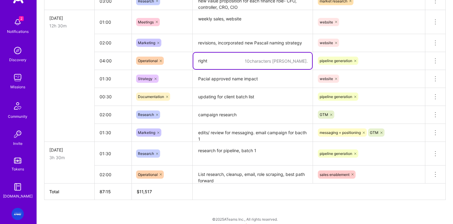
click at [211, 63] on textarea "right" at bounding box center [252, 61] width 119 height 16
click at [213, 62] on textarea "right" at bounding box center [252, 61] width 119 height 16
click at [215, 61] on textarea "right" at bounding box center [252, 61] width 119 height 16
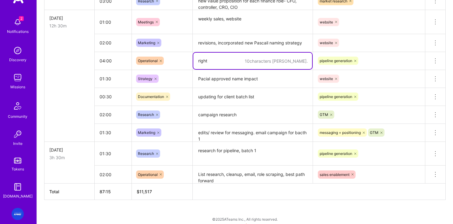
type textarea "right"
click at [103, 62] on input "04:00" at bounding box center [113, 61] width 37 height 16
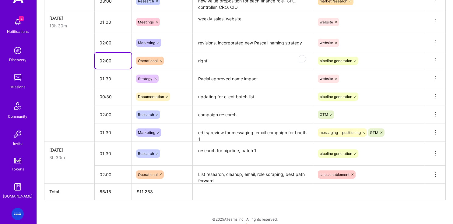
type input "02:00"
click at [213, 63] on textarea "right" at bounding box center [252, 61] width 119 height 17
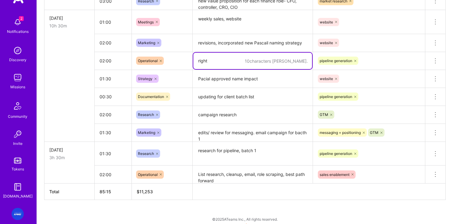
click at [194, 62] on textarea "right" at bounding box center [252, 61] width 119 height 16
click at [213, 61] on textarea "right" at bounding box center [252, 61] width 119 height 16
click at [215, 62] on textarea "right" at bounding box center [252, 61] width 119 height 16
click at [211, 61] on textarea "right" at bounding box center [252, 61] width 119 height 16
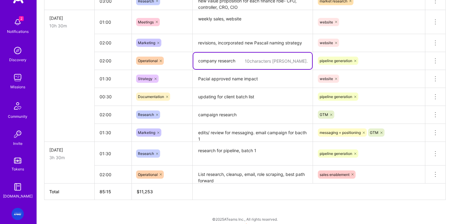
click at [220, 59] on textarea "right" at bounding box center [252, 61] width 119 height 16
click at [218, 62] on textarea "right" at bounding box center [252, 61] width 119 height 16
click at [245, 61] on textarea "company research" at bounding box center [252, 61] width 119 height 16
click at [241, 61] on textarea "company research" at bounding box center [252, 61] width 119 height 16
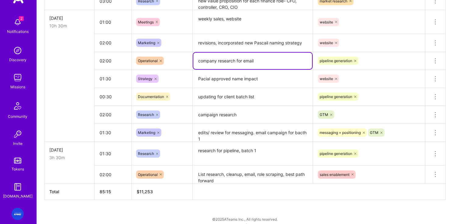
click at [237, 62] on textarea "company research" at bounding box center [252, 61] width 119 height 16
click at [237, 60] on textarea "company research" at bounding box center [252, 61] width 119 height 16
click at [234, 61] on textarea "company research" at bounding box center [252, 61] width 119 height 16
click at [232, 59] on textarea "company research" at bounding box center [252, 61] width 119 height 16
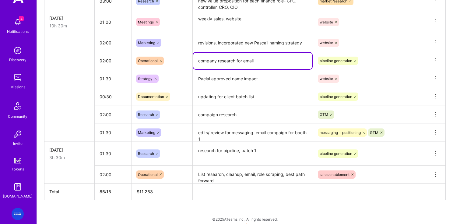
click at [232, 59] on textarea "company research" at bounding box center [252, 61] width 119 height 16
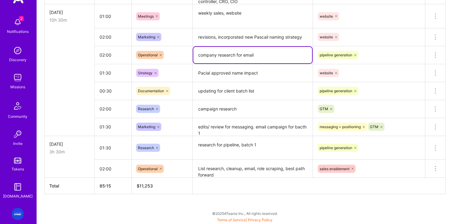
click at [260, 55] on textarea "company research for email" at bounding box center [252, 55] width 119 height 16
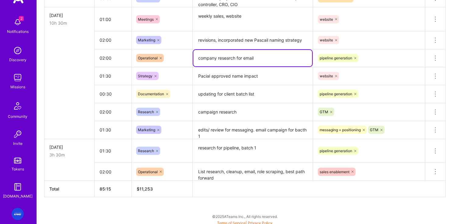
drag, startPoint x: 242, startPoint y: 59, endPoint x: 317, endPoint y: 75, distance: 76.2
click at [242, 59] on textarea "company research for email" at bounding box center [252, 58] width 119 height 16
type textarea "company research for pipeline generation"
click at [164, 59] on input "text" at bounding box center [164, 58] width 1 height 6
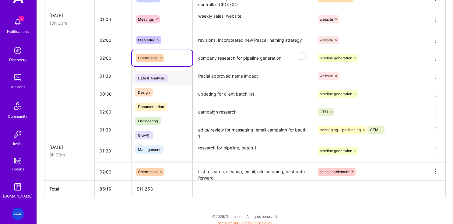
click at [161, 58] on icon at bounding box center [161, 58] width 4 height 4
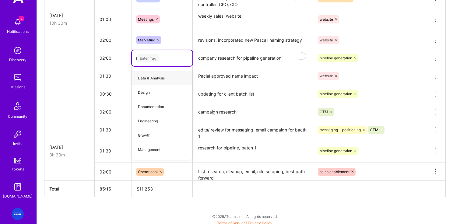
type input "re"
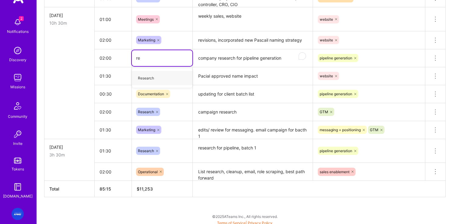
click at [158, 57] on div "re re" at bounding box center [162, 58] width 52 height 8
type input "s"
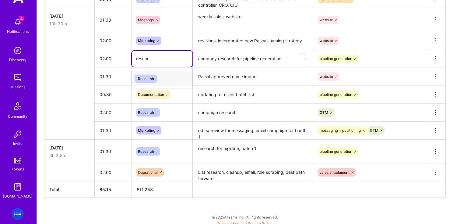
type input "researc"
click at [159, 60] on div "Enter Tag" at bounding box center [162, 59] width 52 height 8
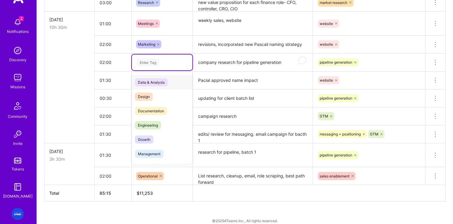
click at [157, 60] on div "Enter Tag" at bounding box center [148, 62] width 23 height 9
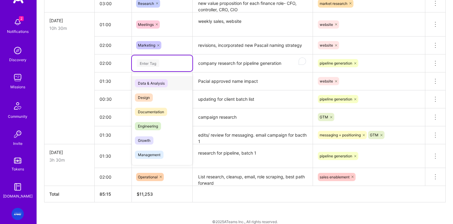
scroll to position [1012, 0]
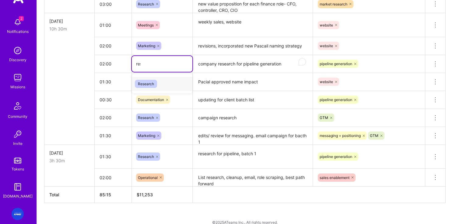
type input "rese"
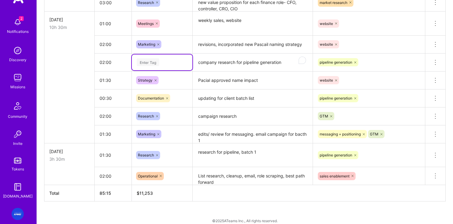
click at [151, 67] on div "Enter Tag" at bounding box center [162, 62] width 61 height 16
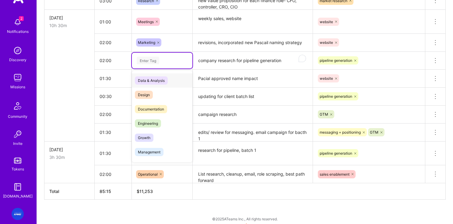
click at [155, 62] on div "Enter Tag" at bounding box center [148, 60] width 23 height 9
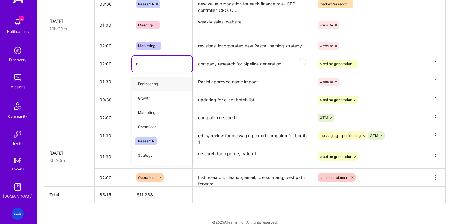
type input "re"
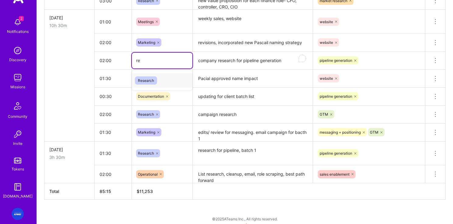
click at [149, 82] on span "Research" at bounding box center [146, 80] width 22 height 8
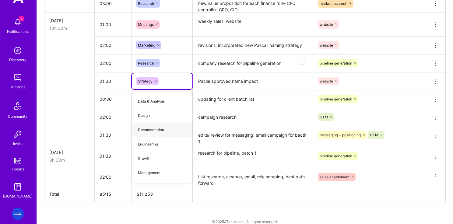
click at [79, 108] on td at bounding box center [69, 99] width 50 height 18
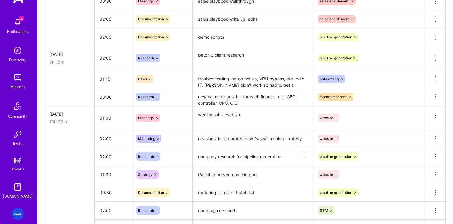
scroll to position [921, 0]
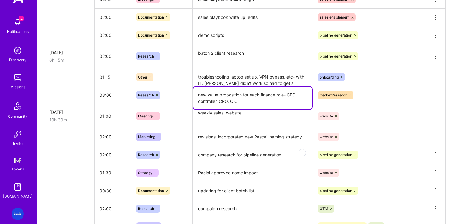
click at [247, 100] on textarea "new value proposition for each finance role- CFO, controller, CRO, CIO" at bounding box center [252, 98] width 119 height 23
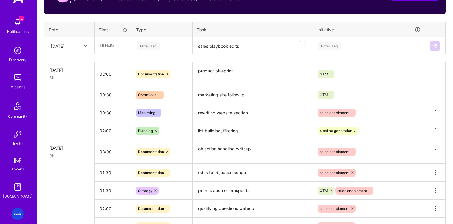
scroll to position [223, 0]
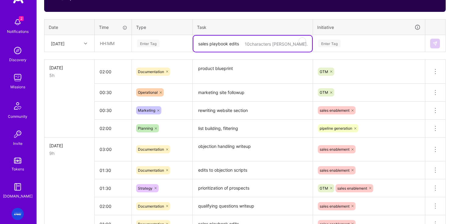
click at [209, 44] on textarea "sales playbook edits" at bounding box center [252, 44] width 119 height 16
type textarea "ERP research"
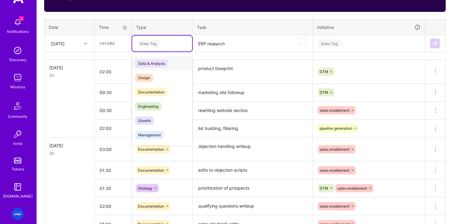
click at [156, 47] on div "Enter Tag" at bounding box center [148, 43] width 23 height 9
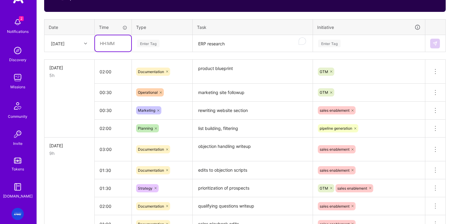
click at [112, 48] on input "text" at bounding box center [113, 43] width 36 height 16
type input "01:00"
click at [82, 45] on div at bounding box center [86, 44] width 9 height 8
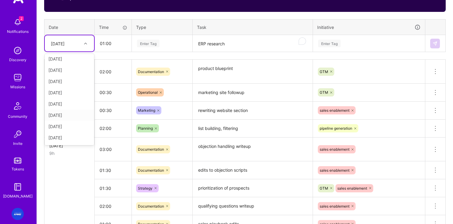
scroll to position [27, 0]
click at [65, 124] on div "[DATE]" at bounding box center [69, 123] width 49 height 11
click at [184, 39] on div "Enter Tag" at bounding box center [162, 44] width 60 height 16
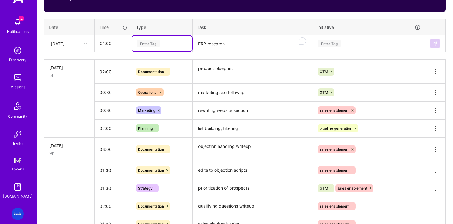
click at [176, 43] on div "Enter Tag" at bounding box center [161, 44] width 51 height 8
type input "res"
click at [154, 65] on span "Research" at bounding box center [146, 63] width 22 height 8
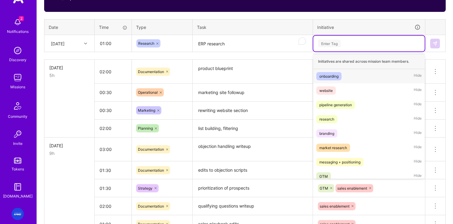
click at [326, 43] on div "Enter Tag" at bounding box center [329, 43] width 23 height 9
click at [335, 121] on span "research" at bounding box center [326, 119] width 21 height 8
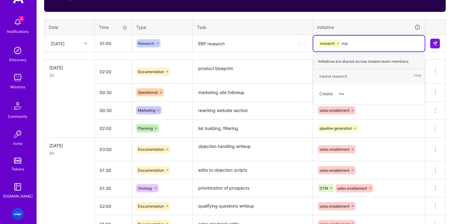
type input "mar"
click at [345, 75] on div "market research" at bounding box center [333, 76] width 28 height 6
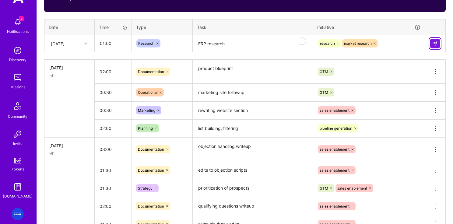
click at [433, 45] on img at bounding box center [434, 43] width 5 height 5
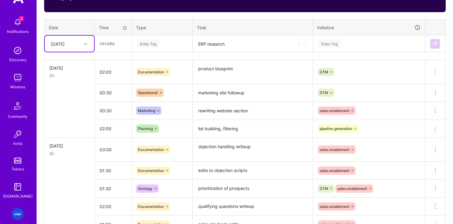
scroll to position [222, 0]
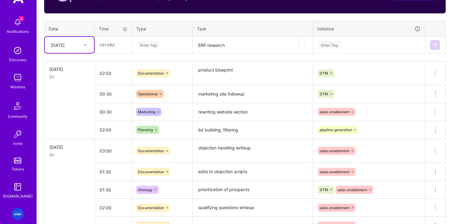
click at [229, 71] on textarea "product blueprint" at bounding box center [252, 73] width 119 height 23
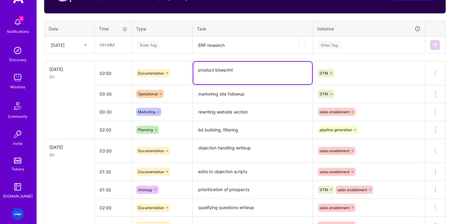
click at [243, 71] on textarea "product blueprint" at bounding box center [252, 73] width 119 height 23
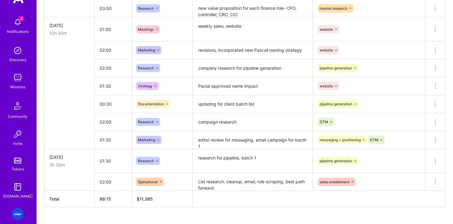
scroll to position [1026, 0]
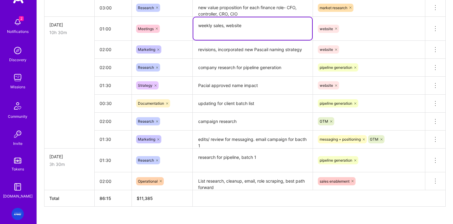
drag, startPoint x: 208, startPoint y: 27, endPoint x: 252, endPoint y: 50, distance: 49.0
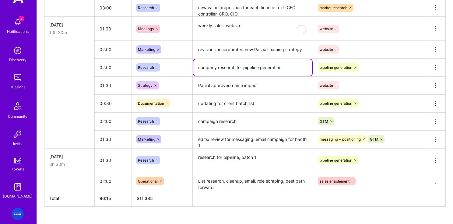
click at [238, 68] on textarea "company research for pipeline generation" at bounding box center [252, 67] width 119 height 16
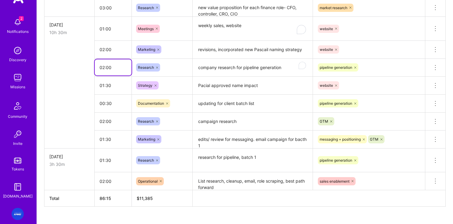
click at [114, 69] on input "02:00" at bounding box center [113, 67] width 37 height 16
click at [217, 68] on textarea "company research for pipeline generation" at bounding box center [252, 67] width 119 height 17
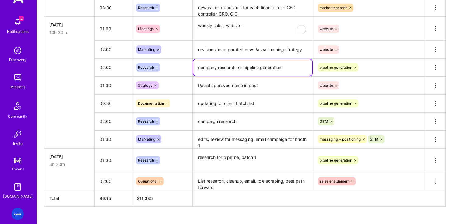
click at [274, 65] on textarea "company research for pipeline generation" at bounding box center [252, 67] width 119 height 16
click at [286, 67] on textarea "company research for pipeline generation" at bounding box center [252, 67] width 119 height 16
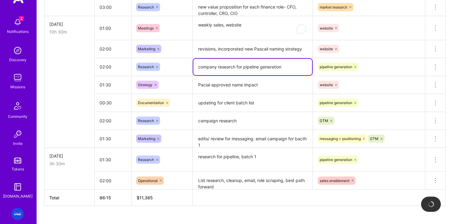
click at [284, 69] on textarea "company research for pipeline generation" at bounding box center [252, 67] width 119 height 16
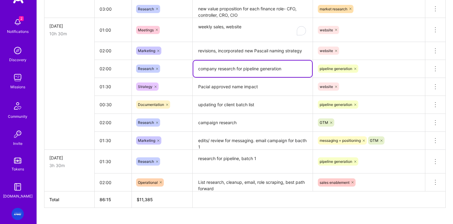
scroll to position [1030, 0]
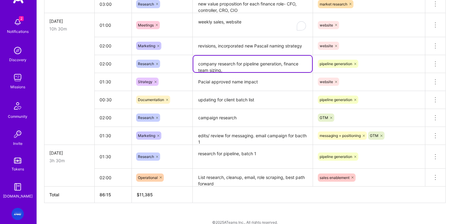
click at [299, 65] on textarea "company research for pipeline generation, f" at bounding box center [252, 64] width 119 height 16
click at [296, 65] on textarea "company research for pipeline generation, f" at bounding box center [252, 64] width 119 height 16
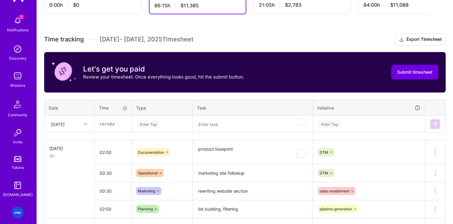
scroll to position [189, 0]
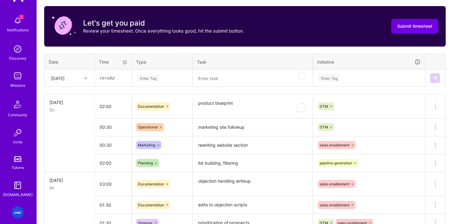
click at [65, 80] on div "[DATE]" at bounding box center [58, 78] width 14 height 6
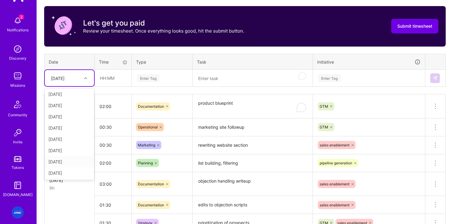
scroll to position [68, 0]
click at [62, 174] on div "[DATE]" at bounding box center [69, 173] width 49 height 11
click at [227, 75] on textarea "To enrich screen reader interactions, please activate Accessibility in Grammarl…" at bounding box center [252, 78] width 119 height 16
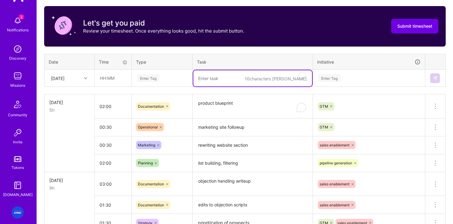
click at [226, 79] on textarea "To enrich screen reader interactions, please activate Accessibility in Grammarl…" at bounding box center [252, 78] width 119 height 16
click at [253, 79] on textarea "introhive walkthrough, research" at bounding box center [252, 78] width 119 height 16
click at [270, 78] on textarea "introhive walkthrough, research" at bounding box center [252, 78] width 119 height 16
type textarea "introhive walkthrough, research"
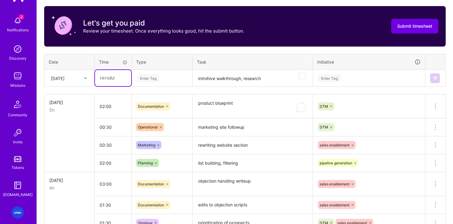
click at [121, 80] on input "text" at bounding box center [113, 78] width 36 height 16
type input "01:00"
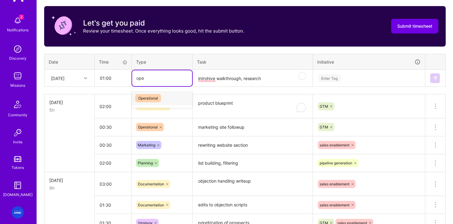
type input "oper"
click at [150, 97] on span "Operational" at bounding box center [148, 98] width 26 height 8
click at [350, 74] on div "Enter Tag" at bounding box center [368, 78] width 103 height 8
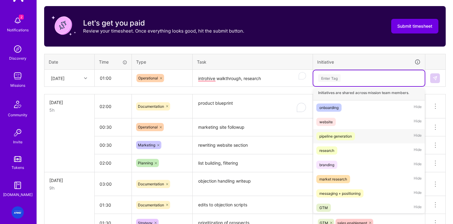
scroll to position [4, 0]
click at [343, 136] on div "pipeline generation" at bounding box center [335, 135] width 33 height 6
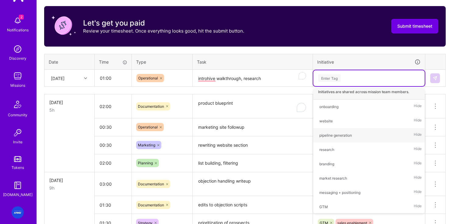
scroll to position [0, 0]
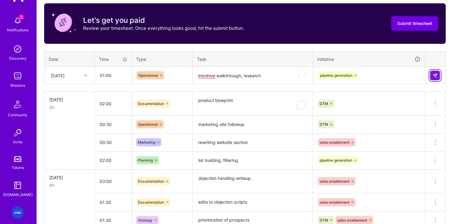
click at [436, 76] on img at bounding box center [434, 75] width 5 height 5
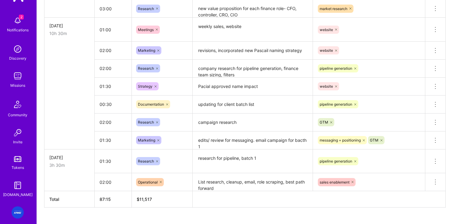
scroll to position [1056, 0]
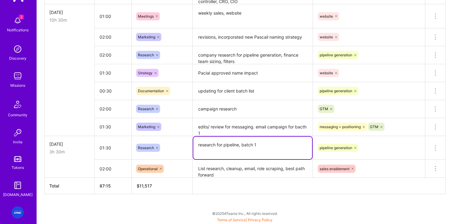
drag, startPoint x: 229, startPoint y: 148, endPoint x: 213, endPoint y: 146, distance: 16.9
click at [213, 146] on textarea "research for pipeline, batch 1" at bounding box center [252, 148] width 119 height 23
click at [296, 145] on textarea "research for pipeline, batch 1" at bounding box center [252, 148] width 119 height 23
click at [232, 170] on textarea "List research, cleanup, email, role scraping, best path forward" at bounding box center [252, 168] width 119 height 17
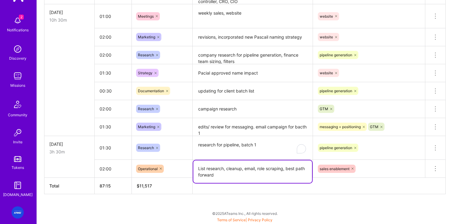
click at [227, 169] on textarea "List research, cleanup, email, role scraping, best path forward" at bounding box center [252, 171] width 119 height 23
drag, startPoint x: 227, startPoint y: 169, endPoint x: 208, endPoint y: 170, distance: 19.5
click at [208, 170] on textarea "List research, cleanup, email, role scraping, best path forward" at bounding box center [252, 171] width 119 height 23
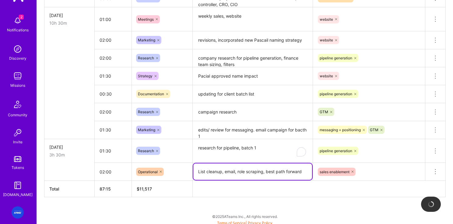
scroll to position [1047, 0]
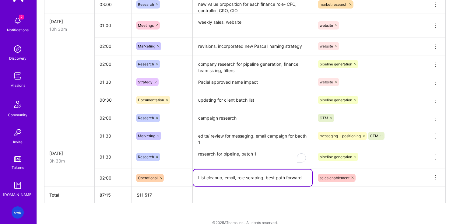
type textarea "List cleanup, email, role scraping, best path forward"
click at [243, 193] on th at bounding box center [319, 195] width 253 height 16
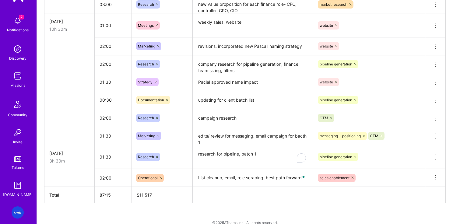
scroll to position [1045, 0]
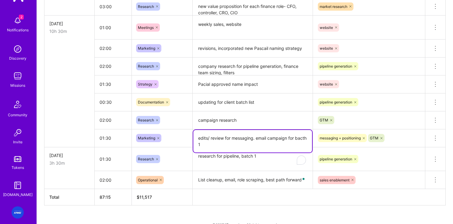
click at [230, 140] on textarea "edits/ review for messaging. email campaign for bacth 1" at bounding box center [252, 141] width 119 height 23
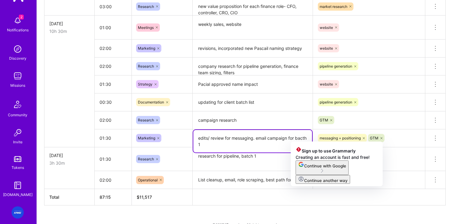
drag, startPoint x: 298, startPoint y: 139, endPoint x: 311, endPoint y: 138, distance: 12.8
click at [311, 138] on textarea "edits/ review for messaging. email campaign for bacth 1" at bounding box center [252, 141] width 119 height 23
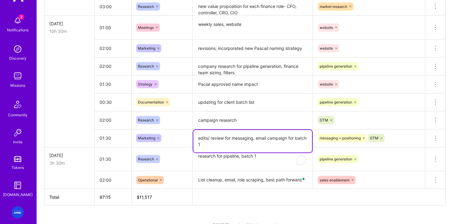
type textarea "edits/ review for messaging. email campaign for batch 1"
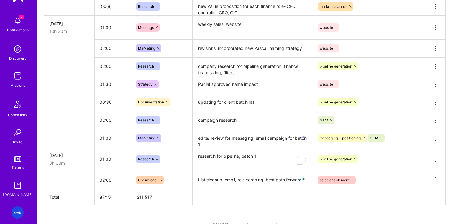
click at [83, 121] on td at bounding box center [69, 120] width 50 height 18
click at [223, 102] on textarea "updating for client batch list" at bounding box center [252, 102] width 119 height 16
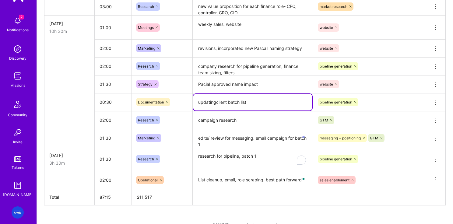
type textarea "updatingclient batch list"
click at [108, 104] on input "00:30" at bounding box center [113, 102] width 37 height 16
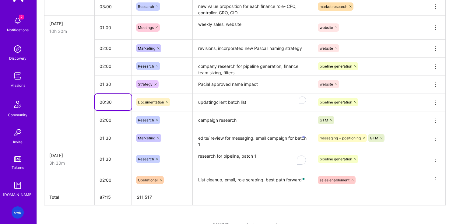
click at [103, 104] on input "00:30" at bounding box center [113, 102] width 37 height 16
drag, startPoint x: 110, startPoint y: 104, endPoint x: 117, endPoint y: 102, distance: 7.4
click at [102, 103] on input "00:30" at bounding box center [113, 102] width 37 height 16
type input "01:00"
click at [212, 122] on textarea "campaign research" at bounding box center [252, 120] width 119 height 17
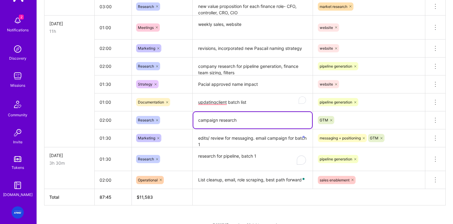
click at [216, 103] on textarea "updatingclient batch list" at bounding box center [252, 102] width 119 height 17
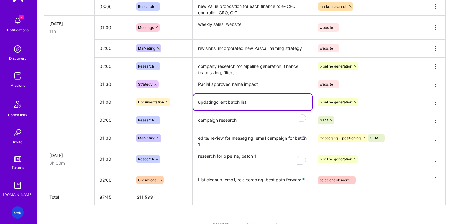
click at [216, 102] on textarea "updatingclient batch list" at bounding box center [252, 102] width 119 height 16
click at [215, 102] on textarea "updatingclient batch list" at bounding box center [252, 102] width 119 height 16
type textarea "updating client batch list"
click at [219, 123] on textarea "campaign research" at bounding box center [252, 120] width 119 height 17
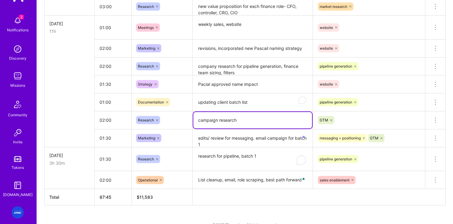
drag, startPoint x: 233, startPoint y: 121, endPoint x: 199, endPoint y: 121, distance: 34.1
click at [196, 121] on textarea "campaign research" at bounding box center [252, 120] width 119 height 16
click at [243, 119] on textarea "followu" at bounding box center [252, 120] width 119 height 16
click at [239, 120] on textarea "followup email" at bounding box center [252, 120] width 119 height 16
click at [236, 124] on textarea "followup email" at bounding box center [252, 120] width 119 height 16
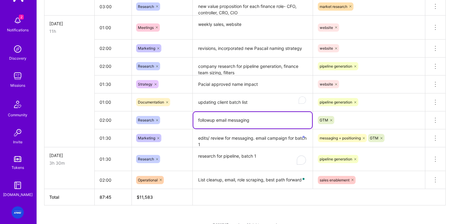
click at [236, 123] on textarea "followup email" at bounding box center [252, 120] width 119 height 16
click at [237, 121] on textarea "followup email" at bounding box center [252, 120] width 119 height 16
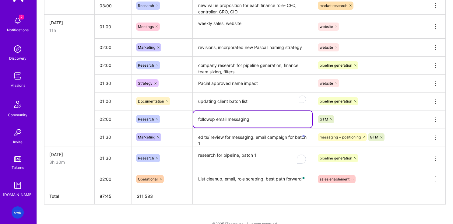
scroll to position [1050, 0]
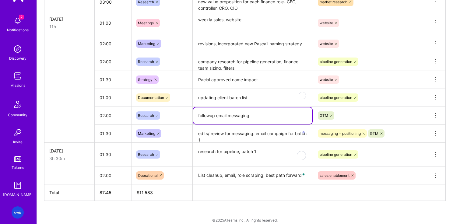
click at [255, 114] on textarea "followup email messaging" at bounding box center [252, 115] width 119 height 16
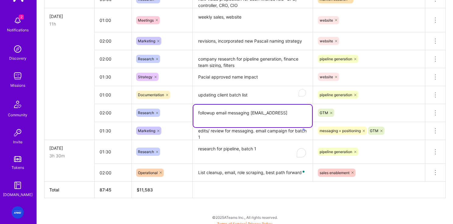
scroll to position [0, 0]
drag, startPoint x: 226, startPoint y: 119, endPoint x: 197, endPoint y: 120, distance: 28.6
click at [197, 120] on textarea "followup email messaging whorunstheworld28@gmail.comiteup" at bounding box center [252, 116] width 119 height 23
click at [257, 113] on textarea "followup email messaging write" at bounding box center [252, 113] width 119 height 16
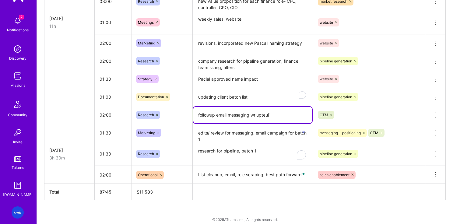
click at [282, 115] on textarea "followup email messaging wriupteu[" at bounding box center [252, 115] width 119 height 16
drag, startPoint x: 282, startPoint y: 115, endPoint x: 262, endPoint y: 118, distance: 19.6
click at [254, 115] on textarea "followup email messaging wriupteu[" at bounding box center [252, 115] width 119 height 16
click at [275, 116] on textarea "followup email messaging wriupteu[" at bounding box center [252, 115] width 119 height 16
click at [271, 116] on textarea "followup email messaging wriupteu[" at bounding box center [252, 115] width 119 height 16
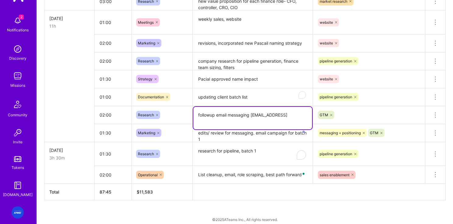
scroll to position [0, 0]
drag, startPoint x: 197, startPoint y: 123, endPoint x: 191, endPoint y: 121, distance: 6.9
click at [191, 121] on tr "02:00 Research followup email messaging whorunstheworld28@gmail.comiteup GTM De…" at bounding box center [244, 115] width 401 height 18
click at [259, 116] on textarea "followup email messaging wri" at bounding box center [252, 115] width 119 height 16
type textarea "followup email messaging write up"
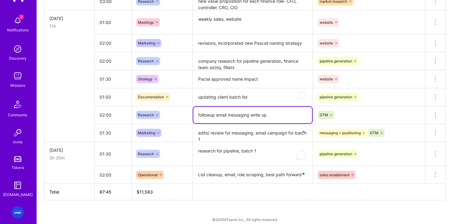
click at [183, 121] on div "Research" at bounding box center [162, 115] width 61 height 16
click at [160, 114] on input "text" at bounding box center [160, 115] width 1 height 6
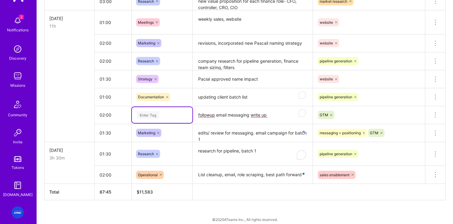
click at [155, 115] on div "Enter Tag" at bounding box center [148, 114] width 23 height 9
click at [163, 116] on div "Enter Tag" at bounding box center [162, 115] width 52 height 8
click at [166, 114] on div "Enter Tag" at bounding box center [162, 115] width 52 height 8
type input "marke"
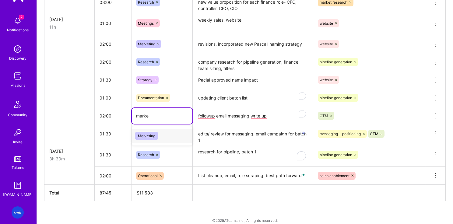
scroll to position [1054, 0]
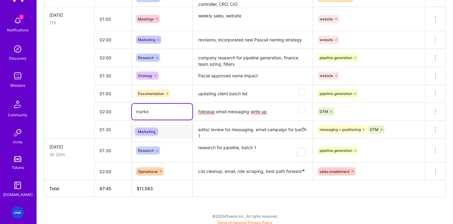
click at [152, 135] on span "Marketing" at bounding box center [146, 132] width 23 height 8
click at [316, 109] on div "GTM" at bounding box center [369, 112] width 112 height 16
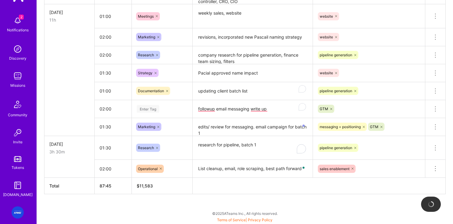
scroll to position [1056, 0]
click at [163, 107] on div "Enter Tag" at bounding box center [162, 109] width 52 height 8
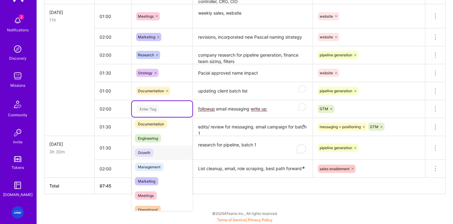
scroll to position [34, 0]
click at [149, 181] on span "Marketing" at bounding box center [146, 180] width 23 height 8
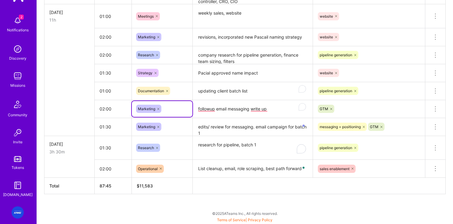
click at [76, 95] on td at bounding box center [69, 91] width 50 height 18
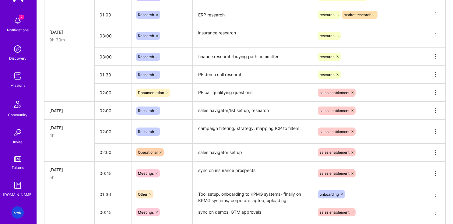
scroll to position [670, 0]
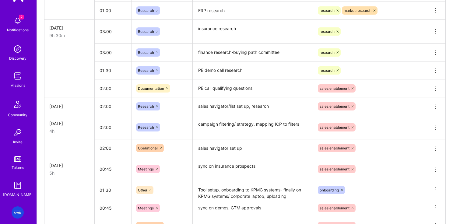
click at [258, 55] on textarea "finance research-buying path committee" at bounding box center [252, 52] width 119 height 17
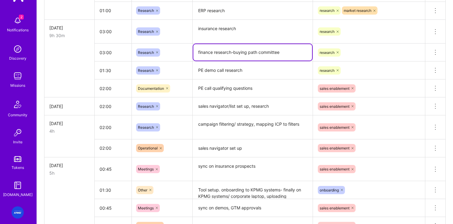
click at [278, 53] on textarea "finance research-buying path committee" at bounding box center [252, 52] width 119 height 16
click at [286, 51] on textarea "finance research-buying path committee" at bounding box center [252, 52] width 119 height 16
click at [301, 54] on textarea "finance research-buying path committee, nua" at bounding box center [252, 52] width 119 height 16
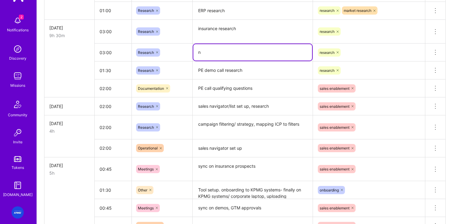
click at [298, 52] on div "finance research-buying path committee, nua" at bounding box center [253, 52] width 120 height 0
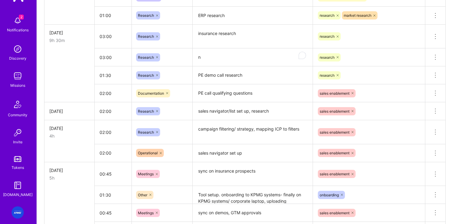
scroll to position [664, 0]
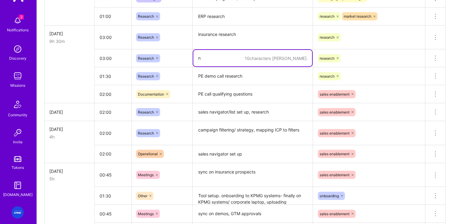
click at [215, 58] on textarea "n" at bounding box center [252, 58] width 119 height 16
drag, startPoint x: 222, startPoint y: 58, endPoint x: 172, endPoint y: 55, distance: 50.3
click at [172, 55] on tr "03:00 Research 10 characters min. nuances research Delete row" at bounding box center [244, 58] width 401 height 18
click at [245, 58] on textarea "buy" at bounding box center [252, 58] width 119 height 16
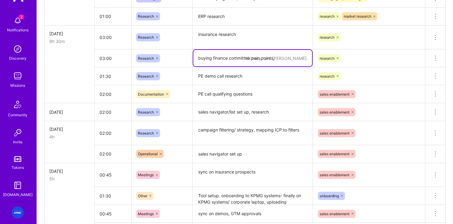
click at [245, 58] on textarea "buy" at bounding box center [252, 58] width 119 height 16
click at [219, 60] on textarea "buy" at bounding box center [252, 58] width 119 height 16
click at [218, 58] on textarea "buy" at bounding box center [252, 58] width 119 height 16
click at [215, 59] on textarea "buy" at bounding box center [252, 58] width 119 height 16
type textarea "buying fiing nance committee pain points,"
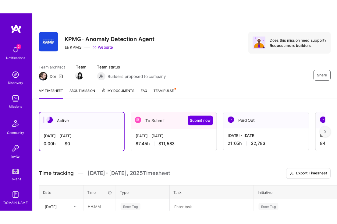
scroll to position [58, 0]
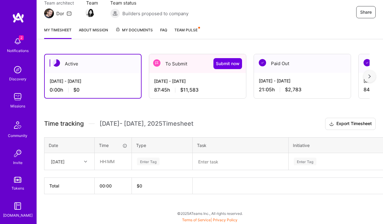
click at [196, 87] on span "$11,583" at bounding box center [189, 90] width 18 height 6
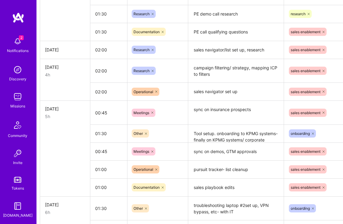
scroll to position [775, 4]
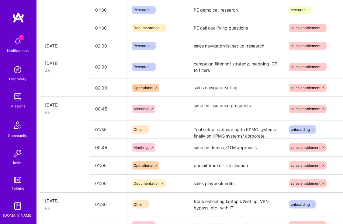
drag, startPoint x: 235, startPoint y: 183, endPoint x: 217, endPoint y: 170, distance: 21.6
click at [217, 170] on tbody "[DATE] 6h 02:00 Documentation product blueprint GTM Delete row 00:30 Operationa…" at bounding box center [228, 27] width 377 height 951
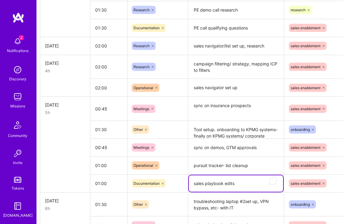
click at [207, 88] on textarea "sales navigator set up" at bounding box center [236, 87] width 94 height 17
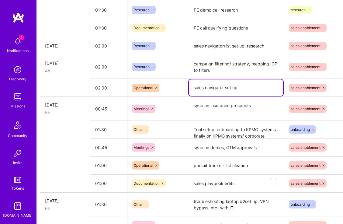
drag, startPoint x: 245, startPoint y: 89, endPoint x: 187, endPoint y: 89, distance: 58.1
click at [187, 89] on tr "02:00 Operational sales navigator set up sales enablement Delete row" at bounding box center [228, 88] width 377 height 18
paste textarea "Designed overall prospecting strategy, including segmentation, prioritization, …"
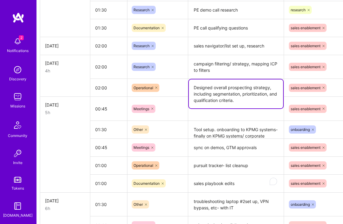
scroll to position [775, 0]
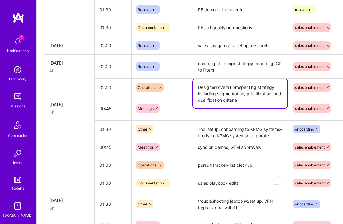
type textarea "Designed overall prospecting strategy, including segmentation, prioritization, …"
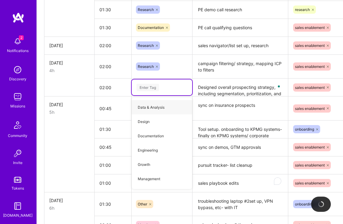
click at [161, 87] on div "Enter Tag" at bounding box center [162, 88] width 52 height 8
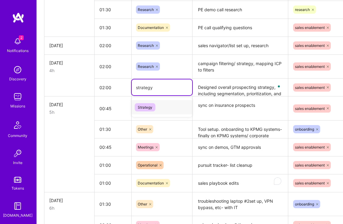
type input "strategy"
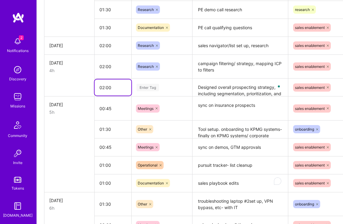
click at [120, 87] on input "02:00" at bounding box center [113, 87] width 37 height 16
click at [175, 89] on div "Enter Tag" at bounding box center [162, 88] width 52 height 8
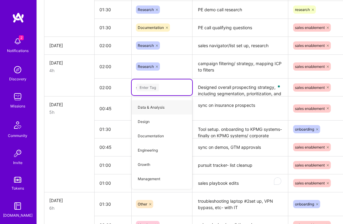
type input "strat"
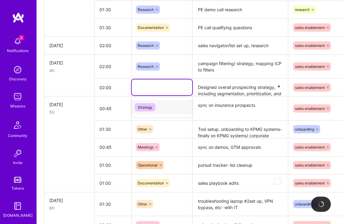
click at [145, 91] on div "strat" at bounding box center [162, 88] width 52 height 8
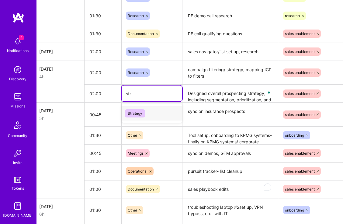
scroll to position [769, 9]
type input "strategy"
click at [149, 93] on div "strategy" at bounding box center [153, 94] width 52 height 8
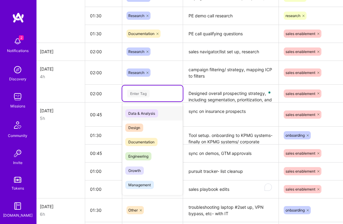
click at [145, 94] on div "Enter Tag" at bounding box center [138, 93] width 23 height 9
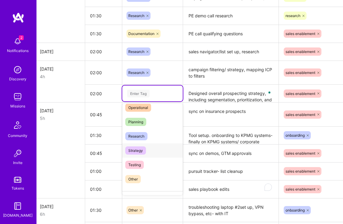
scroll to position [120, 0]
click at [142, 150] on span "Strategy" at bounding box center [135, 151] width 21 height 8
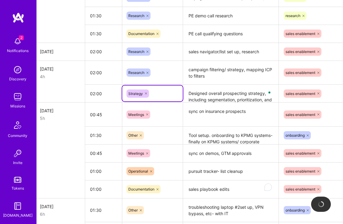
click at [240, 94] on textarea "Designed overall prospecting strategy, including segmentation, prioritization, …" at bounding box center [231, 93] width 94 height 17
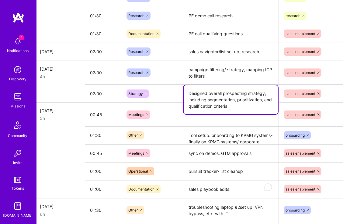
scroll to position [769, 8]
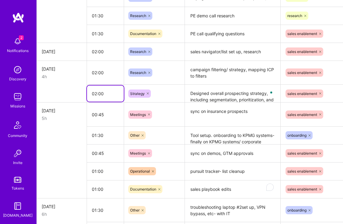
click at [104, 96] on input "02:00" at bounding box center [105, 94] width 37 height 16
drag, startPoint x: 105, startPoint y: 96, endPoint x: 99, endPoint y: 95, distance: 6.5
click at [99, 95] on input "02:00" at bounding box center [105, 94] width 37 height 16
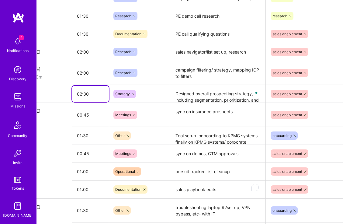
scroll to position [768, 23]
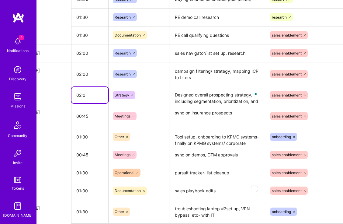
type input "02:00"
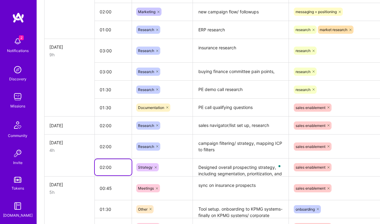
scroll to position [644, 0]
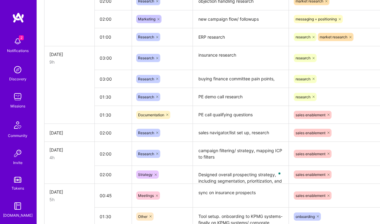
click at [229, 55] on textarea "insurance research" at bounding box center [240, 58] width 94 height 23
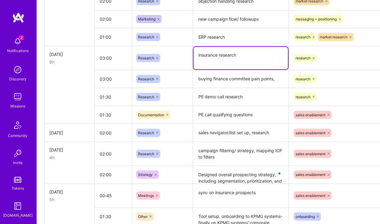
click at [183, 53] on tr "Mon, Sep 8 9h 03:00 Research insurance research research Delete row" at bounding box center [232, 58] width 377 height 24
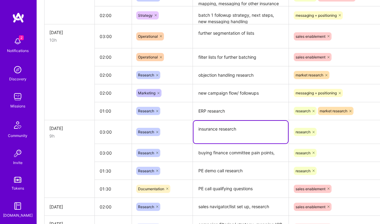
scroll to position [568, 0]
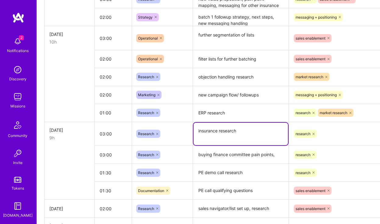
click at [216, 60] on textarea "filter lists for further batching" at bounding box center [240, 59] width 94 height 17
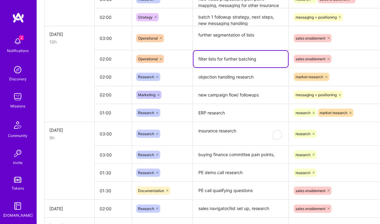
drag, startPoint x: 259, startPoint y: 58, endPoint x: 175, endPoint y: 61, distance: 84.1
click at [175, 61] on tr "02:00 Operational filter lists for further batching sales enablement Delete row" at bounding box center [232, 59] width 377 height 18
paste textarea "Established prioritization rules for accounts based on revenue size, industry f…"
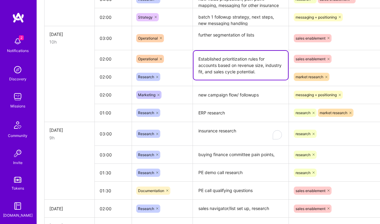
type textarea "Established prioritization rules for accounts based on revenue size, industry f…"
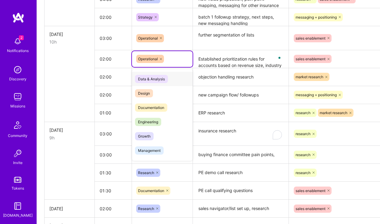
click at [160, 59] on icon at bounding box center [161, 59] width 4 height 4
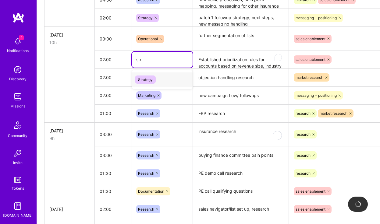
scroll to position [568, 0]
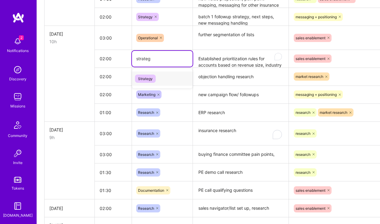
type input "strategy"
click at [173, 58] on div "Enter Tag" at bounding box center [162, 59] width 52 height 8
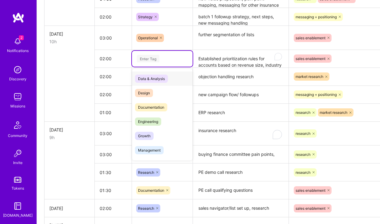
click at [153, 59] on div "Enter Tag" at bounding box center [148, 58] width 23 height 9
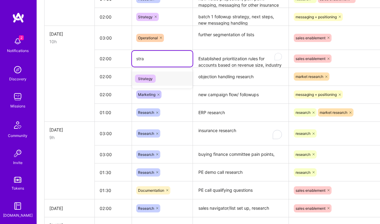
type input "strat"
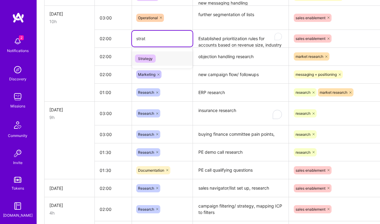
scroll to position [588, 0]
click at [148, 58] on span "Strategy" at bounding box center [145, 59] width 21 height 8
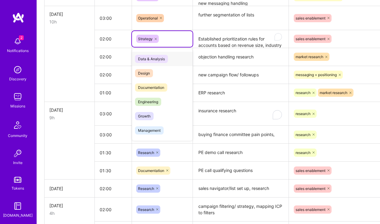
click at [153, 43] on div "Strategy" at bounding box center [162, 39] width 61 height 16
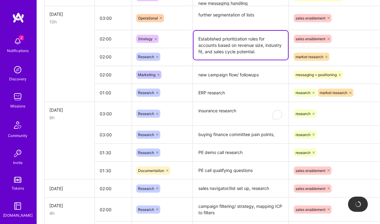
click at [224, 38] on textarea "Established prioritization rules for accounts based on revenue size, industry f…" at bounding box center [240, 45] width 94 height 29
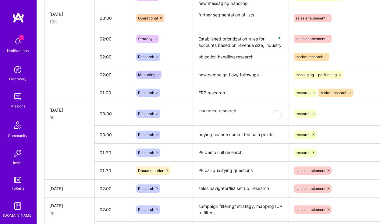
click at [79, 59] on td at bounding box center [69, 57] width 50 height 18
click at [204, 57] on textarea "objection handling research" at bounding box center [240, 57] width 94 height 16
click at [201, 57] on textarea "objection handling research" at bounding box center [240, 57] width 94 height 16
type textarea "Objection handling research"
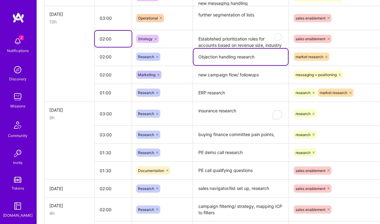
click at [115, 42] on input "02:00" at bounding box center [113, 39] width 37 height 16
click at [110, 39] on input "02:00" at bounding box center [113, 39] width 37 height 16
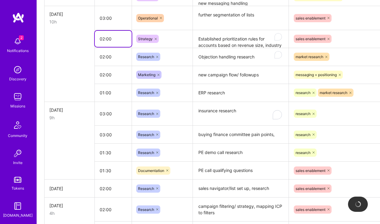
click at [109, 40] on input "02:00" at bounding box center [113, 39] width 37 height 16
click at [110, 39] on input "02:00" at bounding box center [113, 39] width 37 height 16
type input "02:30"
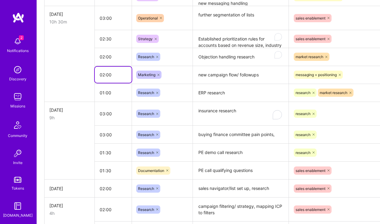
click at [115, 69] on input "02:00" at bounding box center [113, 75] width 37 height 16
click at [113, 75] on input "02:00" at bounding box center [113, 75] width 37 height 16
click at [114, 76] on input "02:00" at bounding box center [113, 75] width 37 height 16
click at [268, 77] on textarea "new campaign flow/ followups" at bounding box center [240, 75] width 94 height 17
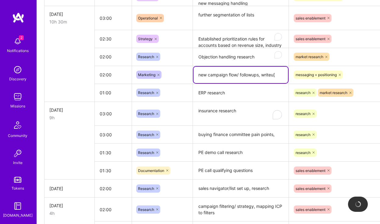
click at [264, 75] on textarea "new campaign flow/ followups, writeu[" at bounding box center [240, 75] width 94 height 16
click at [259, 77] on textarea "new campaign flow/ followups, writeu[" at bounding box center [240, 75] width 94 height 16
click at [278, 75] on textarea "new campaign flow/ followups, writeu[" at bounding box center [240, 75] width 94 height 16
type textarea "new campaign flow/ followups, writeup"
click at [233, 23] on textarea "further segmentation of lists" at bounding box center [240, 18] width 94 height 23
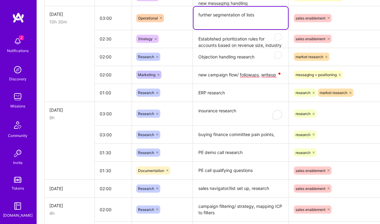
drag, startPoint x: 160, startPoint y: 19, endPoint x: 178, endPoint y: 11, distance: 19.5
click at [178, 11] on tr "Tue, Sep 9 10h 30m 03:00 Operational further segmentation of lists sales enable…" at bounding box center [232, 18] width 377 height 24
paste textarea "Developed and iterated search strategies in LinkedIn Sales Navigator tailored t…"
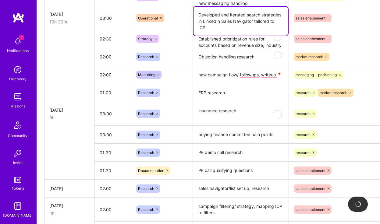
click at [223, 30] on textarea "Developed and iterated search strategies in LinkedIn Sales Navigator tailored t…" at bounding box center [240, 21] width 94 height 29
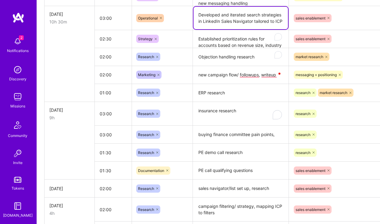
type textarea "Developed and iterated search strategies in LinkedIn Sales Navigator tailored t…"
click at [103, 19] on input "03:00" at bounding box center [113, 18] width 37 height 16
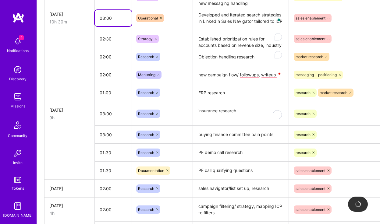
click at [105, 18] on input "03:00" at bounding box center [113, 18] width 37 height 16
type input "02:00"
click at [230, 36] on textarea "Established prioritization rules for accounts based on revenue size, industry f…" at bounding box center [240, 39] width 94 height 17
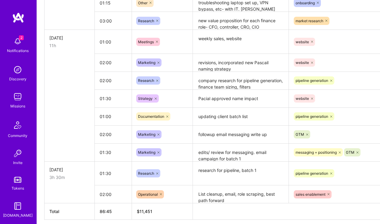
scroll to position [1056, 0]
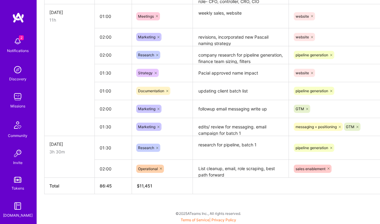
click at [226, 147] on textarea "research for pipeline, batch 1" at bounding box center [240, 148] width 94 height 23
click at [266, 145] on textarea "research for pipeline, batch 1" at bounding box center [240, 148] width 94 height 23
paste textarea "Developed and iterated search strategies in LinkedIn Sales Navigator tailored t…"
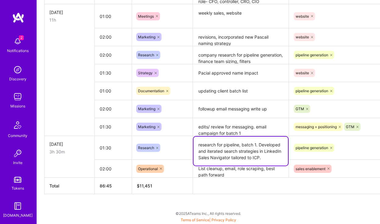
click at [261, 145] on textarea "research for pipeline, batch 1. Developed and iterated search strategies in Lin…" at bounding box center [240, 151] width 94 height 29
drag, startPoint x: 271, startPoint y: 152, endPoint x: 268, endPoint y: 155, distance: 4.8
click at [268, 155] on textarea "research for pipeline, batch 1. developed and iterated search strategies in Lin…" at bounding box center [240, 151] width 94 height 29
click at [267, 158] on textarea "research for pipeline, batch 1. developed and iterated search strategies in Lin…" at bounding box center [240, 151] width 94 height 29
drag, startPoint x: 267, startPoint y: 158, endPoint x: 258, endPoint y: 146, distance: 14.7
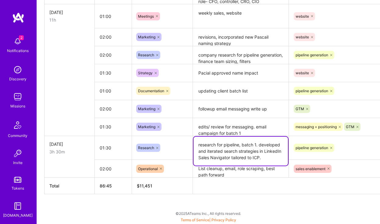
click at [258, 146] on textarea "research for pipeline, batch 1. developed and iterated search strategies in Lin…" at bounding box center [240, 151] width 94 height 29
click at [268, 152] on textarea "research for pipeline, batch 1. developed and iterated search strategies in Lin…" at bounding box center [240, 151] width 94 height 29
drag, startPoint x: 263, startPoint y: 157, endPoint x: 261, endPoint y: 145, distance: 11.8
click at [261, 145] on textarea "research for pipeline, batch 1. developed and iterated search strategies in Lin…" at bounding box center [240, 151] width 94 height 29
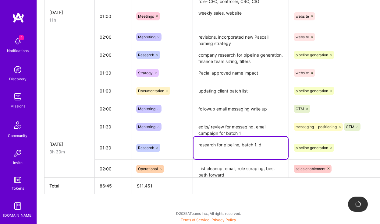
drag, startPoint x: 264, startPoint y: 145, endPoint x: 270, endPoint y: 147, distance: 6.9
click at [258, 145] on textarea "research for pipeline, batch 1. d" at bounding box center [240, 148] width 94 height 23
click at [270, 147] on textarea "research for pipeline, batch 1. d" at bounding box center [240, 148] width 94 height 23
type textarea "research for pipeline, batch 1."
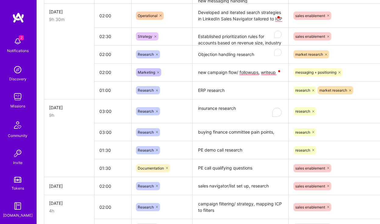
scroll to position [588, 0]
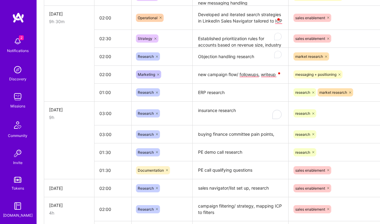
click at [236, 42] on textarea "Established prioritization rules for accounts based on revenue size, industry f…" at bounding box center [240, 38] width 94 height 17
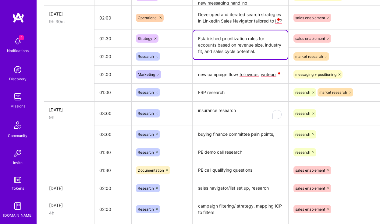
click at [193, 55] on textarea "Established prioritization rules for accounts based on revenue size, industry f…" at bounding box center [240, 44] width 94 height 29
click at [170, 65] on td "Research" at bounding box center [161, 56] width 61 height 18
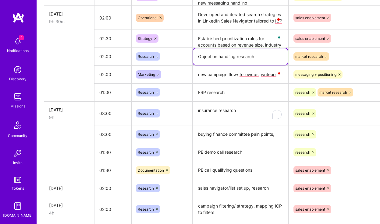
click at [218, 58] on textarea "Objection handling research" at bounding box center [240, 56] width 94 height 16
drag, startPoint x: 261, startPoint y: 58, endPoint x: 186, endPoint y: 56, distance: 74.9
click at [186, 56] on tr "02:00 Research Objection handling research market research Delete row" at bounding box center [232, 56] width 377 height 18
paste textarea "Built framework for identifying high-value accounts and filtering out low-fit p…"
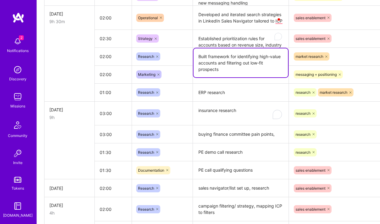
scroll to position [557, 0]
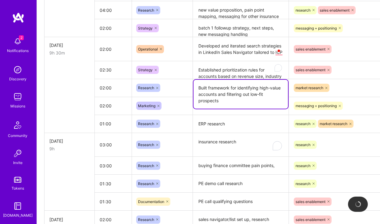
type textarea "Built framework for identifying high-value accounts and filtering out low-fit p…"
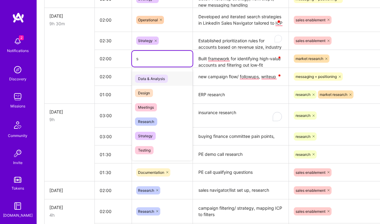
scroll to position [589, 0]
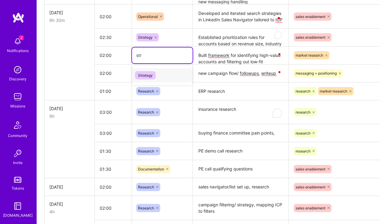
type input "stra"
click at [146, 75] on span "Strategy" at bounding box center [145, 75] width 21 height 8
click at [72, 53] on td at bounding box center [69, 55] width 50 height 18
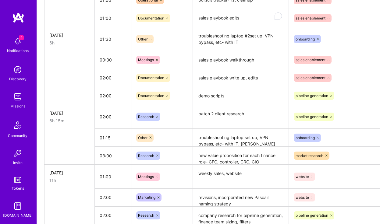
scroll to position [900, 0]
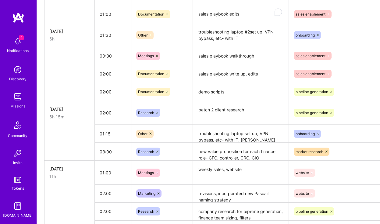
click at [249, 152] on textarea "new value proposition for each finance role- CFO, controller, CRO, CIO" at bounding box center [240, 151] width 94 height 17
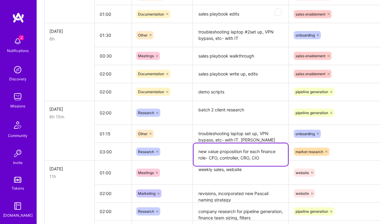
click at [260, 137] on textarea "troubleshooting laptop set up, VPN bypass, etc- with IT. [PERSON_NAME] didn't w…" at bounding box center [240, 133] width 94 height 17
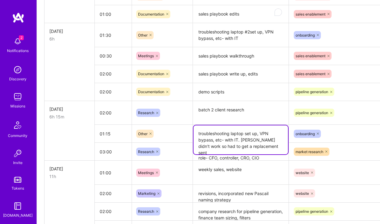
click at [242, 176] on textarea "weekly sales, website" at bounding box center [240, 172] width 94 height 23
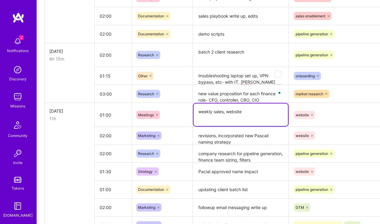
scroll to position [964, 0]
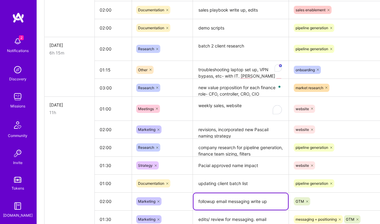
drag, startPoint x: 231, startPoint y: 202, endPoint x: 259, endPoint y: 201, distance: 27.8
click at [231, 202] on textarea "followup email messaging write up" at bounding box center [240, 201] width 94 height 16
click at [270, 202] on textarea "followup email messaging write up" at bounding box center [240, 201] width 94 height 16
type textarea "followup email messaging write up."
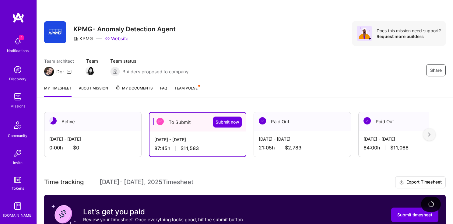
scroll to position [664, 0]
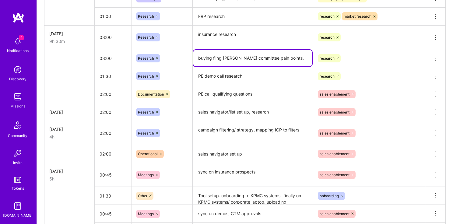
click at [225, 59] on textarea "buying fiing [PERSON_NAME] committee pain points," at bounding box center [252, 58] width 119 height 16
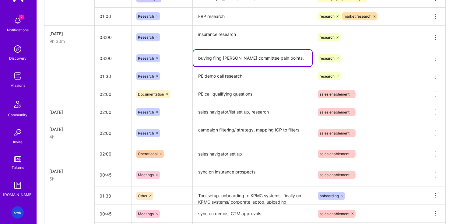
scroll to position [0, 0]
click at [216, 59] on textarea "buying fiing [PERSON_NAME] committee pain points," at bounding box center [252, 58] width 119 height 16
click at [286, 57] on textarea "buying finance committee pain points," at bounding box center [252, 58] width 119 height 16
type textarea "buying finance committee pain points,"
click at [283, 73] on textarea "PE demo call research" at bounding box center [252, 76] width 119 height 17
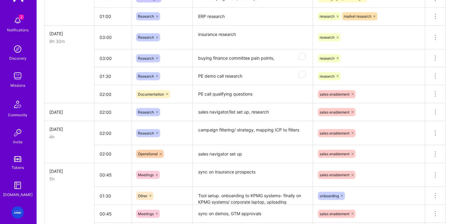
click at [69, 80] on td at bounding box center [69, 76] width 50 height 18
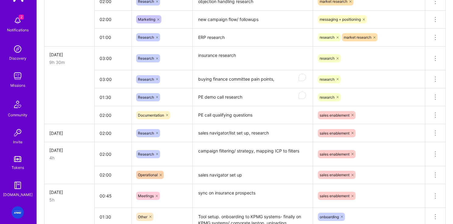
scroll to position [647, 0]
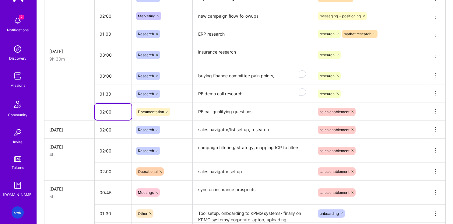
click at [112, 112] on input "02:00" at bounding box center [113, 112] width 37 height 16
drag, startPoint x: 112, startPoint y: 113, endPoint x: 75, endPoint y: 112, distance: 37.7
click at [75, 112] on tr "02:00 Documentation PE call qualifying questions sales enablement Delete row" at bounding box center [244, 112] width 401 height 18
click at [57, 106] on td at bounding box center [69, 112] width 50 height 18
type input "01:30"
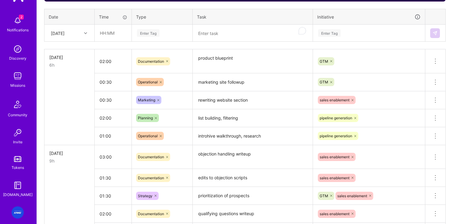
scroll to position [234, 0]
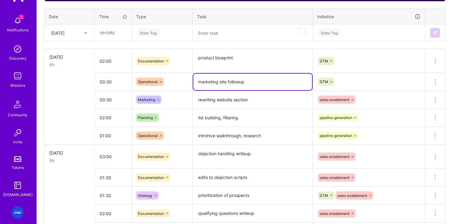
click at [255, 81] on textarea "marketing site followup" at bounding box center [252, 82] width 119 height 16
drag, startPoint x: 256, startPoint y: 86, endPoint x: 249, endPoint y: 81, distance: 7.9
click at [249, 81] on textarea "marketing site followup/ ca" at bounding box center [252, 82] width 119 height 16
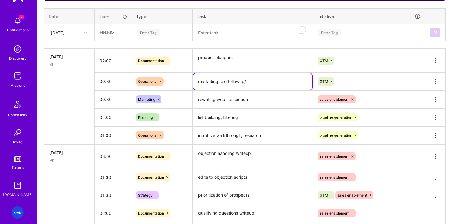
type textarea "marketing site followup"
click at [249, 82] on textarea "marketing site followup" at bounding box center [252, 81] width 119 height 16
click at [74, 99] on td at bounding box center [69, 99] width 50 height 18
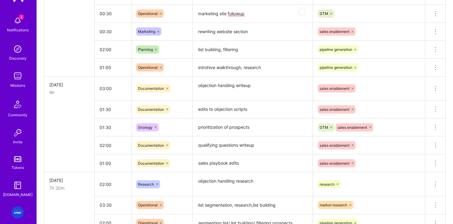
scroll to position [304, 0]
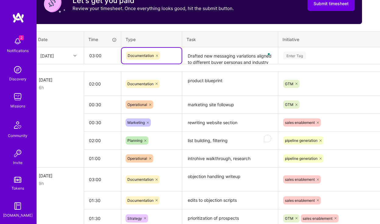
click at [157, 55] on icon at bounding box center [157, 56] width 4 height 4
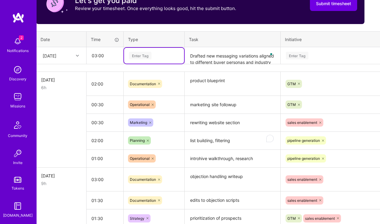
scroll to position [211, 9]
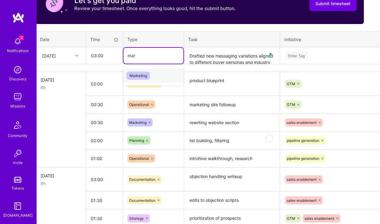
type input "mark"
click at [138, 74] on span "Marketing" at bounding box center [137, 76] width 23 height 8
click at [312, 53] on div "Enter Tag" at bounding box center [335, 56] width 103 height 8
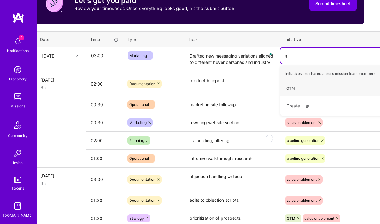
type input "gtm"
click at [291, 86] on div "GTM" at bounding box center [290, 88] width 9 height 6
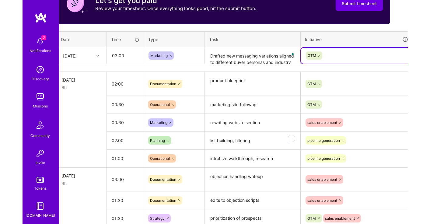
scroll to position [211, 0]
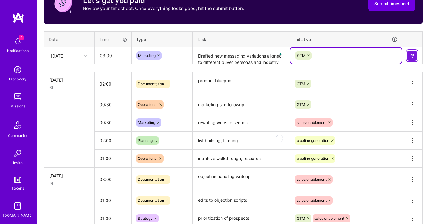
click at [379, 54] on img at bounding box center [412, 55] width 5 height 5
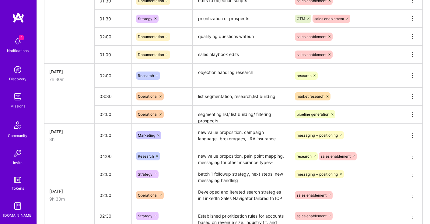
scroll to position [428, 0]
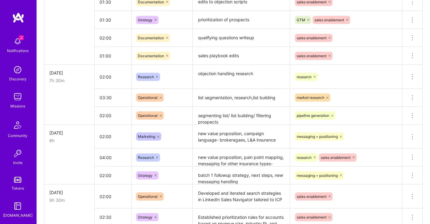
click at [229, 162] on textarea "new value proposition, pain point mapping, messaging for other insurance types-…" at bounding box center [241, 157] width 96 height 17
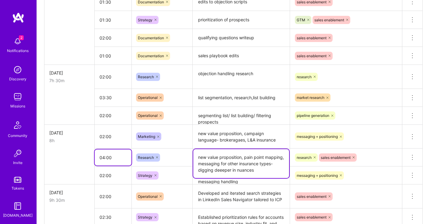
click at [107, 157] on input "04:00" at bounding box center [113, 157] width 37 height 16
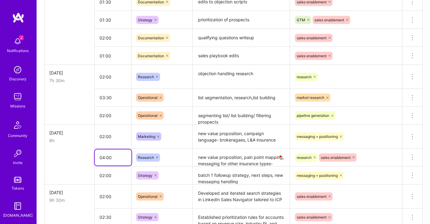
click at [105, 159] on input "04:00" at bounding box center [113, 157] width 37 height 16
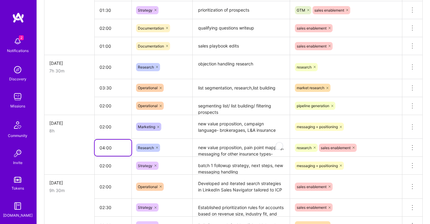
scroll to position [438, 0]
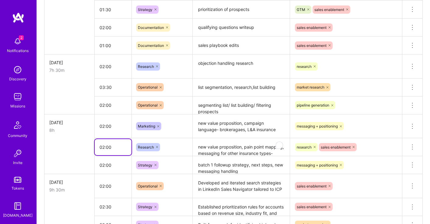
type input "02:00"
click at [73, 152] on td at bounding box center [69, 147] width 50 height 18
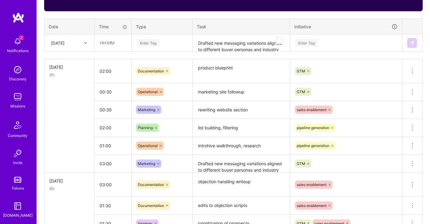
scroll to position [219, 0]
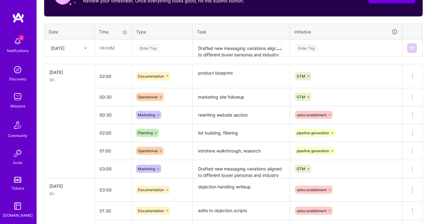
click at [80, 46] on div "[DATE]" at bounding box center [65, 48] width 34 height 10
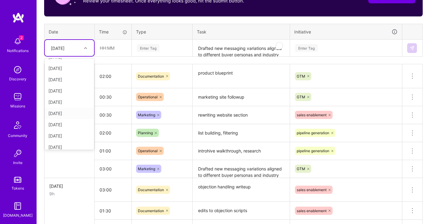
scroll to position [34, 0]
click at [65, 133] on div "[DATE]" at bounding box center [69, 132] width 49 height 11
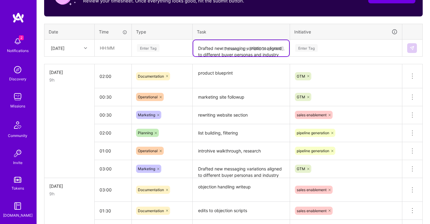
click at [236, 52] on textarea "Drafted new messaging variations aligned to different buyer personas and indust…" at bounding box center [241, 48] width 96 height 16
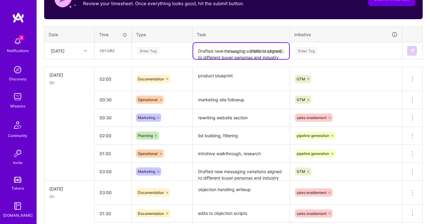
scroll to position [219, 0]
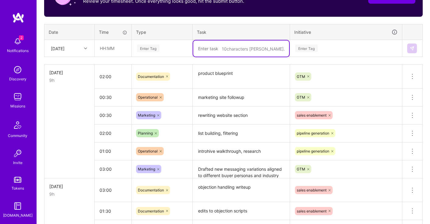
paste textarea "Built and maintained prospect lists in Sales Navigator"
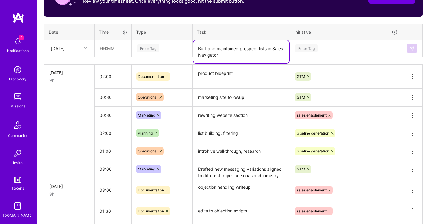
type textarea "Built and maintained prospect lists in Sales Navigator"
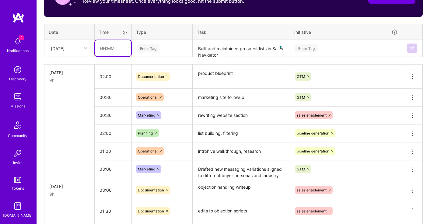
click at [114, 50] on input "text" at bounding box center [113, 48] width 36 height 16
type input "02:00"
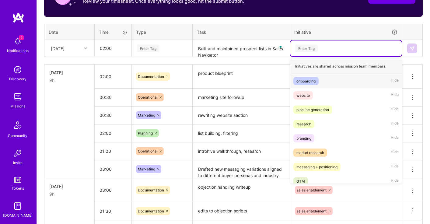
click at [336, 49] on div "Enter Tag" at bounding box center [346, 48] width 103 height 8
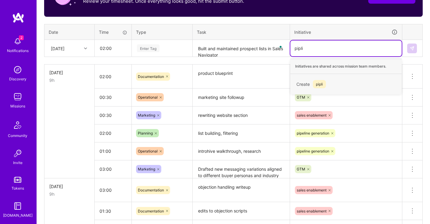
scroll to position [232, 0]
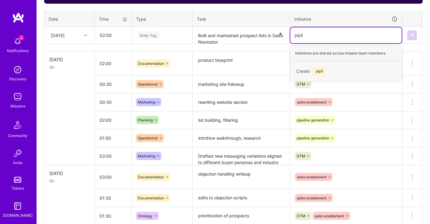
type input "pipli"
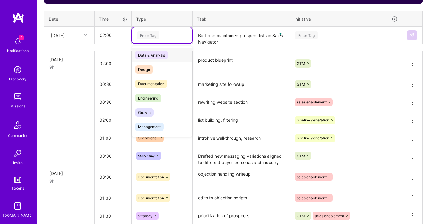
click at [181, 37] on div "Enter Tag" at bounding box center [162, 35] width 60 height 16
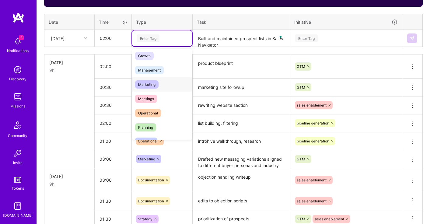
scroll to position [60, 0]
click at [150, 115] on span "Operational" at bounding box center [148, 113] width 26 height 8
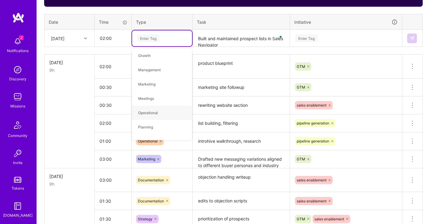
scroll to position [0, 0]
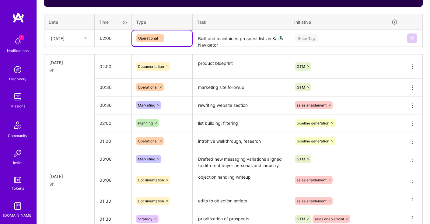
click at [329, 36] on div "Enter Tag" at bounding box center [346, 38] width 103 height 8
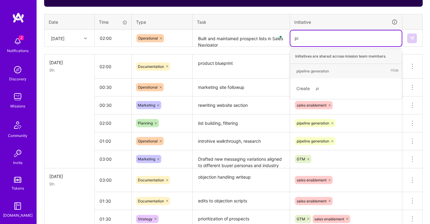
type input "pip"
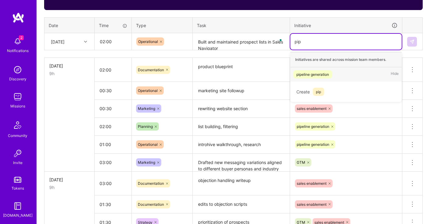
click at [315, 75] on div "pipeline generation" at bounding box center [312, 74] width 33 height 6
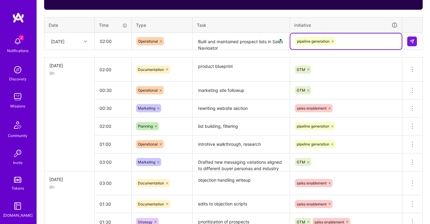
scroll to position [226, 0]
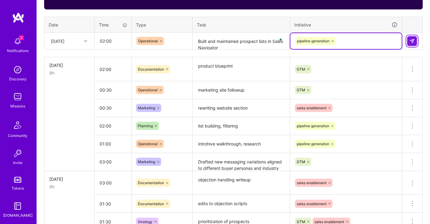
click at [379, 40] on img at bounding box center [412, 41] width 5 height 5
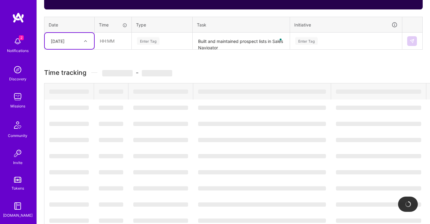
scroll to position [228, 0]
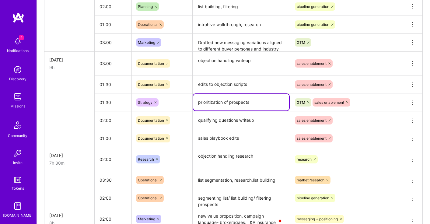
drag, startPoint x: 258, startPoint y: 103, endPoint x: 187, endPoint y: 102, distance: 70.6
click at [187, 102] on tr "01:30 Strategy prioritization of prospects GTM sales enablement Delete row" at bounding box center [233, 102] width 378 height 18
paste textarea "framework for identifying high-value accounts and filtering out low-fit prospec…"
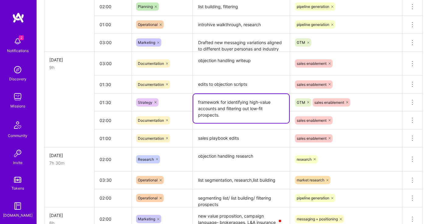
click at [228, 112] on textarea "framework for identifying high-value accounts and filtering out low-fit prospec…" at bounding box center [241, 108] width 96 height 29
click at [202, 102] on textarea "framework for identifying high-value accounts and filtering out low-fit prospec…" at bounding box center [241, 108] width 96 height 29
click at [198, 103] on textarea "framework for identifying high-value accounts and filtering out low-fit prospec…" at bounding box center [241, 108] width 96 height 29
click at [200, 103] on textarea "framework for identifying high-value accounts and filtering out low-fit prospec…" at bounding box center [241, 108] width 96 height 29
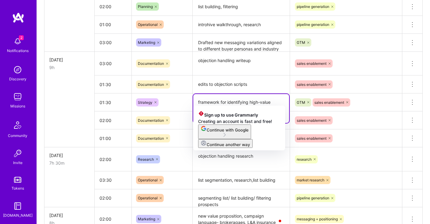
drag, startPoint x: 203, startPoint y: 103, endPoint x: 173, endPoint y: 103, distance: 30.1
click at [173, 103] on tr "01:30 Strategy framework for identifying high-value accounts and filtering out …" at bounding box center [233, 102] width 378 height 18
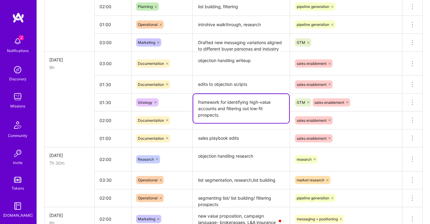
click at [210, 97] on textarea "framework for identifying high-value accounts and filtering out low-fit prospec…" at bounding box center [241, 108] width 96 height 29
drag, startPoint x: 226, startPoint y: 102, endPoint x: 179, endPoint y: 103, distance: 47.2
click at [179, 103] on tr "01:30 Strategy framework for identifying high-value accounts and filtering out …" at bounding box center [233, 102] width 378 height 18
click at [221, 104] on textarea "created ed process identifying high-value accounts and filtering out low-fit pr…" at bounding box center [241, 108] width 96 height 29
click at [212, 103] on textarea "created ed process identifying high-value accounts and filtering out low-fit pr…" at bounding box center [241, 108] width 96 height 29
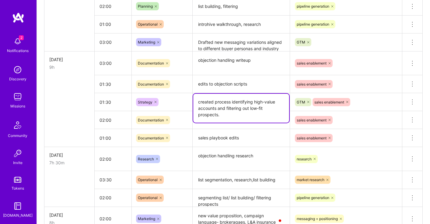
scroll to position [345, 0]
click at [231, 103] on textarea "created process identifying high-value accounts and filtering out low-fit prosp…" at bounding box center [241, 108] width 96 height 29
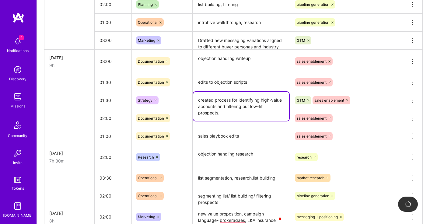
type textarea "created process for identifying high-value accounts and filtering out low-fit p…"
click at [67, 108] on td at bounding box center [69, 100] width 50 height 18
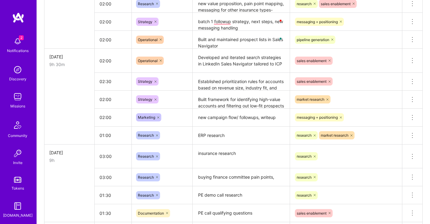
scroll to position [584, 0]
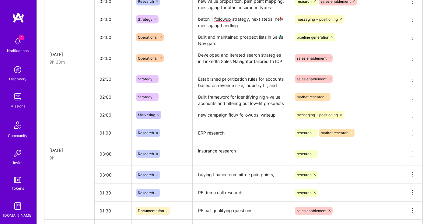
click at [240, 149] on textarea "insurance research" at bounding box center [241, 154] width 96 height 23
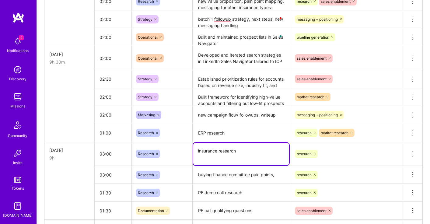
click at [193, 149] on textarea "insurance research" at bounding box center [241, 154] width 96 height 23
paste textarea "depth segmentation of the insurance market, breaking down broad “insurance” int…"
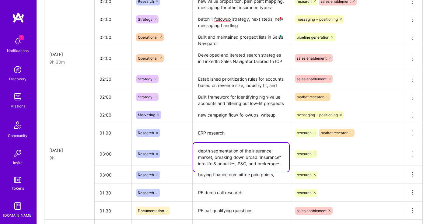
click at [199, 152] on textarea "depth segmentation of the insurance market, breaking down broad “insurance” int…" at bounding box center [241, 157] width 96 height 29
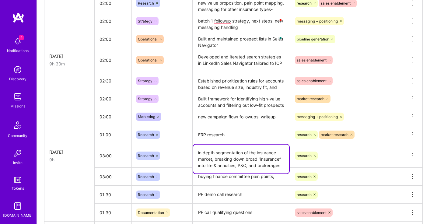
click at [279, 145] on textarea "in depth segmentation of the insurance market, breaking down broad “insurance” …" at bounding box center [241, 159] width 96 height 29
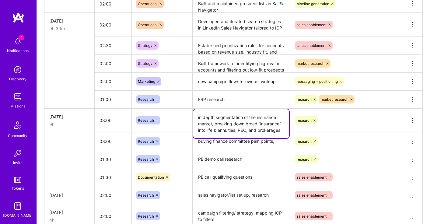
click at [282, 131] on textarea "in depth segmentation of the insurance market, breaking down broad “insurance” …" at bounding box center [241, 123] width 96 height 29
click at [279, 131] on textarea "in depth segmentation of the insurance market, breaking down broad “insurance” …" at bounding box center [241, 123] width 96 height 29
drag, startPoint x: 283, startPoint y: 135, endPoint x: 209, endPoint y: 131, distance: 74.1
click at [283, 135] on textarea "in depth segmentation of the insurance market, breaking down broad “insurance” …" at bounding box center [241, 126] width 96 height 35
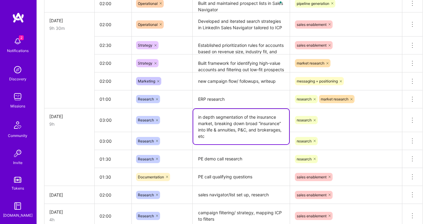
type textarea "in depth segmentation of the insurance market, breaking down broad “insurance” …"
click at [108, 133] on input "03:00" at bounding box center [113, 141] width 37 height 16
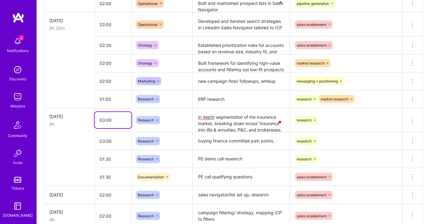
click at [104, 121] on input "03:00" at bounding box center [113, 120] width 37 height 16
click at [72, 142] on td at bounding box center [69, 141] width 50 height 18
click at [103, 140] on input "03:00" at bounding box center [113, 141] width 37 height 16
click at [105, 140] on input "03:00" at bounding box center [113, 141] width 37 height 16
type input "02:00"
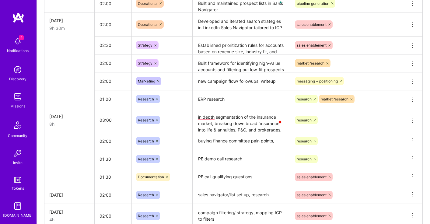
click at [61, 152] on td at bounding box center [69, 159] width 50 height 18
click at [105, 119] on input "03:00" at bounding box center [113, 120] width 37 height 16
click at [104, 119] on input "03:00" at bounding box center [113, 120] width 37 height 16
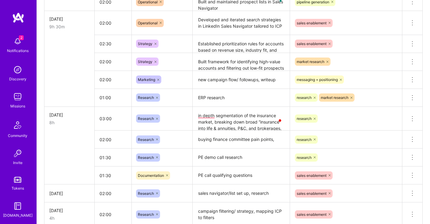
click at [87, 131] on td at bounding box center [69, 140] width 50 height 18
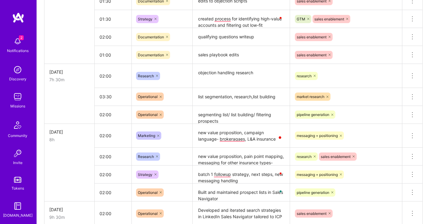
scroll to position [189, 0]
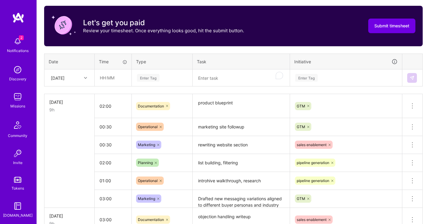
click at [65, 80] on div "[DATE]" at bounding box center [58, 78] width 14 height 6
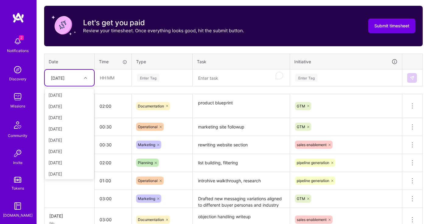
scroll to position [69, 0]
drag, startPoint x: 62, startPoint y: 128, endPoint x: 200, endPoint y: 76, distance: 146.8
click at [62, 127] on div "[DATE]" at bounding box center [69, 127] width 49 height 11
click at [206, 76] on textarea "To enrich screen reader interactions, please activate Accessibility in Grammarl…" at bounding box center [241, 78] width 96 height 16
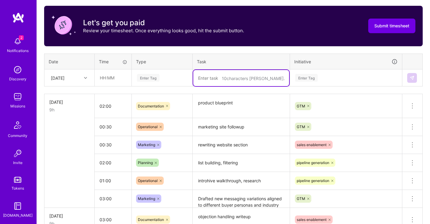
paste textarea "defined which categories (e.g., health insurance) should be excluded from Batch…"
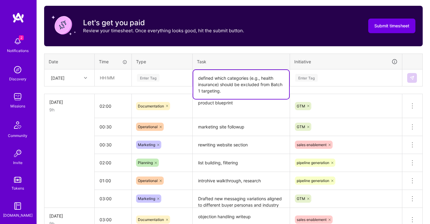
click at [211, 81] on textarea "defined which categories (e.g., health insurance) should be excluded from Batch…" at bounding box center [241, 84] width 96 height 29
drag, startPoint x: 250, startPoint y: 79, endPoint x: 222, endPoint y: 85, distance: 28.5
click at [222, 85] on textarea "defined which categories (e.g., health insurance) should be excluded from Batch…" at bounding box center [241, 84] width 96 height 29
click at [279, 86] on textarea "defined which categories should be excluded from Batch 1 targeting." at bounding box center [241, 81] width 96 height 23
type textarea "defined which categories should be excluded from Batch 1 targeting, update list…"
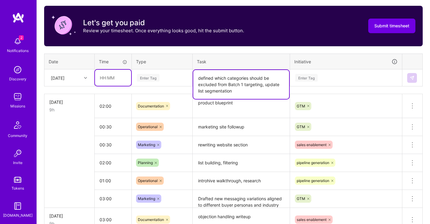
click at [120, 78] on input "text" at bounding box center [113, 78] width 36 height 16
click at [121, 79] on input "text" at bounding box center [113, 78] width 36 height 16
click at [106, 81] on input "text" at bounding box center [113, 78] width 36 height 16
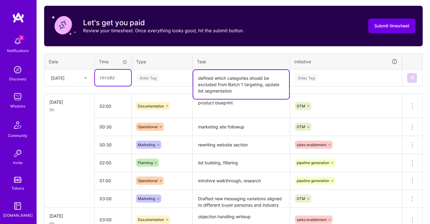
click at [106, 81] on input "text" at bounding box center [113, 78] width 36 height 16
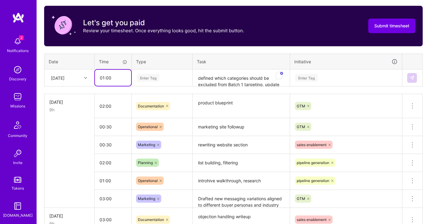
type input "01:00"
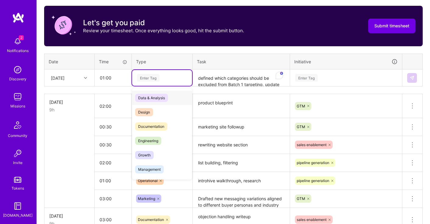
click at [164, 78] on div "Enter Tag" at bounding box center [161, 78] width 51 height 8
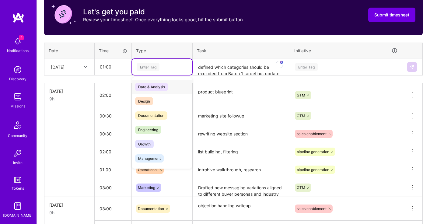
scroll to position [210, 0]
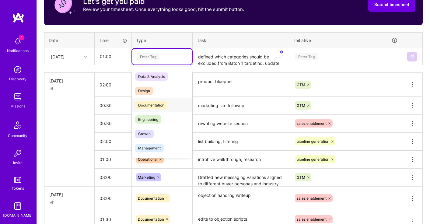
click at [159, 106] on span "Documentation" at bounding box center [151, 105] width 32 height 8
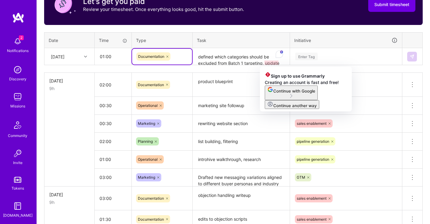
click at [321, 58] on div "Enter Tag" at bounding box center [346, 57] width 103 height 8
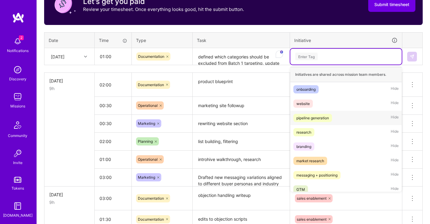
click at [311, 119] on div "pipeline generation" at bounding box center [312, 118] width 33 height 6
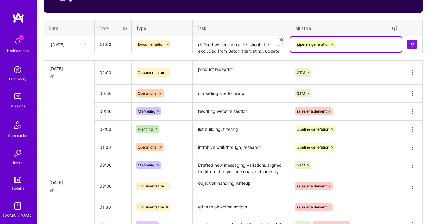
scroll to position [223, 0]
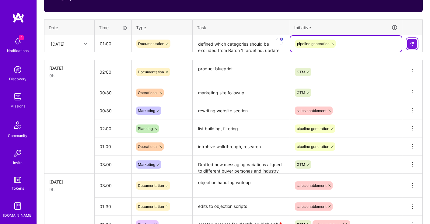
click at [412, 44] on img at bounding box center [412, 43] width 5 height 5
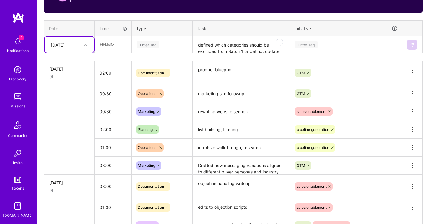
scroll to position [244, 0]
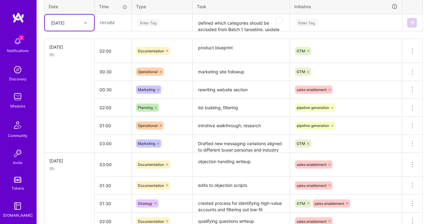
click at [226, 109] on textarea "list building, filtering" at bounding box center [241, 108] width 96 height 17
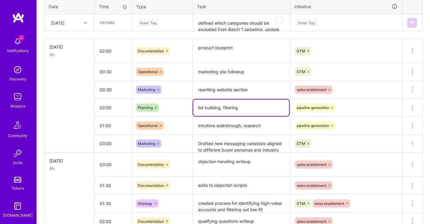
drag, startPoint x: 244, startPoint y: 109, endPoint x: 176, endPoint y: 106, distance: 68.8
click at [176, 106] on tr "02:00 Planning list building, filtering pipeline generation Delete row" at bounding box center [233, 108] width 378 height 18
paste textarea "Rebuilt prospect lists aligned to new segmentation and verified accuracy of com…"
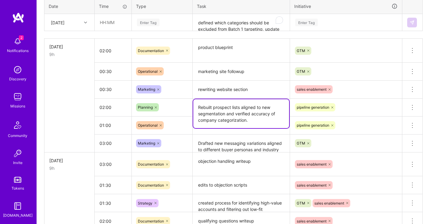
click at [201, 108] on textarea "Rebuilt prospect lists aligned to new segmentation and verified accuracy of com…" at bounding box center [241, 113] width 96 height 29
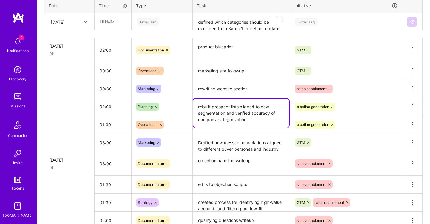
click at [253, 121] on textarea "rebuilt prospect lists aligned to new segmentation and verified accuracy of com…" at bounding box center [241, 113] width 96 height 29
click at [251, 119] on textarea "rebuilt prospect lists aligned to new segmentation and verified accuracy of com…" at bounding box center [241, 113] width 96 height 29
click at [245, 119] on textarea "rebuilt prospect lists aligned to new segmentation and verified accuracy of com…" at bounding box center [241, 113] width 96 height 29
click at [248, 120] on textarea "rebuilt prospect lists aligned to new segmentation and verified accuracy of com…" at bounding box center [241, 113] width 96 height 29
click at [228, 114] on textarea "rebuilt prospect lists aligned to new segmentation and verified accuracy of com…" at bounding box center [241, 113] width 96 height 29
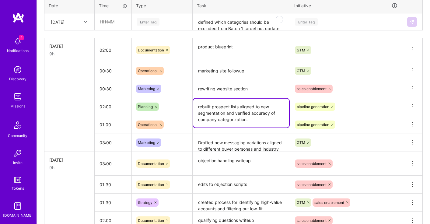
click at [226, 114] on textarea "rebuilt prospect lists aligned to new segmentation and verified accuracy of com…" at bounding box center [241, 113] width 96 height 29
click at [225, 114] on textarea "rebuilt prospect lists aligned to new segmentation and verified accuracy of com…" at bounding box center [241, 113] width 96 height 29
click at [244, 117] on textarea "rebuilt prospect lists aligned to new segmentation and verified accuracy of com…" at bounding box center [241, 113] width 96 height 29
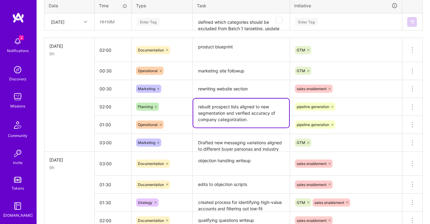
click at [263, 121] on textarea "rebuilt prospect lists aligned to new segmentation and verified accuracy of com…" at bounding box center [241, 113] width 96 height 29
click at [260, 121] on textarea "rebuilt prospect lists aligned to new segmentation and verified accuracy of com…" at bounding box center [241, 113] width 96 height 29
type textarea "rebuilt prospect lists aligned to new segmentation and verified accuracy of com…"
click at [90, 116] on td at bounding box center [69, 125] width 50 height 18
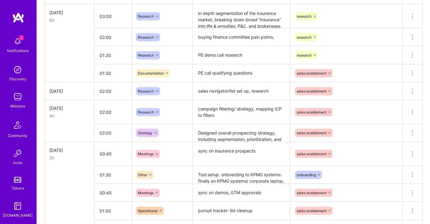
scroll to position [745, 0]
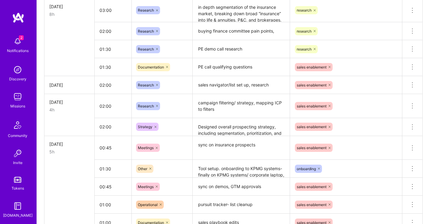
click at [224, 128] on textarea "Designed overall prospecting strategy, including segmentation, prioritization, …" at bounding box center [241, 127] width 96 height 17
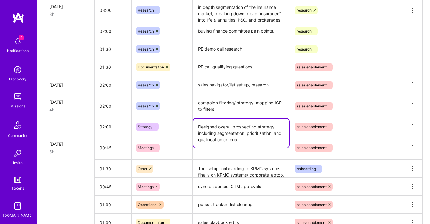
click at [242, 109] on textarea "campaign filtering/ strategy, mapping ICP to filters" at bounding box center [241, 106] width 96 height 23
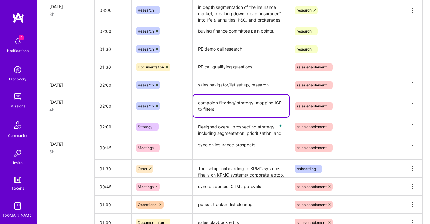
click at [256, 105] on textarea "campaign filtering/ strategy, mapping ICP to filters" at bounding box center [241, 106] width 96 height 23
drag, startPoint x: 257, startPoint y: 104, endPoint x: 195, endPoint y: 104, distance: 61.8
click at [195, 104] on textarea "campaign filtering/ strategy, mapping ICP to filters" at bounding box center [241, 106] width 96 height 23
click at [225, 104] on textarea "Mappedmapping ICP to filters" at bounding box center [241, 106] width 96 height 23
click at [224, 106] on textarea "Mappedmapping ICP to filters" at bounding box center [241, 106] width 96 height 23
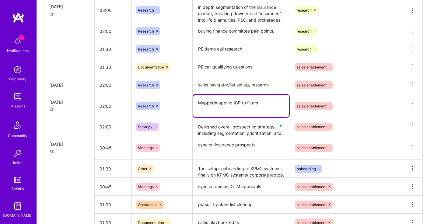
click at [214, 104] on textarea "Mappedmapping ICP to filters" at bounding box center [241, 106] width 96 height 23
click at [233, 104] on textarea "Mappedmapping ICP to filters" at bounding box center [241, 106] width 96 height 23
click at [212, 104] on textarea "Mappedmapping ICP to filters" at bounding box center [241, 105] width 96 height 23
click at [232, 104] on textarea "Mappedmapping ICP to filters" at bounding box center [241, 105] width 96 height 23
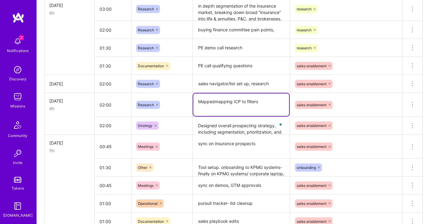
drag, startPoint x: 219, startPoint y: 103, endPoint x: 215, endPoint y: 103, distance: 3.7
click at [215, 103] on textarea "Mappedmapping ICP to filters" at bounding box center [241, 104] width 96 height 23
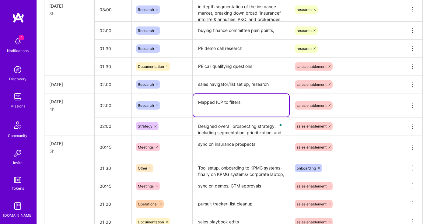
scroll to position [732, 0]
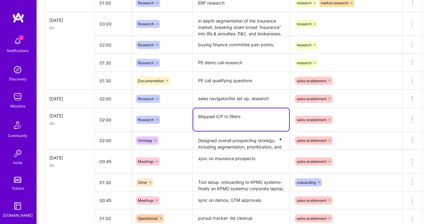
type textarea "Mapped ICP to filters"
click at [177, 156] on div "Meetings" at bounding box center [162, 162] width 61 height 16
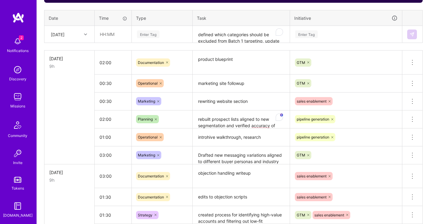
scroll to position [236, 0]
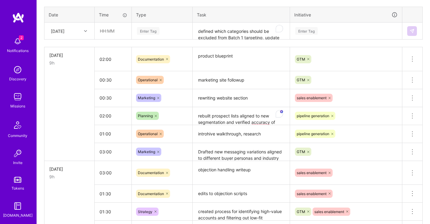
click at [52, 107] on td at bounding box center [69, 116] width 50 height 18
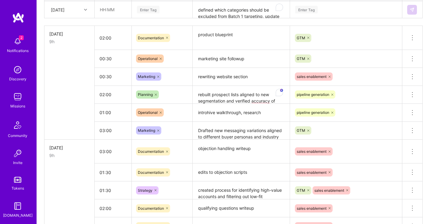
scroll to position [260, 0]
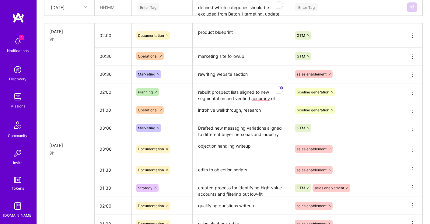
click at [246, 128] on textarea "Drafted new messaging variations aligned to different buyer personas and indust…" at bounding box center [241, 128] width 96 height 17
click at [73, 109] on td at bounding box center [69, 110] width 50 height 18
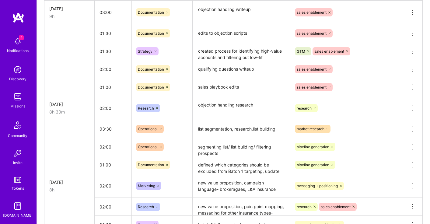
scroll to position [397, 0]
click at [103, 109] on input "02:00" at bounding box center [113, 108] width 37 height 16
click at [105, 109] on input "02:00" at bounding box center [113, 108] width 37 height 16
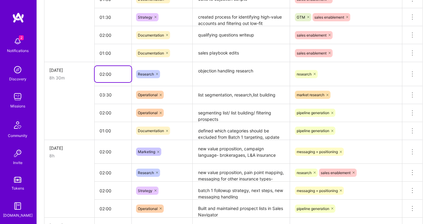
scroll to position [433, 0]
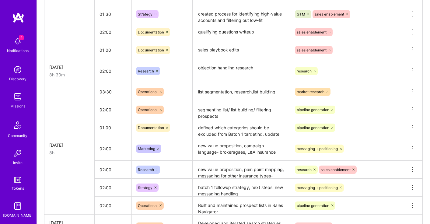
click at [241, 112] on textarea "segmenting list/ list building/ filtering prospects" at bounding box center [241, 110] width 96 height 17
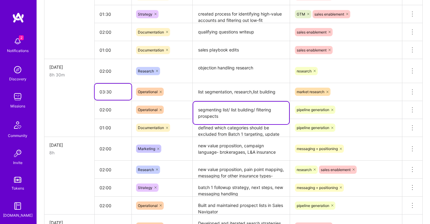
click at [107, 92] on input "03:30" at bounding box center [113, 92] width 37 height 16
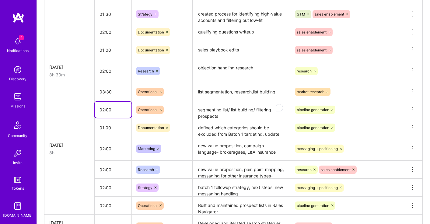
click at [109, 110] on input "02:00" at bounding box center [113, 110] width 37 height 16
click at [211, 90] on textarea "list segmentation, research,list building" at bounding box center [241, 92] width 96 height 17
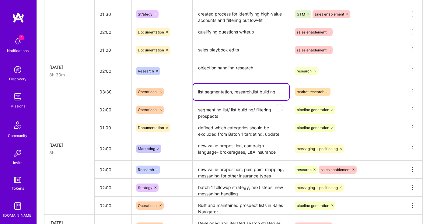
drag, startPoint x: 198, startPoint y: 93, endPoint x: 291, endPoint y: 95, distance: 92.5
click at [291, 95] on tr "03:30 Operational list segmentation, research,list building market research Del…" at bounding box center [233, 92] width 378 height 18
paste textarea "Re-prioritized accounts based on updated strategy and fit to optimize early-sta…"
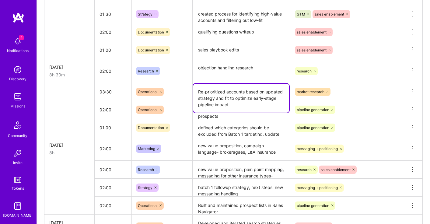
type textarea "Re-prioritized accounts based on updated strategy and fit to optimize early-sta…"
click at [178, 94] on div "Operational" at bounding box center [162, 92] width 52 height 8
click at [108, 94] on input "03:30" at bounding box center [113, 92] width 37 height 16
click at [107, 91] on input "03:30" at bounding box center [113, 92] width 37 height 16
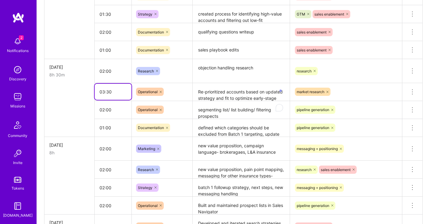
click at [93, 91] on tr "03:30 Operational Re-prioritized accounts based on updated strategy and fit to …" at bounding box center [233, 92] width 378 height 18
click at [102, 92] on input "03:30" at bounding box center [113, 92] width 37 height 16
click at [104, 92] on input "03:30" at bounding box center [113, 92] width 37 height 16
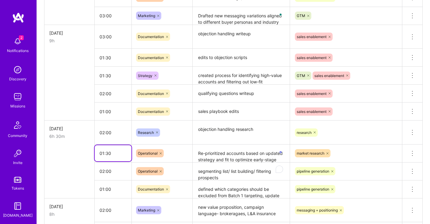
scroll to position [372, 0]
type input "01:30"
click at [252, 120] on td "objection handling research" at bounding box center [241, 132] width 97 height 24
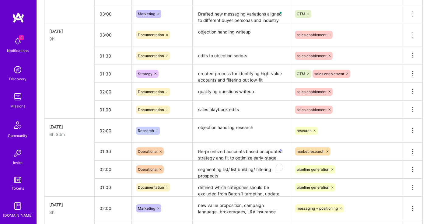
click at [254, 53] on textarea "edits to objection scripts" at bounding box center [241, 55] width 96 height 17
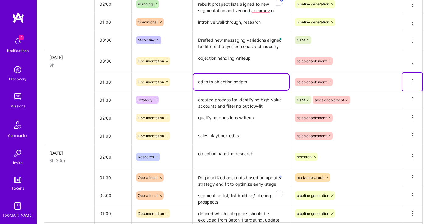
click at [415, 79] on icon at bounding box center [412, 81] width 7 height 7
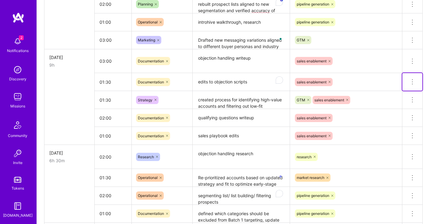
click at [411, 81] on icon at bounding box center [412, 81] width 7 height 7
click at [395, 94] on button "Delete row" at bounding box center [398, 92] width 32 height 15
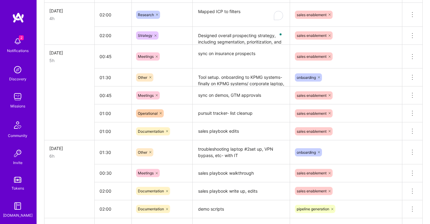
scroll to position [813, 0]
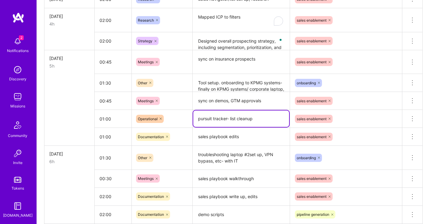
drag, startPoint x: 262, startPoint y: 120, endPoint x: 204, endPoint y: 121, distance: 58.1
click at [204, 121] on textarea "pursuit tracker- list cleanup" at bounding box center [241, 118] width 96 height 16
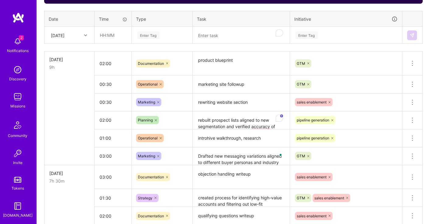
scroll to position [58, 0]
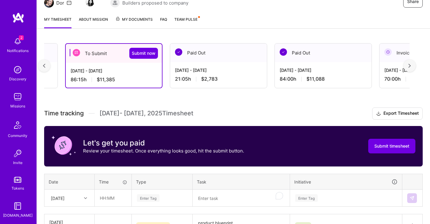
scroll to position [0, 110]
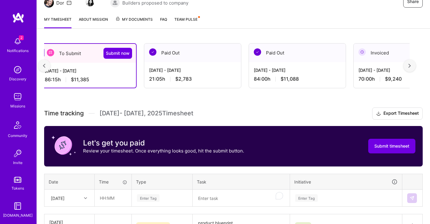
click at [378, 69] on div "[DATE] - [DATE]" at bounding box center [402, 70] width 87 height 6
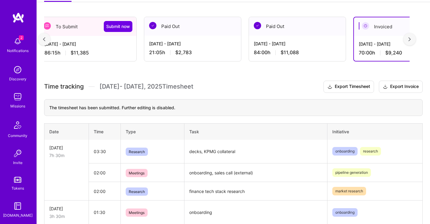
scroll to position [0, 0]
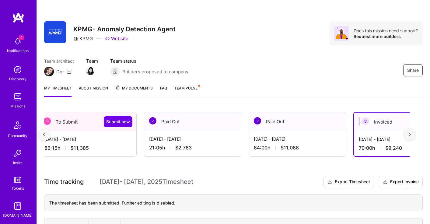
click at [12, 44] on img at bounding box center [18, 41] width 12 height 12
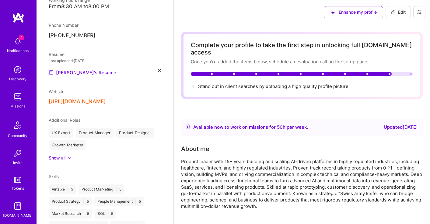
scroll to position [205, 0]
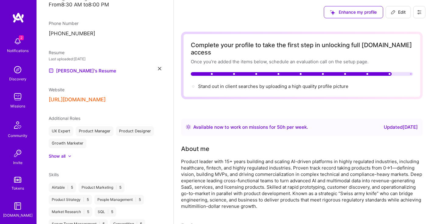
click at [23, 42] on img at bounding box center [18, 41] width 12 height 12
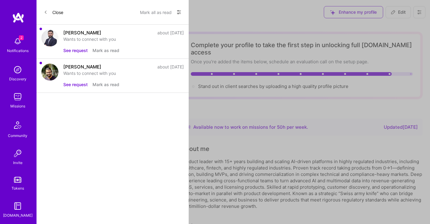
scroll to position [48, 0]
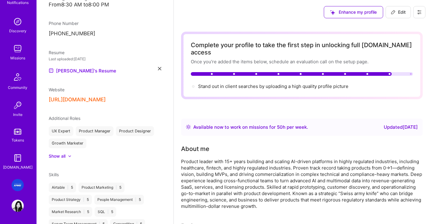
click at [19, 183] on img at bounding box center [18, 185] width 12 height 12
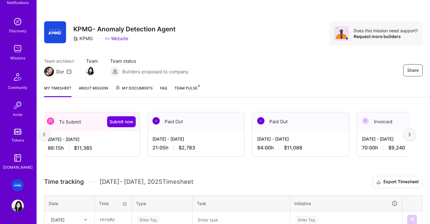
scroll to position [0, 109]
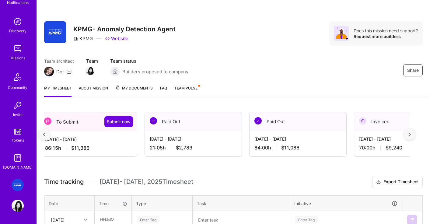
click at [84, 139] on div "[DATE] - [DATE]" at bounding box center [88, 139] width 87 height 6
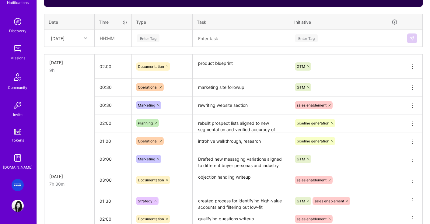
scroll to position [229, 0]
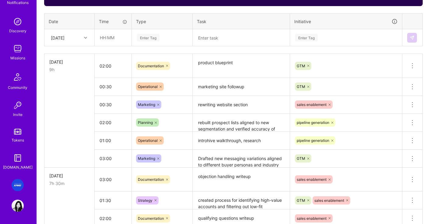
click at [235, 122] on textarea "rebuilt prospect lists aligned to new segmentation and verified accuracy of com…" at bounding box center [241, 122] width 96 height 17
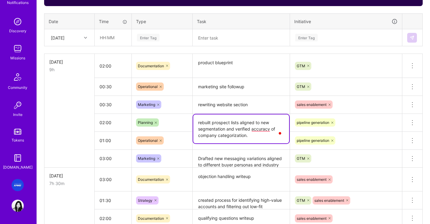
drag, startPoint x: 263, startPoint y: 122, endPoint x: 240, endPoint y: 123, distance: 22.8
click at [240, 123] on textarea "rebuilt prospect lists aligned to new segmentation and verified accuracy of com…" at bounding box center [241, 128] width 96 height 29
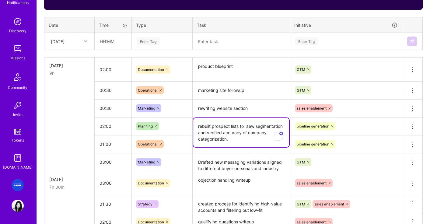
drag, startPoint x: 248, startPoint y: 126, endPoint x: 273, endPoint y: 130, distance: 25.0
click at [245, 127] on textarea "rebuilt prospect lists to aew segmentation and verified accuracy of company cat…" at bounding box center [241, 132] width 96 height 29
click at [246, 127] on textarea "rebuilt prospect lists to ew segmentation and verified accuracy of company cate…" at bounding box center [241, 132] width 96 height 29
click at [243, 127] on textarea "rebuilt prospect lists to n to align to ew segmentation and verified accuracy o…" at bounding box center [241, 132] width 96 height 29
drag, startPoint x: 255, startPoint y: 126, endPoint x: 279, endPoint y: 130, distance: 24.3
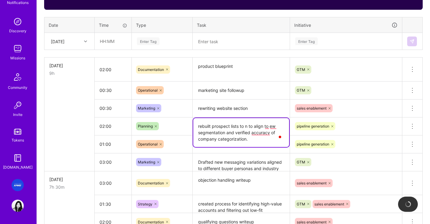
click at [254, 126] on textarea "rebuilt prospect lists to n to align to ew segmentation and verified accuracy o…" at bounding box center [241, 132] width 96 height 29
click at [263, 127] on textarea "rebuilt prospect lists to align to ew segmentation and verified accuracy of com…" at bounding box center [241, 132] width 96 height 29
click at [261, 127] on textarea "rebuilt prospect lists to align to ew segmentation and verified accuracy of com…" at bounding box center [241, 132] width 96 height 29
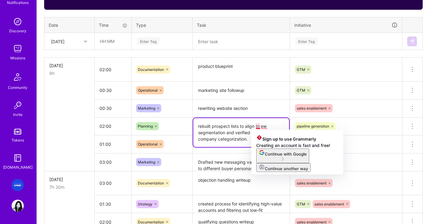
click at [261, 126] on textarea "rebuilt prospect lists to align to ew segmentation and verified accuracy of com…" at bounding box center [241, 132] width 96 height 29
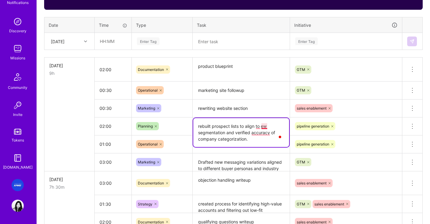
click at [266, 126] on textarea "rebuilt prospect lists to align to ew segmentation and verified accuracy of com…" at bounding box center [241, 132] width 96 height 29
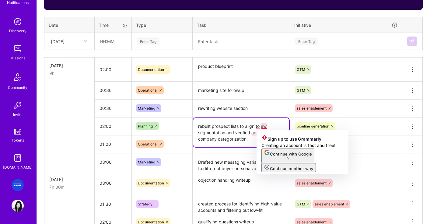
click at [263, 126] on textarea "rebuilt prospect lists to align to ew segmentation and verified accuracy of com…" at bounding box center [241, 132] width 96 height 29
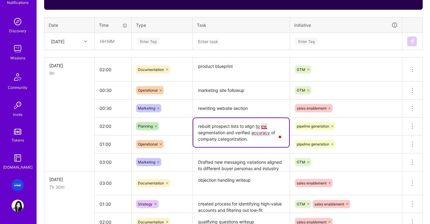
click at [262, 127] on textarea "rebuilt prospect lists to align to ew segmentation and verified accuracy of com…" at bounding box center [241, 132] width 96 height 29
click at [253, 139] on textarea "rebuilt prospect lists to align to new segmentation and verified accuracy of co…" at bounding box center [241, 132] width 96 height 29
type textarea "rebuilt prospect lists to align to new segmentation and verified accuracy of co…"
click at [367, 130] on div "pipeline generation" at bounding box center [346, 126] width 112 height 16
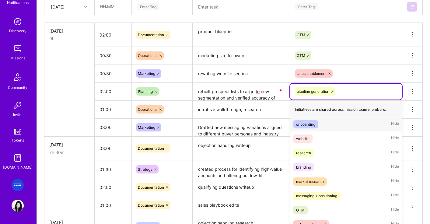
scroll to position [265, 0]
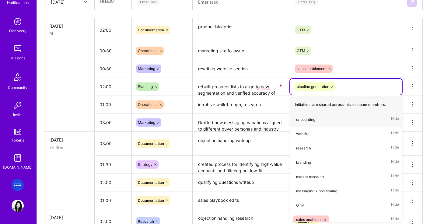
click at [262, 107] on textarea "introhive walkthrough, research" at bounding box center [241, 104] width 96 height 17
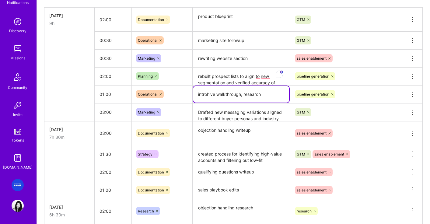
scroll to position [280, 0]
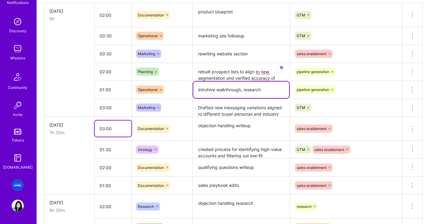
click at [97, 129] on input "03:00" at bounding box center [113, 129] width 37 height 16
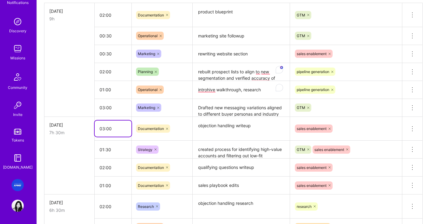
click at [103, 128] on input "03:00" at bounding box center [113, 129] width 37 height 16
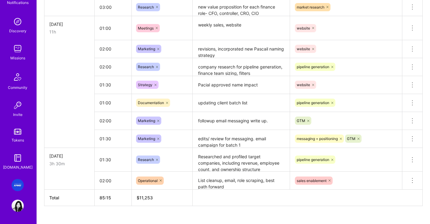
scroll to position [1079, 0]
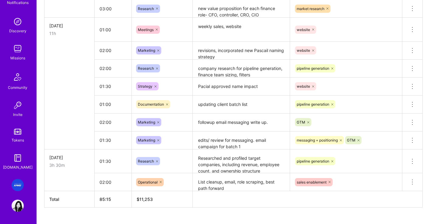
type input "02:00"
click at [238, 186] on textarea "List cleanup, email, role scraping, best path forward" at bounding box center [241, 182] width 96 height 17
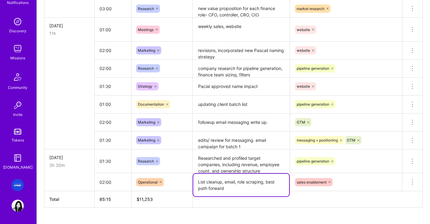
scroll to position [1079, 0]
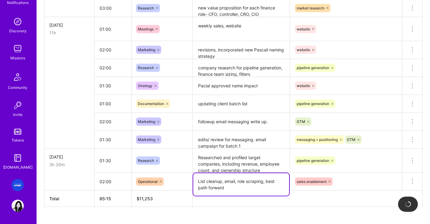
click at [358, 163] on div "pipeline generation" at bounding box center [346, 161] width 112 height 16
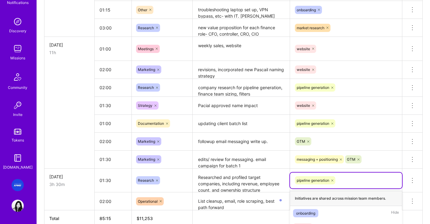
scroll to position [1052, 0]
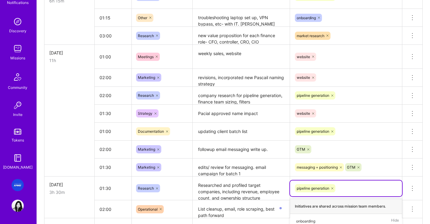
click at [254, 148] on textarea "followup email messaging write up." at bounding box center [241, 149] width 96 height 17
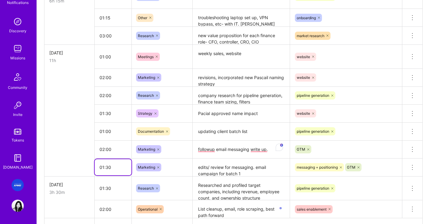
click at [125, 165] on input "01:30" at bounding box center [113, 167] width 37 height 16
click at [251, 145] on textarea "followup email messaging write up." at bounding box center [241, 149] width 96 height 17
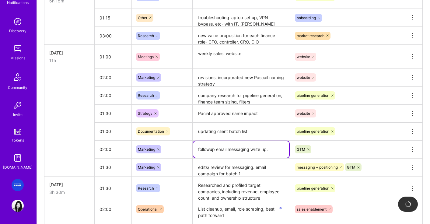
click at [273, 150] on textarea "followup email messaging write up." at bounding box center [241, 149] width 96 height 16
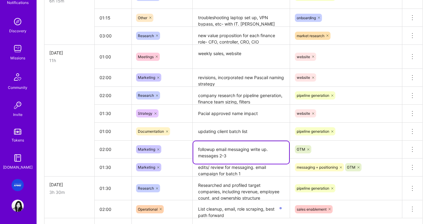
drag, startPoint x: 193, startPoint y: 147, endPoint x: 188, endPoint y: 147, distance: 4.9
click at [188, 147] on tr "02:00 Marketing followup email messaging write up. messages 2-3 GTM Delete row" at bounding box center [233, 149] width 378 height 18
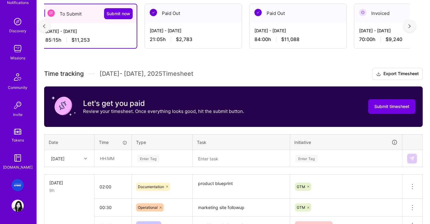
scroll to position [113, 0]
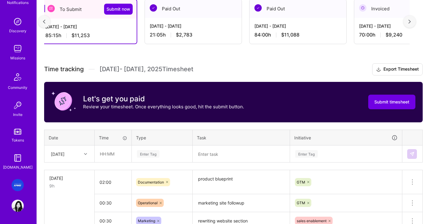
type textarea "followup email messaging write up. messages 2-3"
click at [78, 153] on div "[DATE]" at bounding box center [69, 154] width 49 height 16
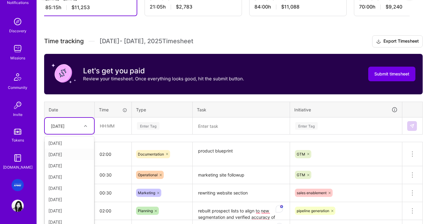
scroll to position [147, 0]
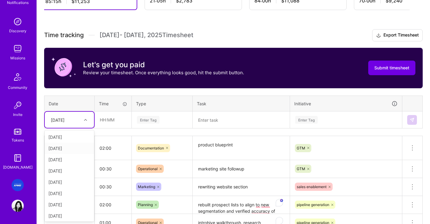
click at [69, 149] on div "[DATE]" at bounding box center [69, 148] width 49 height 11
click at [220, 120] on textarea at bounding box center [241, 120] width 96 height 16
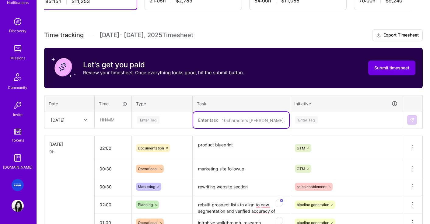
paste textarea "followup email messaging write up. messages 2-3"
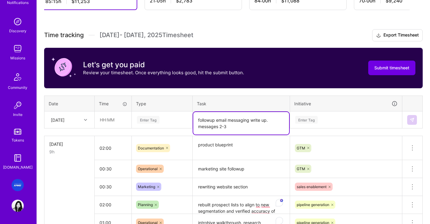
type textarea "followup email messaging write up. messages 2-3"
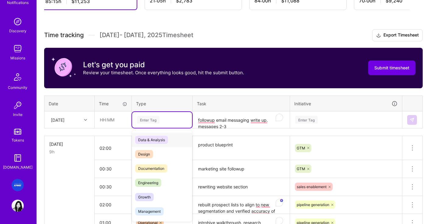
click at [166, 120] on div "Enter Tag" at bounding box center [161, 120] width 51 height 8
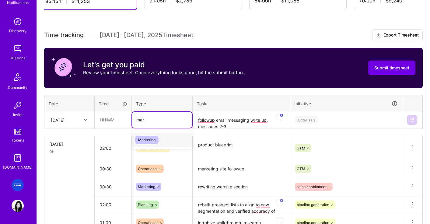
type input "mark"
click at [150, 141] on span "Marketing" at bounding box center [146, 140] width 23 height 8
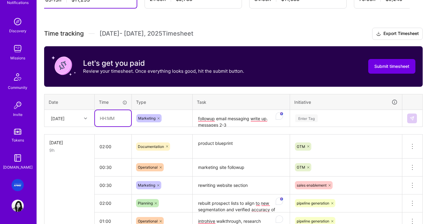
click at [111, 123] on input "text" at bounding box center [113, 118] width 36 height 16
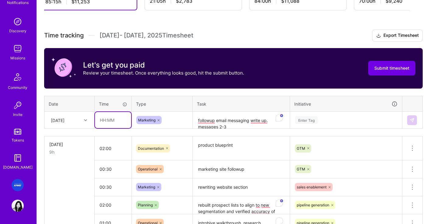
scroll to position [147, 0]
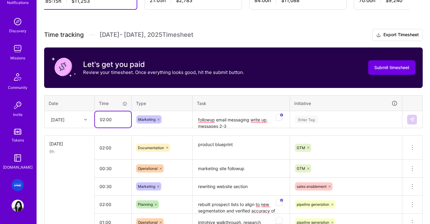
type input "02:00"
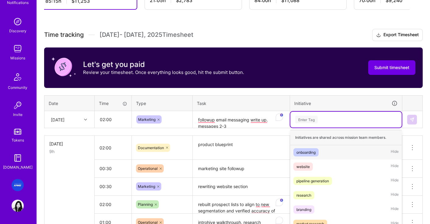
drag, startPoint x: 316, startPoint y: 116, endPoint x: 314, endPoint y: 121, distance: 5.6
click at [316, 117] on div "option onboarding focused, 1 of 9. 9 results available. Use Up and Down to choo…" at bounding box center [345, 120] width 111 height 16
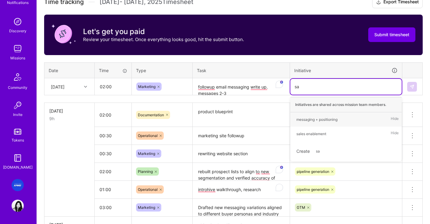
type input "[PERSON_NAME]"
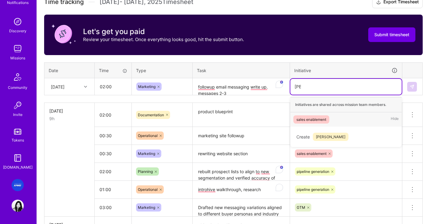
click at [312, 119] on div "sales enablement" at bounding box center [311, 119] width 30 height 6
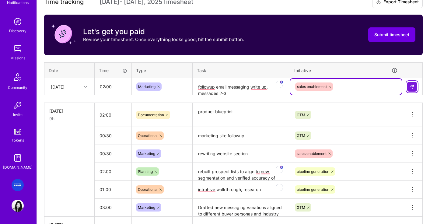
click at [411, 87] on img at bounding box center [412, 86] width 5 height 5
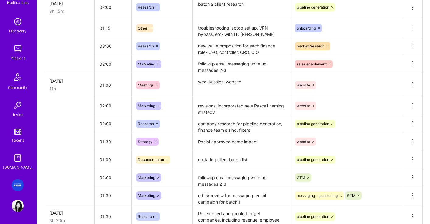
scroll to position [1097, 0]
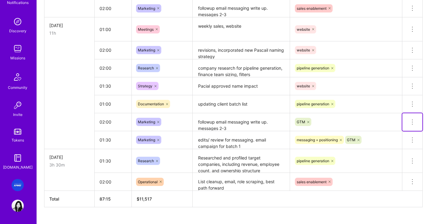
click at [409, 121] on icon at bounding box center [412, 121] width 7 height 7
click at [404, 131] on button "Delete row" at bounding box center [398, 132] width 32 height 15
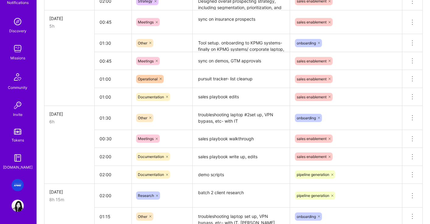
scroll to position [855, 0]
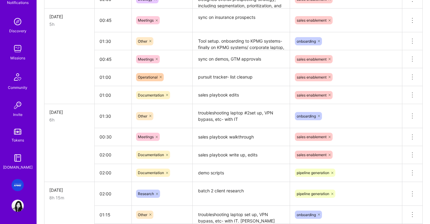
click at [224, 120] on textarea "troubleshooting laptop #2set up, VPN bypass, etc- with IT" at bounding box center [241, 116] width 96 height 23
click at [276, 113] on textarea "troubleshooting laptop #2set up, VPN bypass, etc- with IT" at bounding box center [241, 119] width 96 height 29
type textarea "troubleshooting laptop #2set up, VPN set up, bypass, etc- with IT"
click at [253, 137] on textarea "sales playbook walkthrough" at bounding box center [241, 137] width 96 height 17
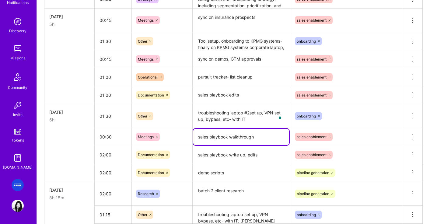
click at [239, 138] on textarea "sales playbook walkthrough" at bounding box center [241, 137] width 96 height 16
type textarea "sales playbook walk through"
click at [218, 153] on textarea "sales playbook write up, edits" at bounding box center [241, 155] width 96 height 17
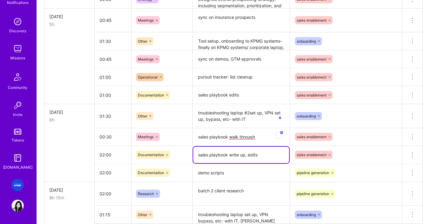
click at [228, 168] on textarea "demo scripts" at bounding box center [241, 173] width 96 height 17
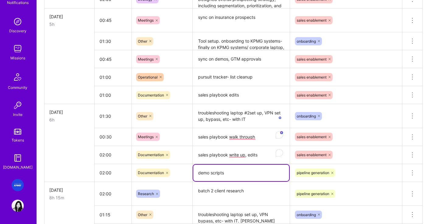
click at [219, 172] on textarea "demo scripts" at bounding box center [241, 173] width 96 height 16
click at [212, 173] on textarea "demo scripts" at bounding box center [241, 173] width 96 height 16
click at [211, 174] on textarea "demo scripts" at bounding box center [241, 173] width 96 height 16
click at [232, 176] on textarea "demo resescripts" at bounding box center [241, 173] width 96 height 16
click at [233, 173] on textarea "demo resescripts" at bounding box center [241, 173] width 96 height 16
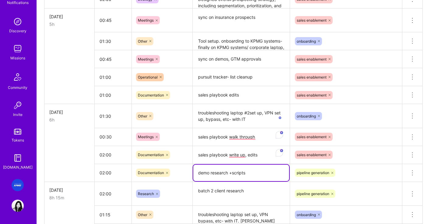
scroll to position [851, 0]
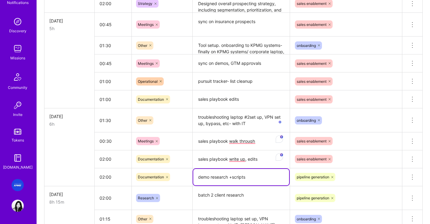
drag, startPoint x: 207, startPoint y: 174, endPoint x: 194, endPoint y: 176, distance: 13.2
click at [194, 176] on textarea "demo research +scripts" at bounding box center [241, 177] width 96 height 16
click at [245, 175] on textarea "demo research +scripts" at bounding box center [241, 177] width 96 height 16
click at [247, 178] on textarea "demo research +scripts" at bounding box center [241, 177] width 96 height 16
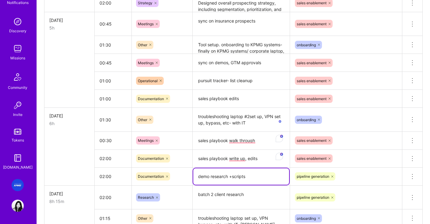
drag, startPoint x: 211, startPoint y: 178, endPoint x: 198, endPoint y: 177, distance: 13.4
click at [198, 177] on textarea "demo research +scripts" at bounding box center [241, 176] width 96 height 16
click at [222, 176] on textarea "quali" at bounding box center [241, 177] width 96 height 16
click at [222, 177] on textarea "quali" at bounding box center [241, 177] width 96 height 16
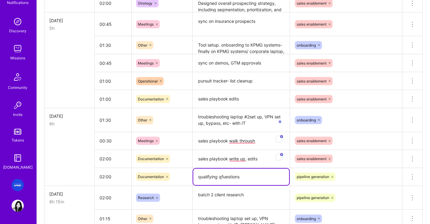
scroll to position [851, 0]
click at [184, 177] on div "Documentation" at bounding box center [162, 177] width 61 height 16
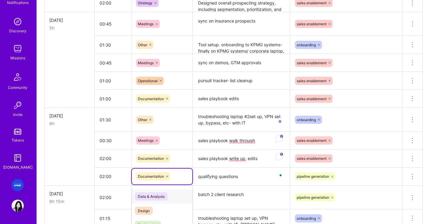
scroll to position [870, 0]
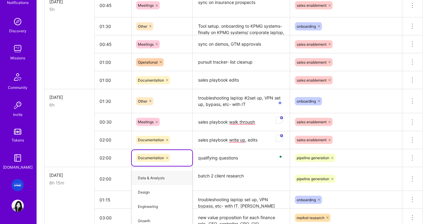
click at [251, 150] on textarea "qualifying questions" at bounding box center [241, 158] width 96 height 17
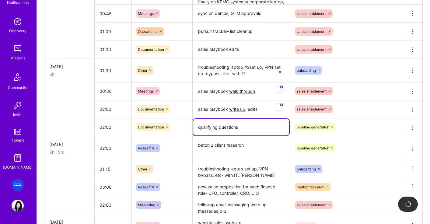
scroll to position [908, 0]
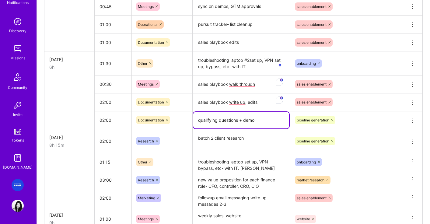
click at [251, 118] on textarea "qualifying questions" at bounding box center [241, 120] width 96 height 16
click at [247, 122] on textarea "qualifying questions" at bounding box center [241, 120] width 96 height 16
click at [238, 120] on textarea "qualifying questions" at bounding box center [241, 120] width 96 height 16
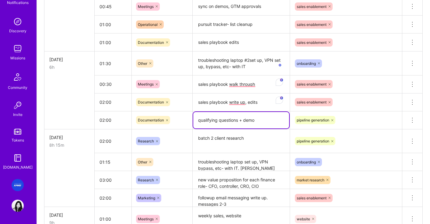
click at [261, 121] on textarea "qualifying questions + demo" at bounding box center [241, 120] width 96 height 16
click at [263, 119] on textarea "qualifying questions + demo prep" at bounding box center [241, 120] width 96 height 16
click at [254, 122] on textarea "qualifying questions + demo prep" at bounding box center [241, 120] width 96 height 16
type textarea "qualifying questions + demo prep"
click at [354, 121] on div "pipeline generation" at bounding box center [346, 120] width 112 height 16
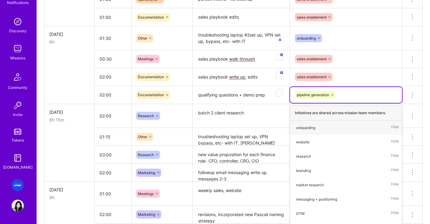
scroll to position [941, 0]
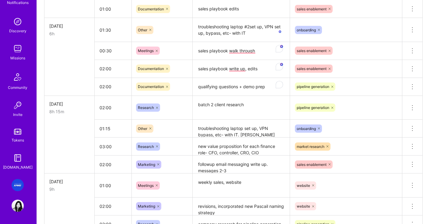
click at [69, 73] on td at bounding box center [69, 69] width 50 height 18
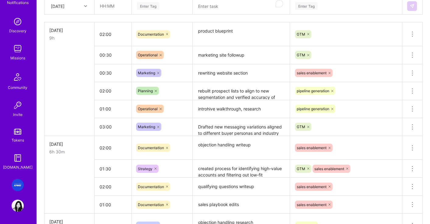
scroll to position [260, 0]
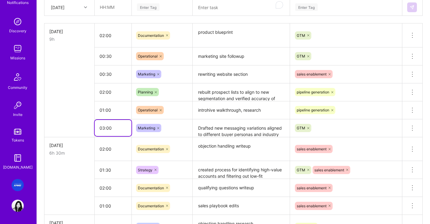
click at [111, 125] on input "03:00" at bounding box center [113, 128] width 37 height 16
drag, startPoint x: 116, startPoint y: 129, endPoint x: 92, endPoint y: 128, distance: 23.5
click at [92, 128] on tr "03:00 Marketing Drafted new messaging variations aligned to different buyer per…" at bounding box center [233, 128] width 378 height 18
click at [46, 111] on td at bounding box center [69, 110] width 50 height 18
type input "02:45"
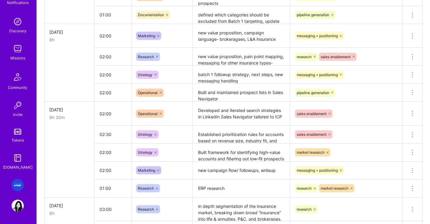
scroll to position [534, 0]
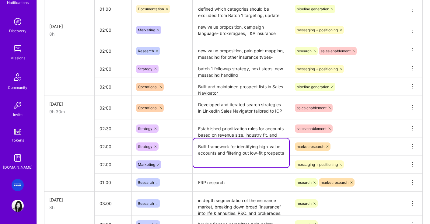
drag, startPoint x: 270, startPoint y: 153, endPoint x: 218, endPoint y: 151, distance: 51.8
click at [218, 151] on textarea "Built framework for identifying high-value accounts and filtering out low-fit p…" at bounding box center [241, 152] width 96 height 29
click at [218, 154] on textarea "Built framework for identifying high-value accounts and filtering out low-fit p…" at bounding box center [241, 152] width 96 height 29
click at [233, 129] on textarea "Established prioritization rules for accounts based on revenue size, industry f…" at bounding box center [241, 129] width 96 height 17
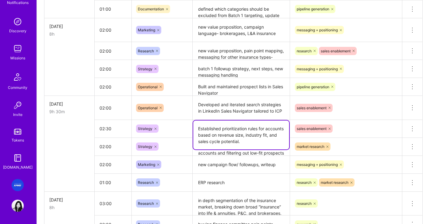
drag, startPoint x: 256, startPoint y: 141, endPoint x: 198, endPoint y: 130, distance: 59.5
click at [198, 130] on textarea "Established prioritization rules for accounts based on revenue size, industry f…" at bounding box center [241, 135] width 96 height 29
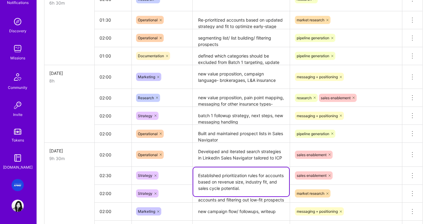
scroll to position [500, 0]
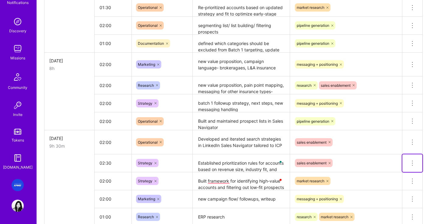
click at [411, 163] on icon at bounding box center [412, 162] width 7 height 7
click at [401, 173] on button "Delete row" at bounding box center [398, 173] width 32 height 15
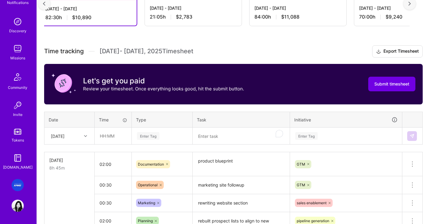
scroll to position [133, 0]
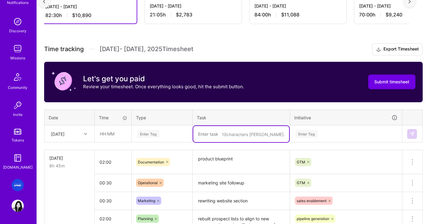
click at [221, 131] on textarea "To enrich screen reader interactions, please activate Accessibility in Grammarl…" at bounding box center [241, 134] width 96 height 16
paste textarea "Established prioritization rules for accounts based on revenue size, industry f…"
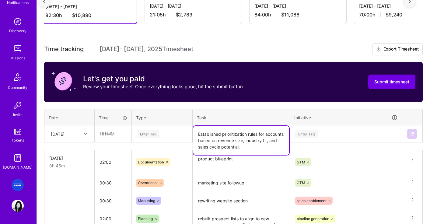
type textarea "Established prioritization rules for accounts based on revenue size, industry f…"
click at [165, 134] on div "Enter Tag" at bounding box center [161, 134] width 51 height 8
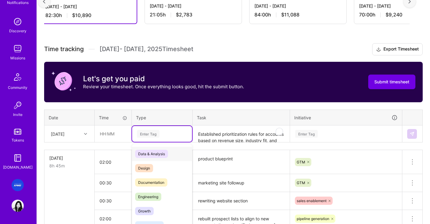
scroll to position [147, 0]
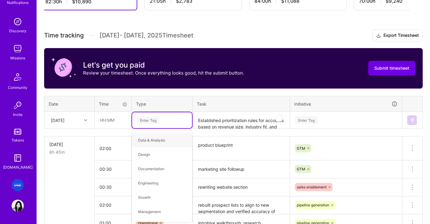
click at [81, 121] on div "[DATE]" at bounding box center [65, 120] width 34 height 10
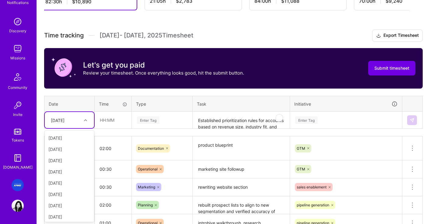
scroll to position [57, 0]
click at [65, 194] on div "[DATE]" at bounding box center [69, 193] width 49 height 11
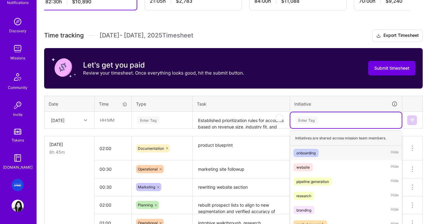
click at [310, 118] on div "option sales enablement, selected. option onboarding focused, 1 of 9. 9 results…" at bounding box center [345, 120] width 111 height 16
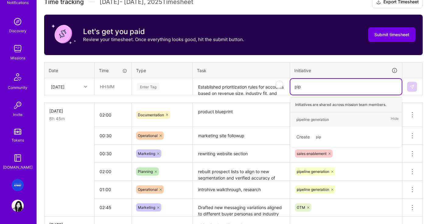
type input "pipe"
click at [310, 121] on div "pipeline generation" at bounding box center [312, 119] width 33 height 6
type input "e"
type input "gtm"
click at [304, 121] on span "GTM" at bounding box center [300, 119] width 15 height 8
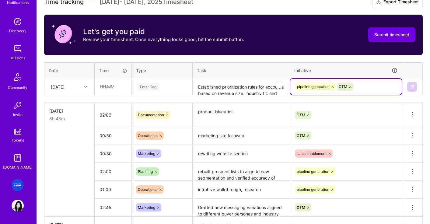
scroll to position [182, 0]
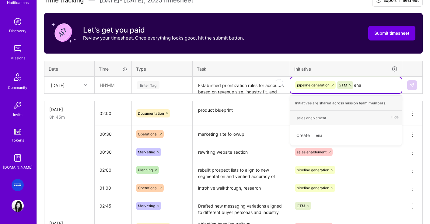
type input "enab"
click at [315, 119] on div "sales enablement" at bounding box center [311, 118] width 30 height 6
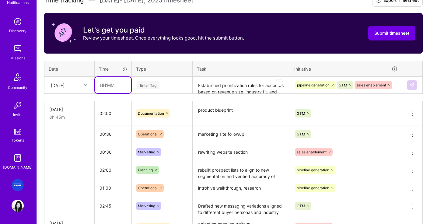
click at [101, 88] on input "text" at bounding box center [113, 85] width 36 height 16
type input "02:00"
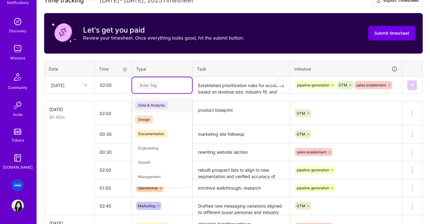
type input "d"
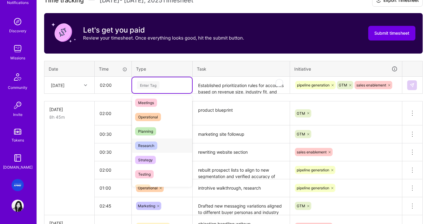
scroll to position [102, 0]
click at [150, 159] on span "Strategy" at bounding box center [145, 160] width 21 height 8
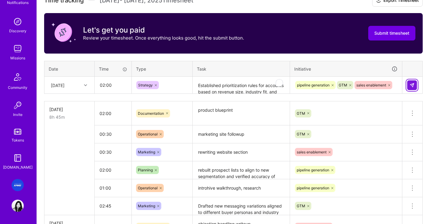
click at [410, 84] on img at bounding box center [412, 85] width 5 height 5
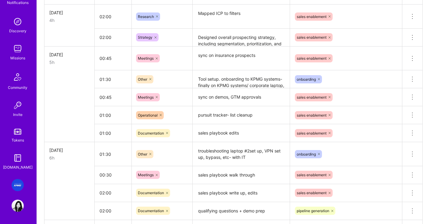
scroll to position [817, 0]
click at [93, 115] on td at bounding box center [69, 116] width 50 height 18
click at [118, 115] on input "01:00" at bounding box center [113, 115] width 37 height 16
click at [107, 115] on input "01:00" at bounding box center [113, 115] width 37 height 16
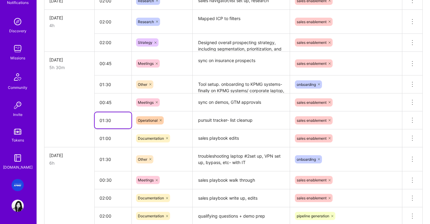
type input "01:30"
click at [252, 121] on textarea "pursuit tracker- list cleanup" at bounding box center [241, 120] width 96 height 17
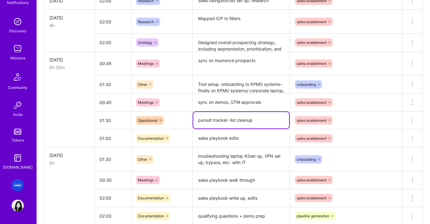
click at [265, 120] on textarea "pursuit tracker- list cleanup" at bounding box center [241, 120] width 96 height 16
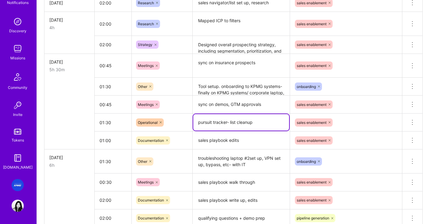
type textarea "pursuit tracker- list cleanup"
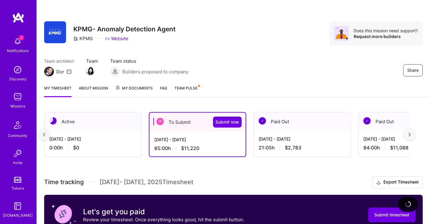
scroll to position [810, 0]
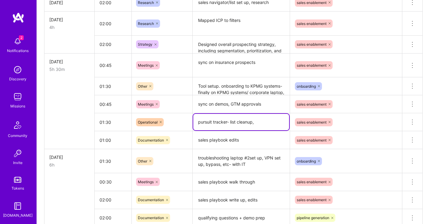
type textarea "pursuit tracker- list cleanup,"
click at [104, 121] on input "01:30" at bounding box center [113, 122] width 37 height 16
click at [109, 121] on input "01:30" at bounding box center [113, 122] width 37 height 16
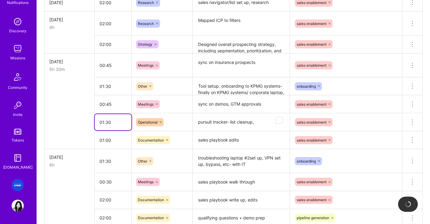
scroll to position [0, 0]
type input "01:00"
click at [67, 116] on td at bounding box center [69, 122] width 50 height 18
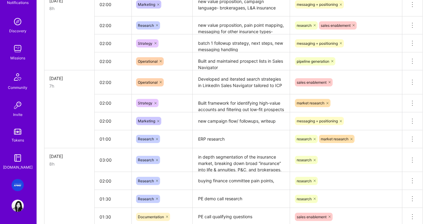
scroll to position [577, 0]
click at [104, 160] on input "03:00" at bounding box center [113, 160] width 37 height 16
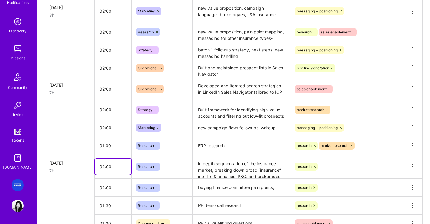
type input "02:00"
click at [73, 132] on td at bounding box center [69, 128] width 50 height 18
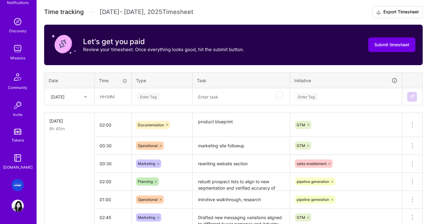
click at [77, 96] on div "[DATE]" at bounding box center [65, 97] width 34 height 10
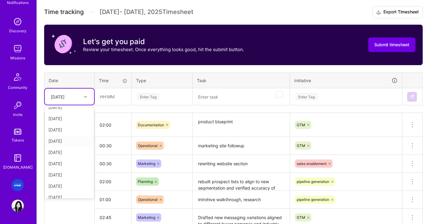
scroll to position [20, 0]
click at [67, 182] on div "[DATE]" at bounding box center [69, 183] width 49 height 11
click at [218, 95] on textarea "To enrich screen reader interactions, please activate Accessibility in Grammarl…" at bounding box center [241, 97] width 96 height 16
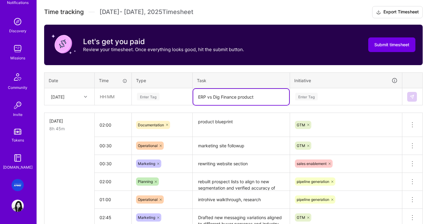
type textarea "ERP vs Dig Finance product"
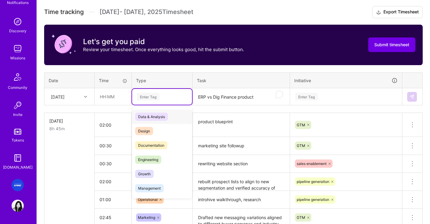
click at [163, 97] on div "Enter Tag" at bounding box center [161, 97] width 51 height 8
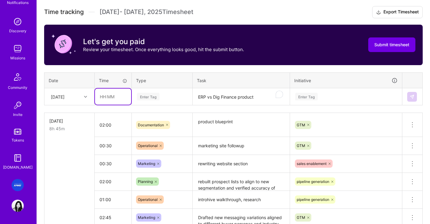
click at [110, 98] on input "text" at bounding box center [113, 97] width 36 height 16
type input "01:30"
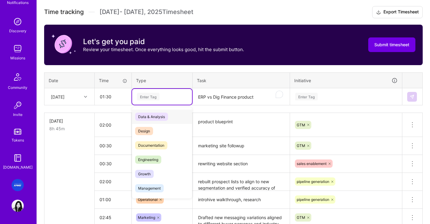
click at [161, 99] on div "Enter Tag" at bounding box center [161, 97] width 51 height 8
click at [151, 146] on span "Documentation" at bounding box center [151, 145] width 32 height 8
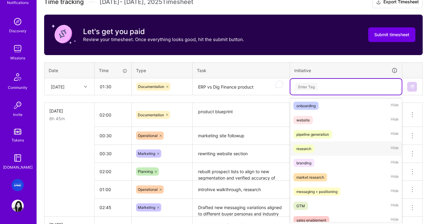
scroll to position [19, 0]
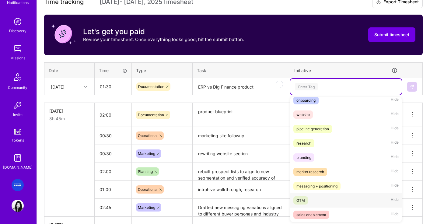
drag, startPoint x: 304, startPoint y: 201, endPoint x: 333, endPoint y: 136, distance: 70.9
click at [304, 201] on div "GTM" at bounding box center [300, 200] width 9 height 6
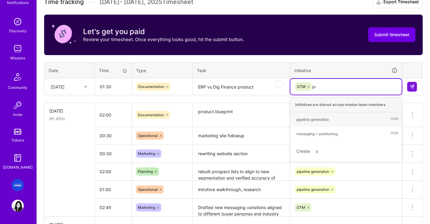
type input "pos"
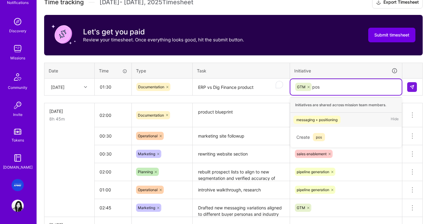
scroll to position [182, 0]
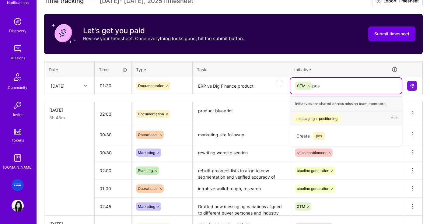
click at [324, 120] on div "messaging + positioning" at bounding box center [316, 118] width 41 height 6
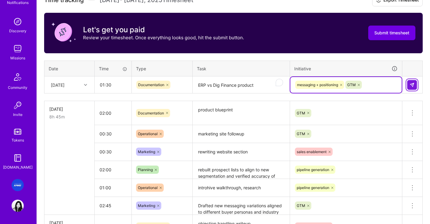
click at [410, 85] on img at bounding box center [412, 84] width 5 height 5
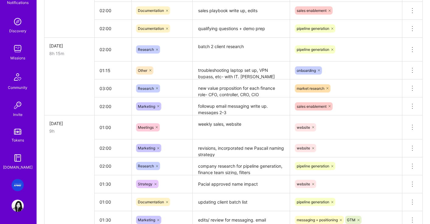
scroll to position [1016, 0]
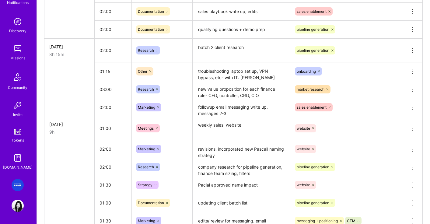
click at [219, 126] on textarea "weekly sales, website" at bounding box center [241, 128] width 96 height 23
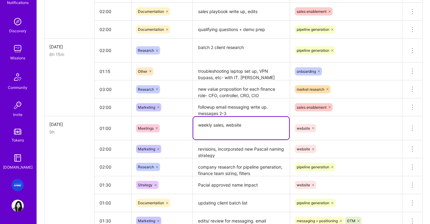
click at [254, 124] on textarea "weekly sales, website" at bounding box center [241, 128] width 96 height 23
click at [213, 126] on textarea "weekly sales, website" at bounding box center [241, 128] width 96 height 23
click at [229, 126] on textarea "weekly DFsales, website" at bounding box center [241, 128] width 96 height 23
click at [232, 126] on textarea "weekly DF sales, website" at bounding box center [241, 128] width 96 height 23
click at [230, 126] on textarea "weekly DF sales, website" at bounding box center [241, 128] width 96 height 23
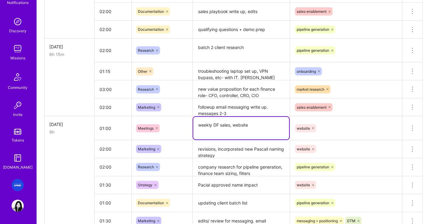
click at [254, 126] on textarea "weekly DF sales, website" at bounding box center [241, 128] width 96 height 23
click at [257, 125] on textarea "weekly DF sales, website meet" at bounding box center [241, 128] width 96 height 23
type textarea "weekly DF sales, website meeingtinb"
click at [346, 137] on td "website" at bounding box center [346, 129] width 112 height 24
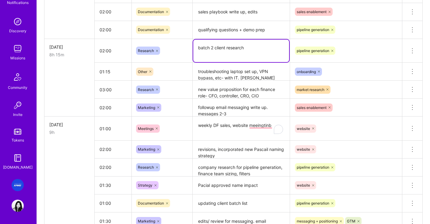
click at [246, 48] on textarea "batch 2 client research" at bounding box center [241, 51] width 96 height 23
paste textarea "competitive and market research to refine outreach targeting"
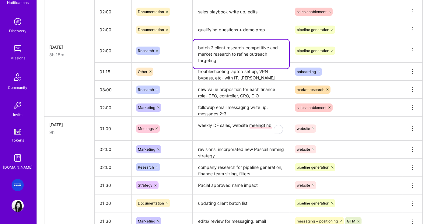
click at [252, 53] on textarea "batch 2 client research-competitive and market research to refine outreach targ…" at bounding box center [241, 54] width 96 height 29
click at [250, 63] on textarea "batch 2 client research-competitive and market research to refine outreach targ…" at bounding box center [241, 54] width 96 height 29
type textarea "batch 2 client research-competitive and market research to refine outreach targ…"
click at [351, 60] on td "pipeline generation" at bounding box center [346, 51] width 112 height 24
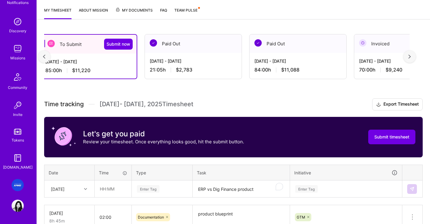
scroll to position [0, 0]
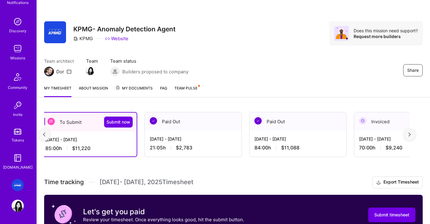
click at [266, 40] on div "Share KPMG- Anomaly Detection Agent KPMG Website Does this mission need support…" at bounding box center [233, 33] width 379 height 24
click at [117, 122] on span "Submit now" at bounding box center [119, 122] width 24 height 6
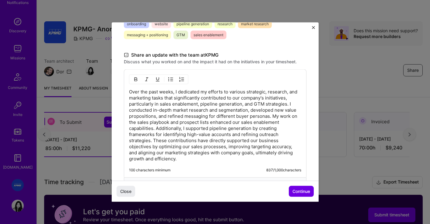
scroll to position [171, 0]
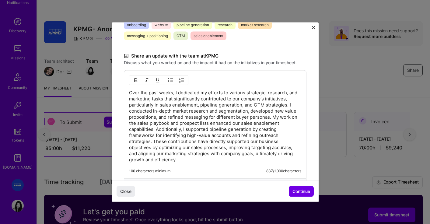
click at [216, 134] on p "Over the past weeks, I dedicated my efforts to various strategic, research, and…" at bounding box center [215, 126] width 172 height 73
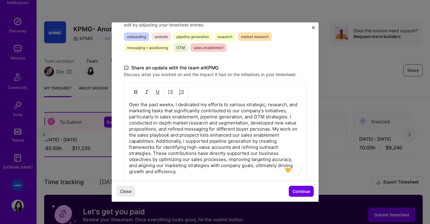
scroll to position [162, 0]
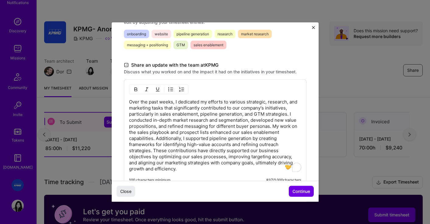
click at [190, 151] on p "Over the past weeks, I dedicated my efforts to various strategic, research, and…" at bounding box center [215, 135] width 172 height 73
click at [211, 130] on p "Over the past weeks, I dedicated my efforts to various strategic, research, and…" at bounding box center [215, 135] width 172 height 73
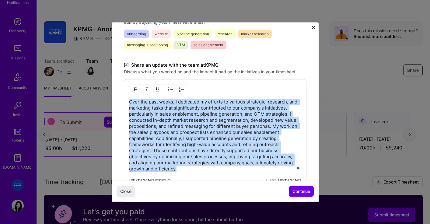
copy p "Over the past weeks, I dedicated my efforts to various strategic, research, and…"
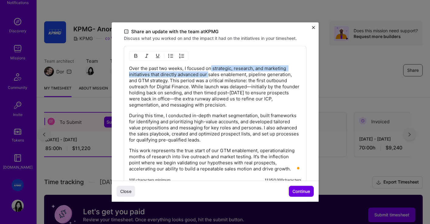
scroll to position [194, 0]
drag, startPoint x: 210, startPoint y: 73, endPoint x: 212, endPoint y: 68, distance: 5.4
click at [212, 68] on p "Over the past two weeks, I focused on strategic, research, and marketing initia…" at bounding box center [215, 87] width 172 height 43
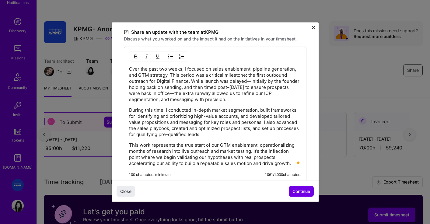
click at [250, 82] on p "Over the past two weeks, I focused on sales enablement, pipeline generation, an…" at bounding box center [215, 84] width 172 height 37
click at [174, 93] on p "Over the past two weeks, I focused on sales enablement, pipeline generation, an…" at bounding box center [215, 84] width 172 height 37
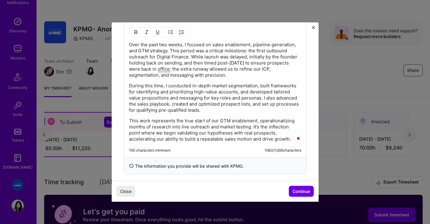
scroll to position [219, 0]
drag, startPoint x: 144, startPoint y: 127, endPoint x: 119, endPoint y: 125, distance: 25.0
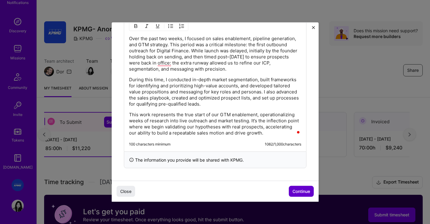
click at [290, 187] on button "Continue" at bounding box center [301, 191] width 25 height 11
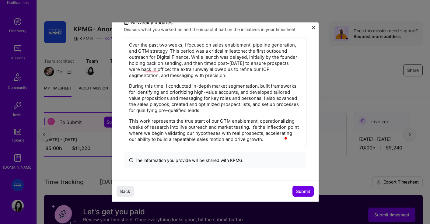
scroll to position [143, 0]
click at [305, 190] on span "Submit" at bounding box center [303, 191] width 14 height 6
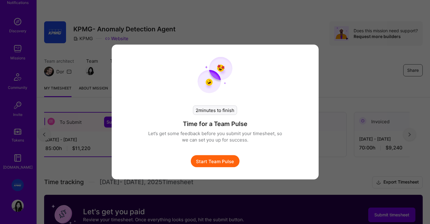
click at [222, 164] on button "Start Team Pulse" at bounding box center [215, 161] width 49 height 12
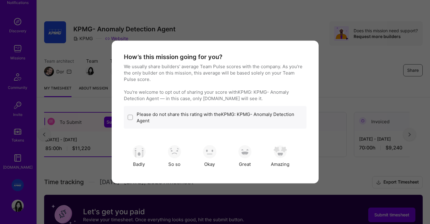
click at [331, 80] on div "How’s this mission going for you? We usually share builders' average Team Pulse…" at bounding box center [215, 112] width 430 height 224
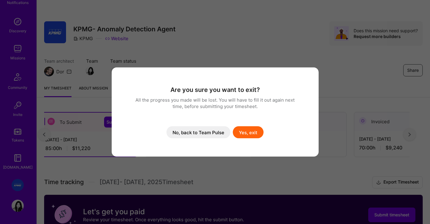
click at [253, 123] on div "Are you sure you want to exit? All the progress you made will be lost. You will…" at bounding box center [215, 112] width 183 height 65
click at [252, 131] on button "Yes, exit" at bounding box center [248, 132] width 31 height 12
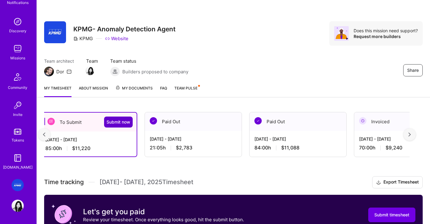
scroll to position [1, 0]
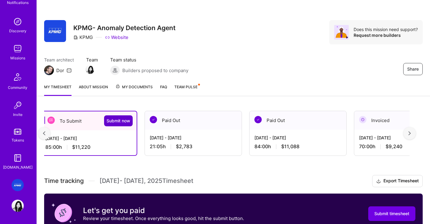
click at [109, 120] on span "Submit now" at bounding box center [119, 121] width 24 height 6
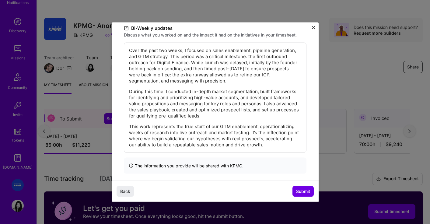
scroll to position [143, 0]
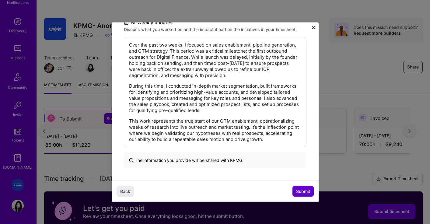
click at [299, 190] on span "Submit" at bounding box center [303, 191] width 14 height 6
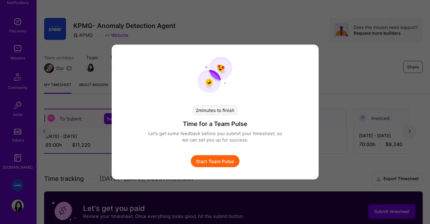
click at [223, 162] on button "Start Team Pulse" at bounding box center [215, 161] width 49 height 12
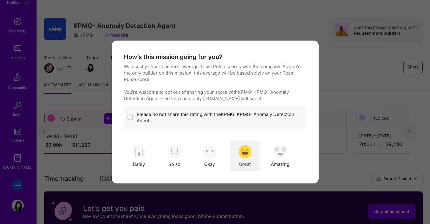
click at [241, 153] on img "modal" at bounding box center [244, 151] width 13 height 13
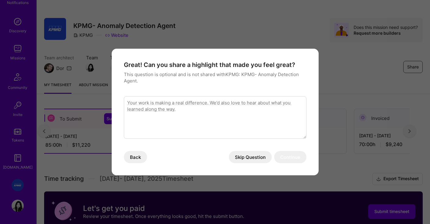
click at [254, 137] on textarea "modal" at bounding box center [215, 117] width 183 height 43
click at [257, 164] on div "Great! Can you share a highlight that made you feel great? This question is opt…" at bounding box center [215, 112] width 207 height 127
click at [259, 156] on button "Skip Question" at bounding box center [250, 157] width 43 height 12
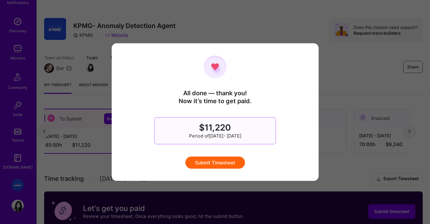
click at [232, 163] on button "Submit Timesheet" at bounding box center [215, 162] width 60 height 12
